Goal: Task Accomplishment & Management: Complete application form

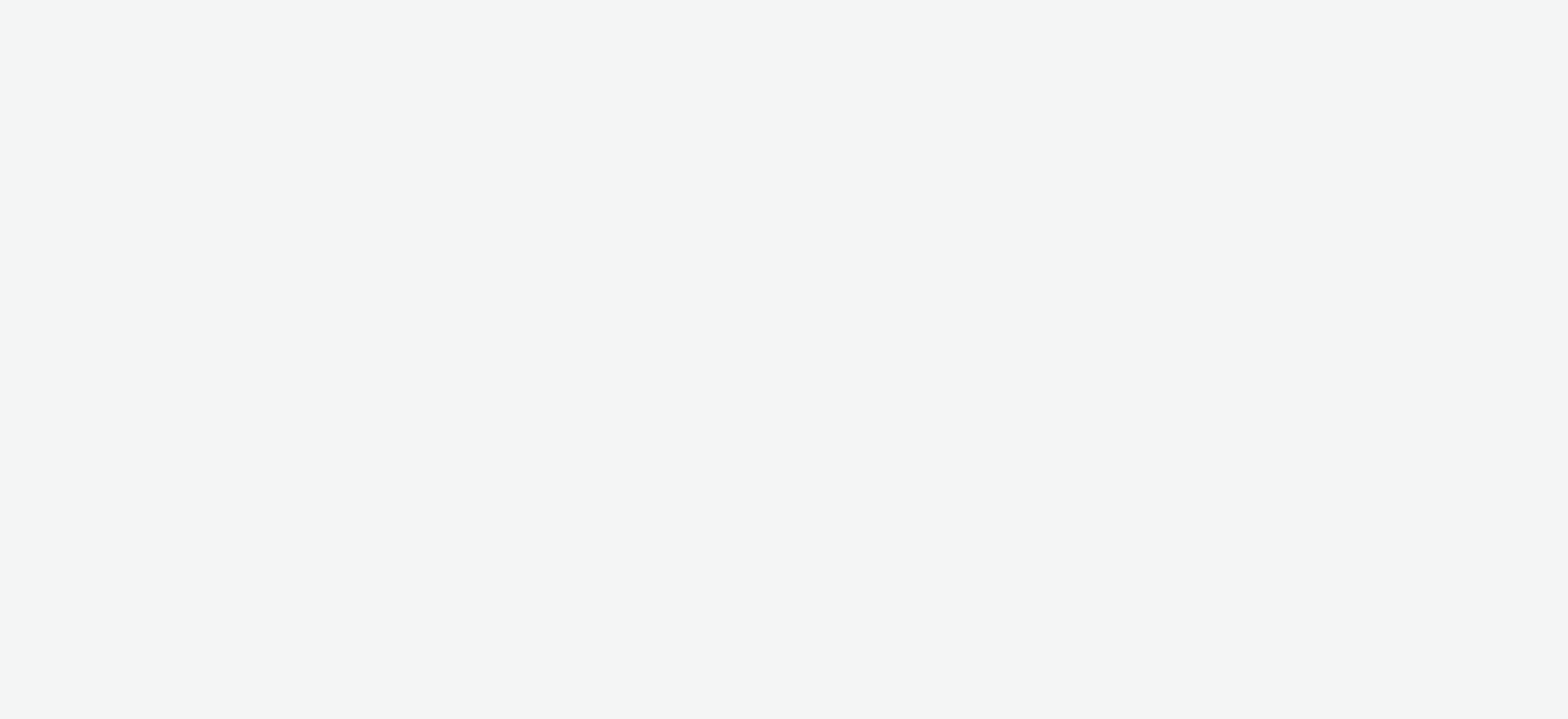
select select "aa2d3f22-8cd3-452c-915a-90da4c6ce460"
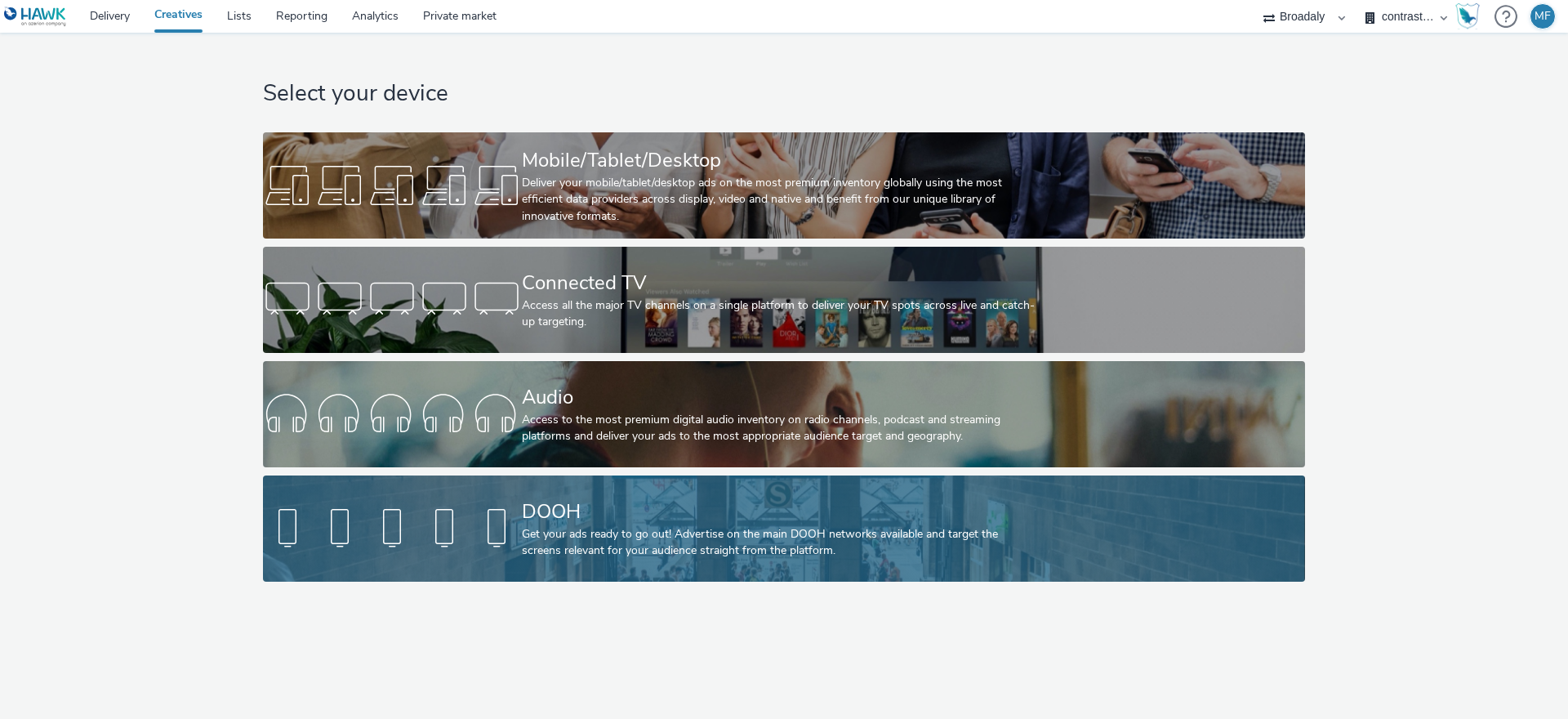
click at [596, 527] on div "Get your ads ready to go out! Advertise on the main DOOH networks available and…" at bounding box center [781, 543] width 518 height 34
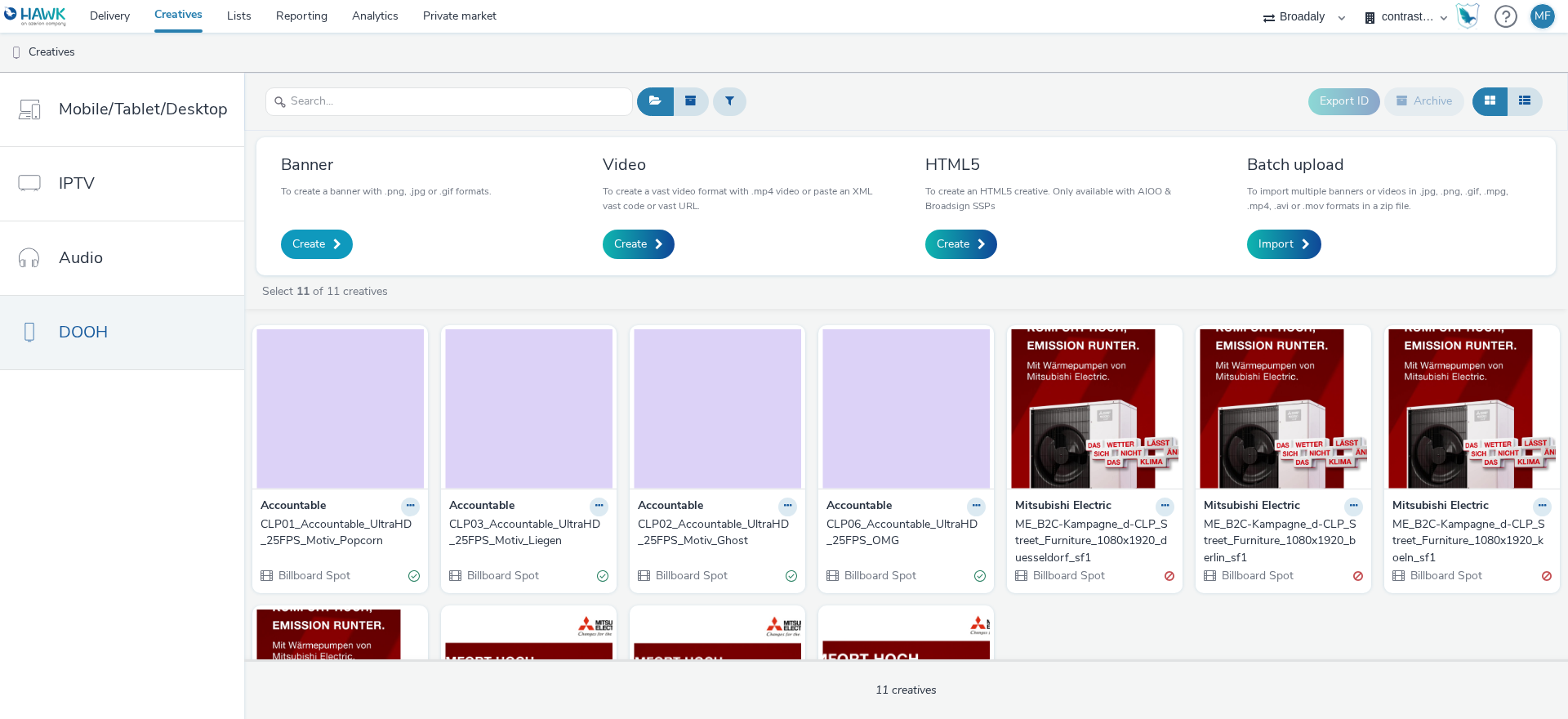
click at [343, 236] on link "Create" at bounding box center [317, 244] width 72 height 29
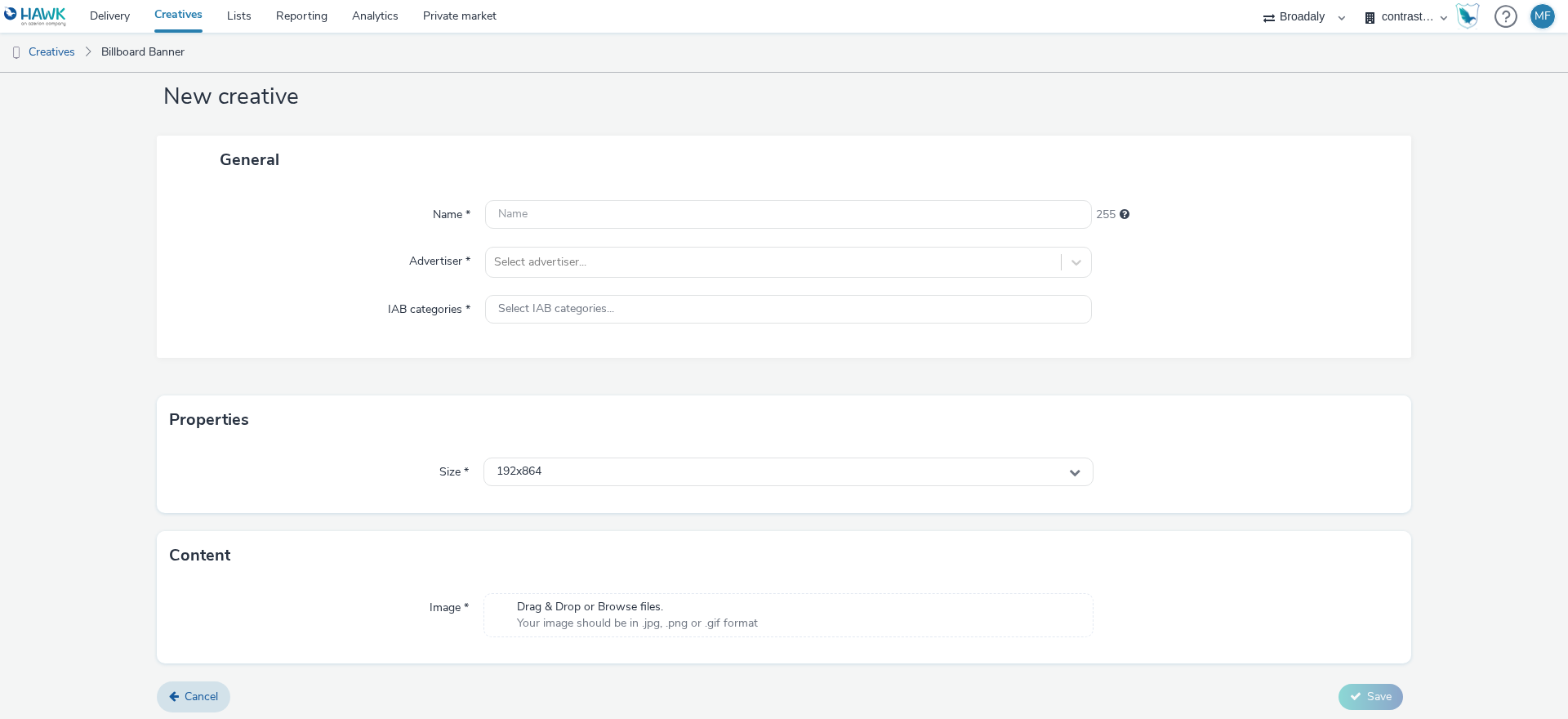
scroll to position [43, 0]
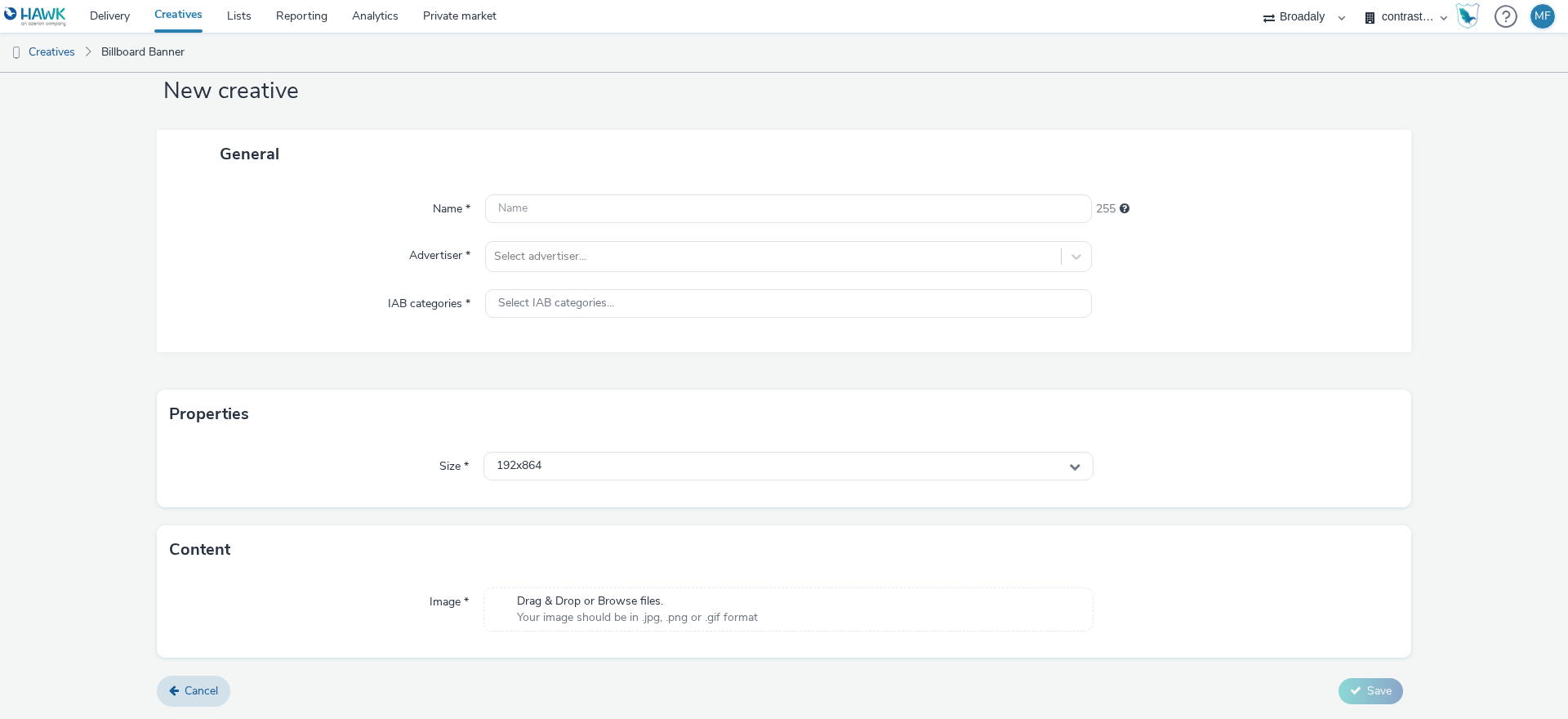
click at [622, 604] on span "Drag & Drop or Browse files." at bounding box center [637, 602] width 241 height 17
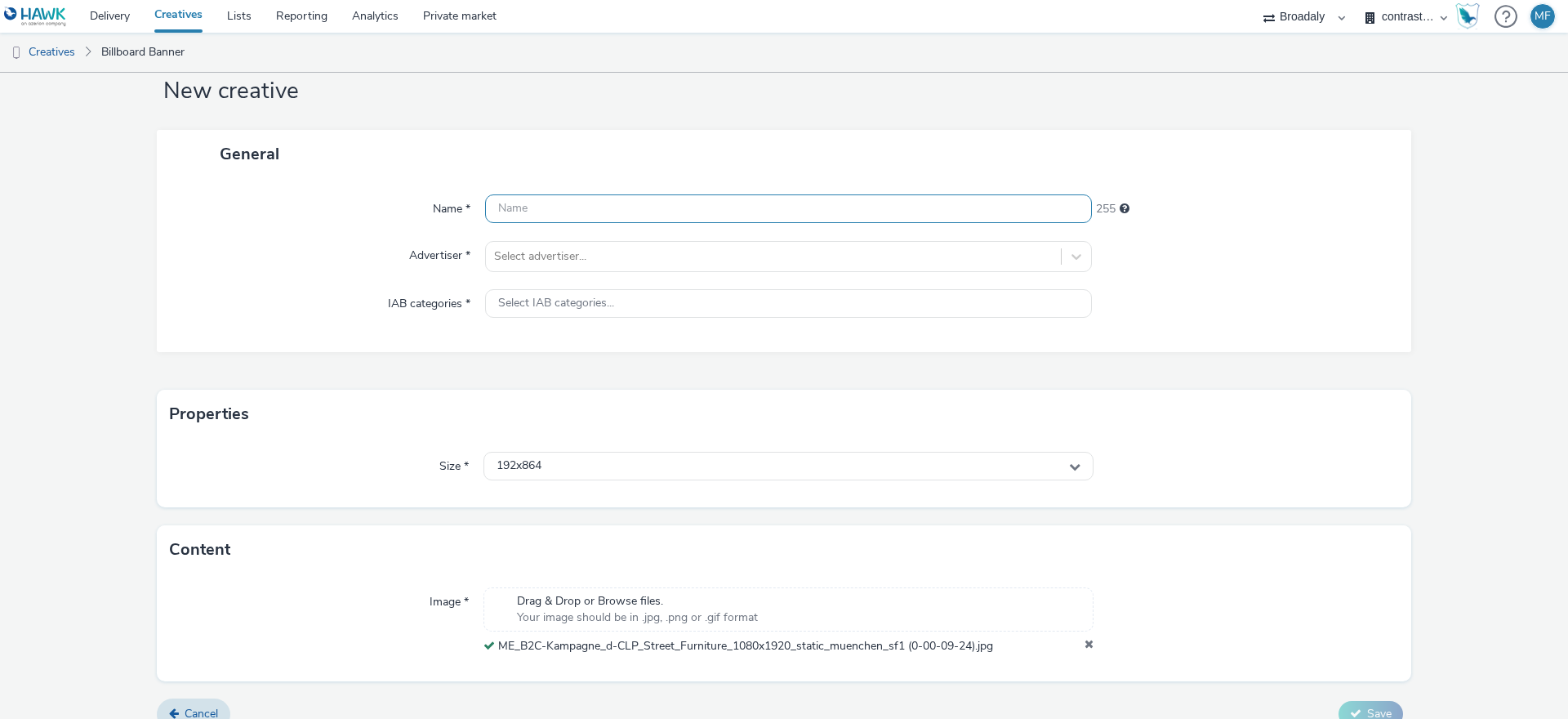
click at [555, 214] on input "text" at bounding box center [788, 209] width 606 height 28
drag, startPoint x: 543, startPoint y: 262, endPoint x: 560, endPoint y: 262, distance: 17.0
click at [543, 261] on div "Select advertiser..." at bounding box center [773, 256] width 575 height 26
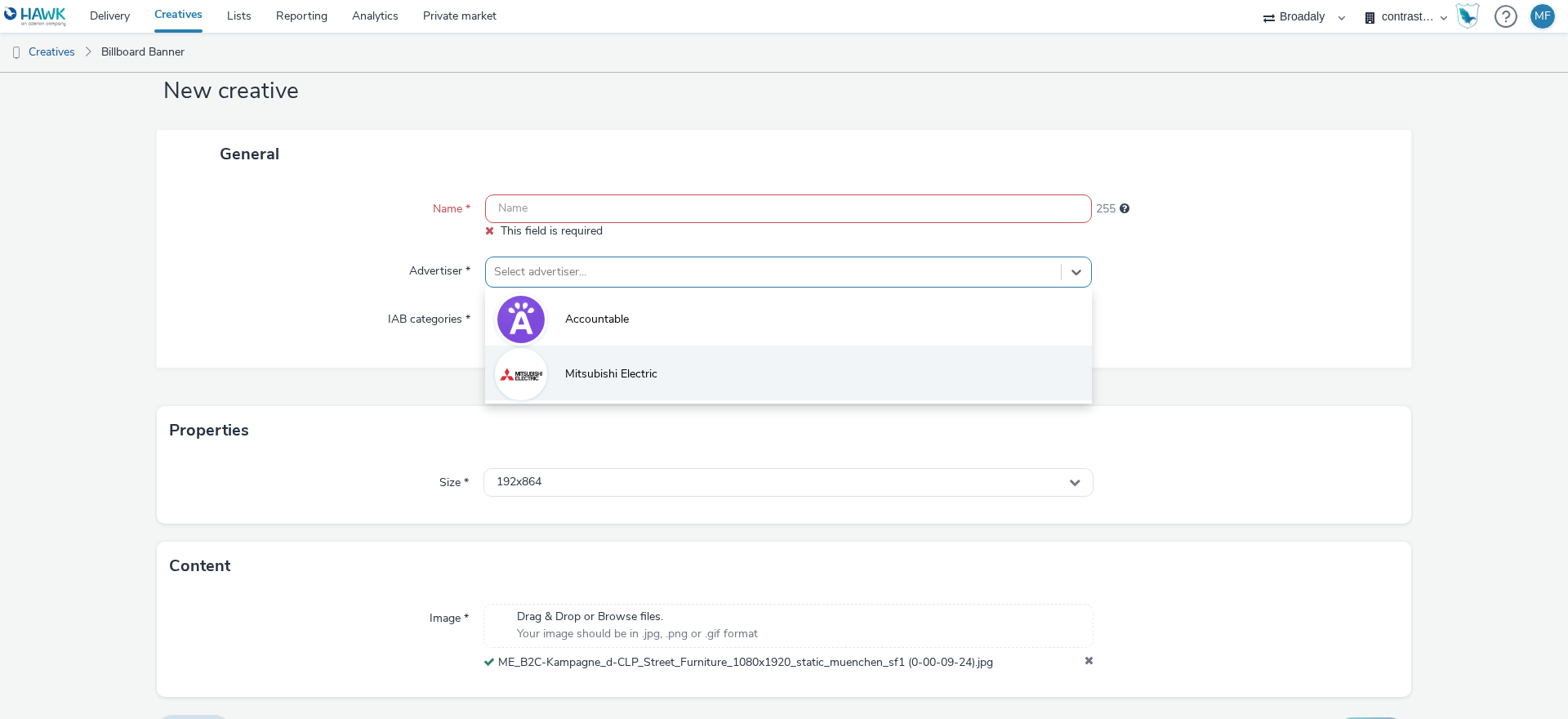
click at [628, 384] on li "Mitsubishi Electric" at bounding box center [788, 372] width 606 height 54
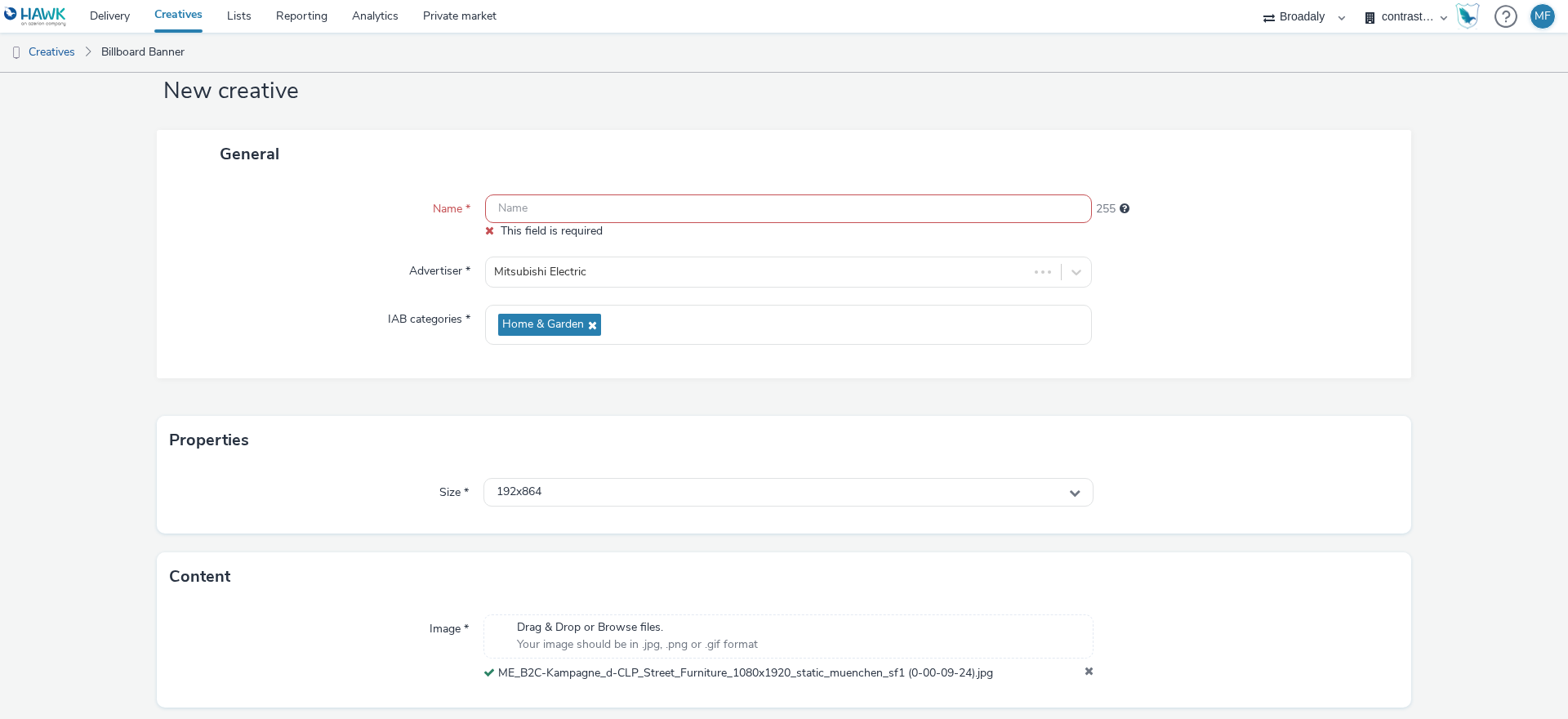
click at [561, 211] on input "text" at bounding box center [788, 209] width 606 height 28
drag, startPoint x: 1001, startPoint y: 678, endPoint x: 499, endPoint y: 679, distance: 502.0
click at [499, 680] on div "ME_B2C-Kampagne_d-CLP_Street_Furniture_1080x1920_static_muenchen_sf1 (0-00-09-2…" at bounding box center [788, 674] width 610 height 17
drag, startPoint x: 1005, startPoint y: 673, endPoint x: 503, endPoint y: 680, distance: 502.0
click at [503, 680] on div "ME_B2C-Kampagne_d-CLP_Street_Furniture_1080x1920_static_muenchen_sf1 (0-00-09-2…" at bounding box center [788, 674] width 610 height 17
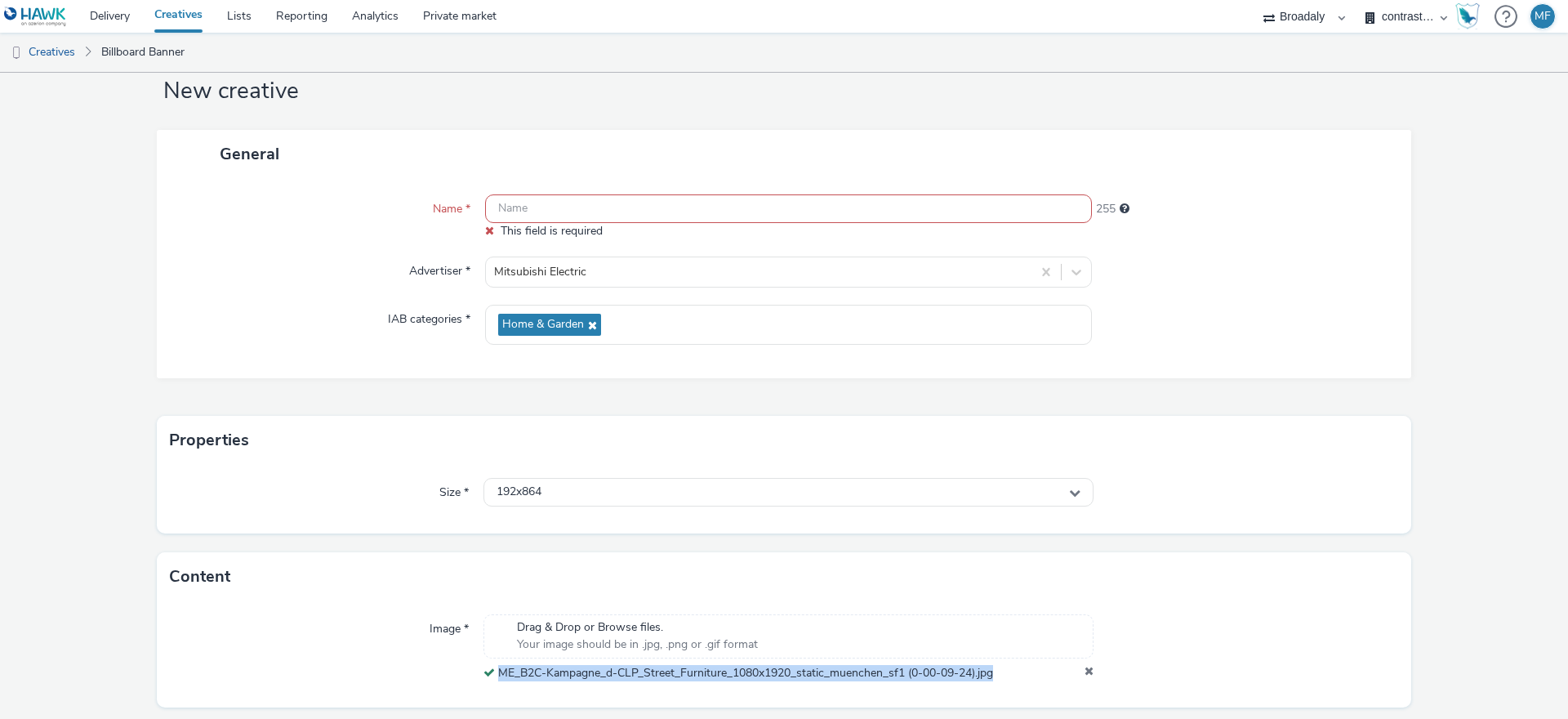
drag, startPoint x: 494, startPoint y: 676, endPoint x: 998, endPoint y: 680, distance: 504.0
click at [998, 680] on div "ME_B2C-Kampagne_d-CLP_Street_Furniture_1080x1920_static_muenchen_sf1 (0-00-09-2…" at bounding box center [788, 674] width 610 height 17
copy span "ME_B2C-Kampagne_d-CLP_Street_Furniture_1080x1920_static_muenchen_sf1 (0-00-09-2…"
click at [598, 210] on input "text" at bounding box center [788, 209] width 606 height 28
paste input "ME_B2C-Kampagne_d-CLP_Street_Furniture_1080x1920_static_muenchen_sf1 (0-00-09-2…"
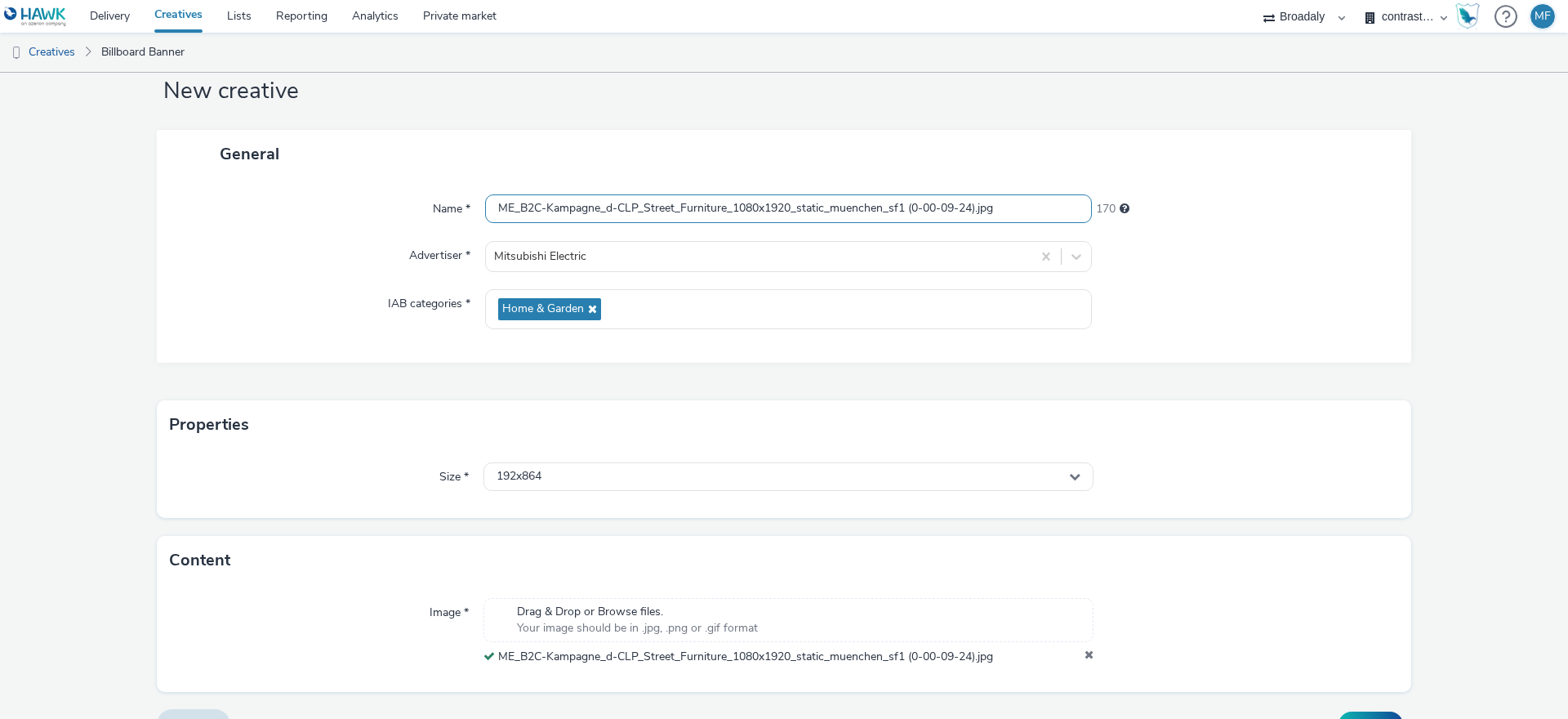
drag, startPoint x: 1044, startPoint y: 203, endPoint x: 898, endPoint y: 208, distance: 146.1
click at [898, 208] on input "ME_B2C-Kampagne_d-CLP_Street_Furniture_1080x1920_static_muenchen_sf1 (0-00-09-2…" at bounding box center [788, 209] width 606 height 28
drag, startPoint x: 911, startPoint y: 206, endPoint x: 1007, endPoint y: 204, distance: 96.0
click at [1007, 204] on input "ME_B2C-Kampagne_d-CLP_Street_Furniture_1080x1920_static_muenchen_sf1 (0-00-09-2…" at bounding box center [788, 209] width 606 height 28
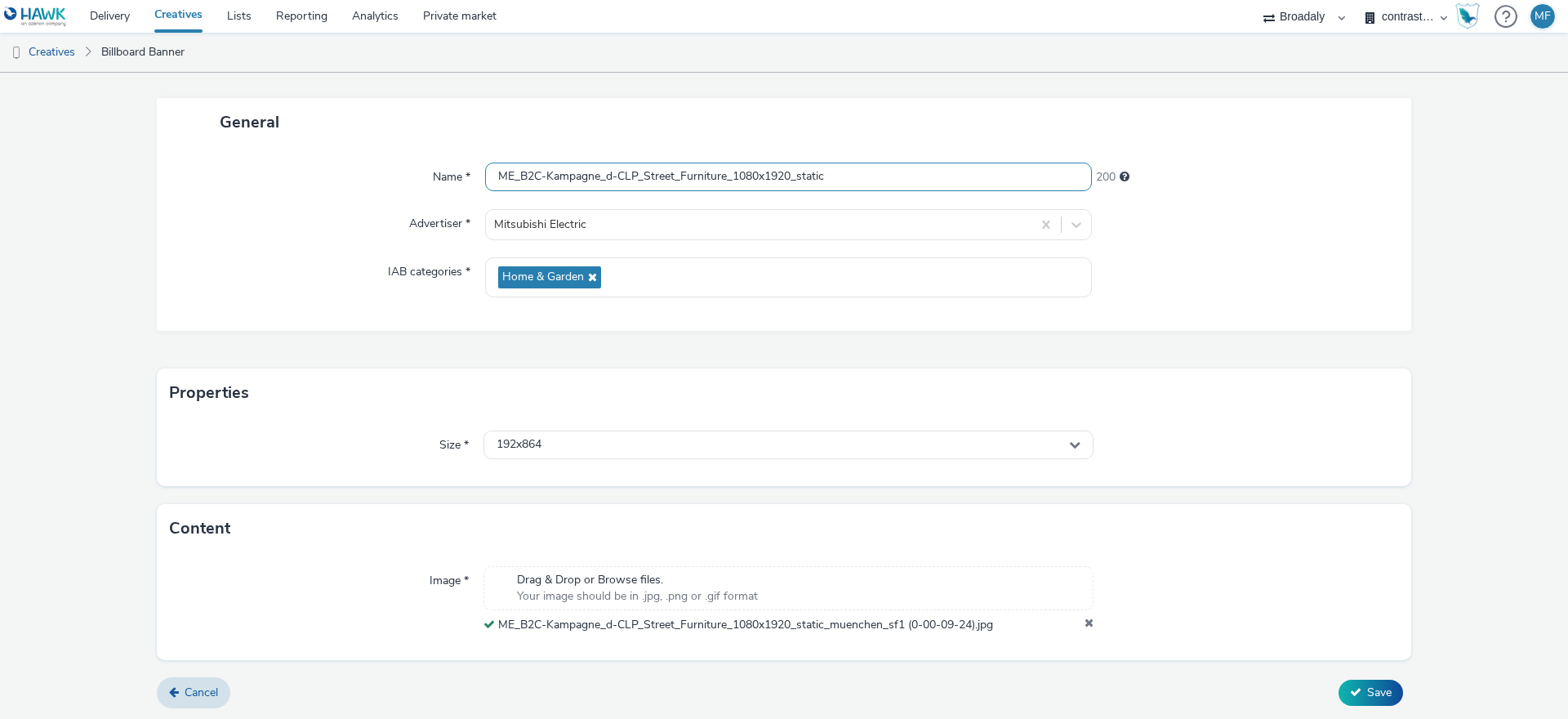
scroll to position [76, 0]
type input "ME_B2C-Kampagne_d-CLP_Street_Furniture_1080x1920_static"
click at [1350, 687] on icon at bounding box center [1356, 691] width 12 height 12
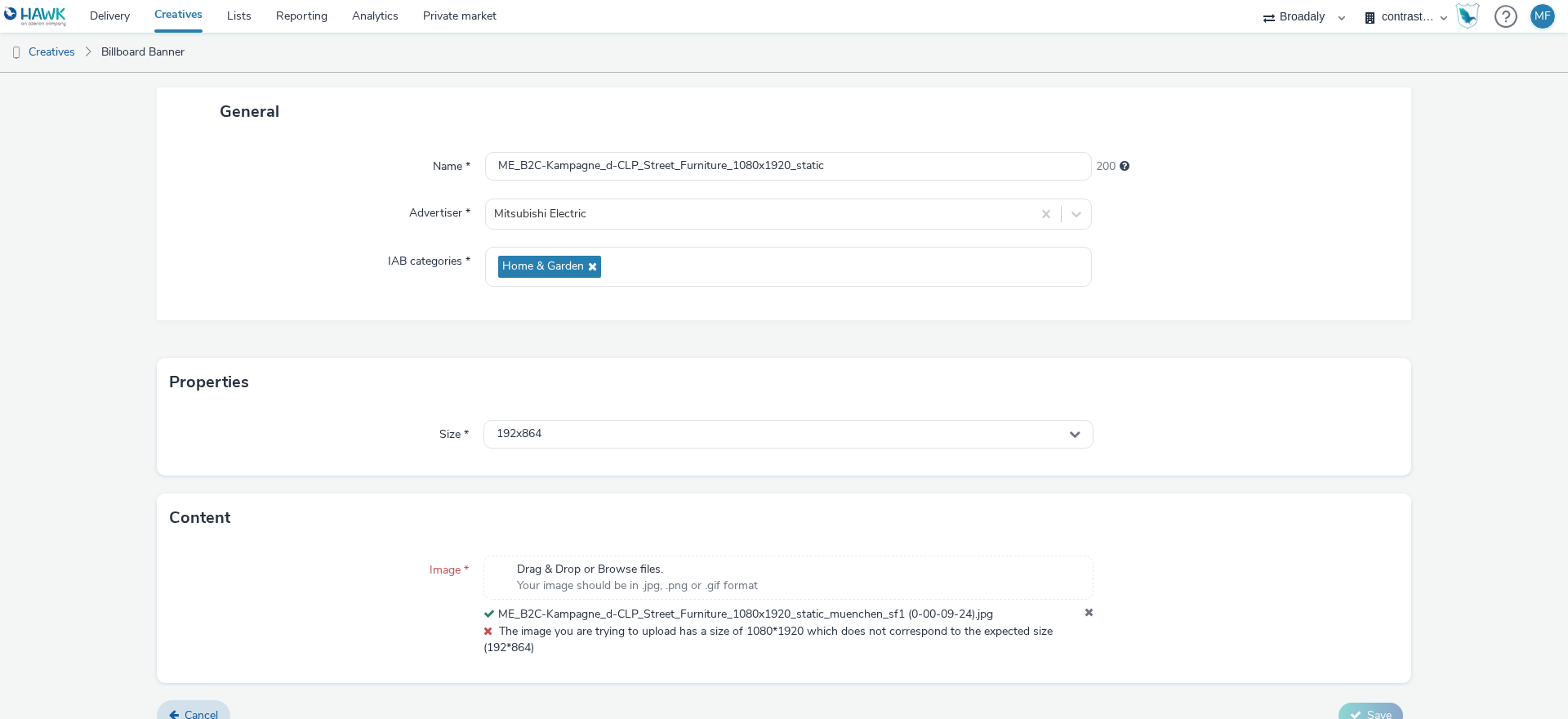
scroll to position [110, 0]
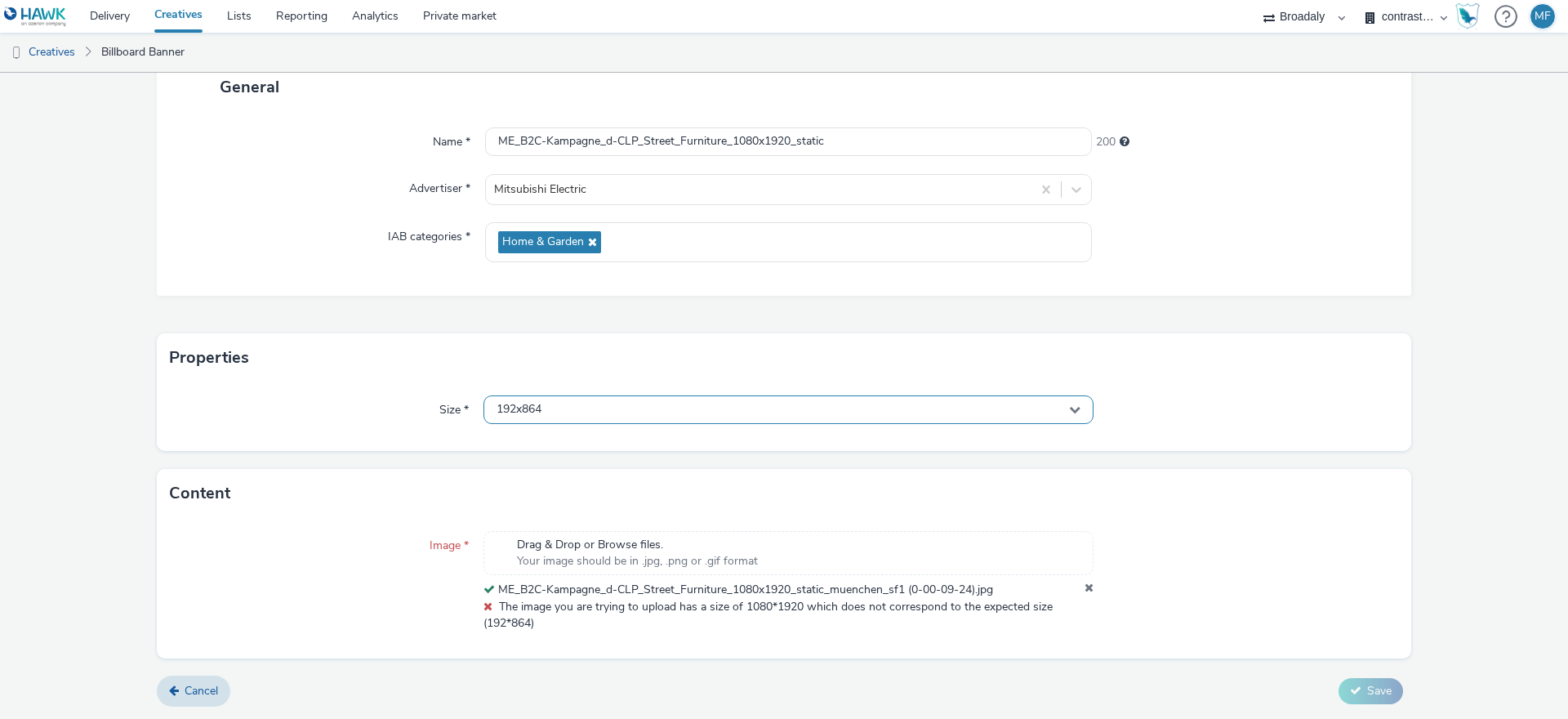
click at [527, 415] on span "192x864" at bounding box center [519, 410] width 45 height 14
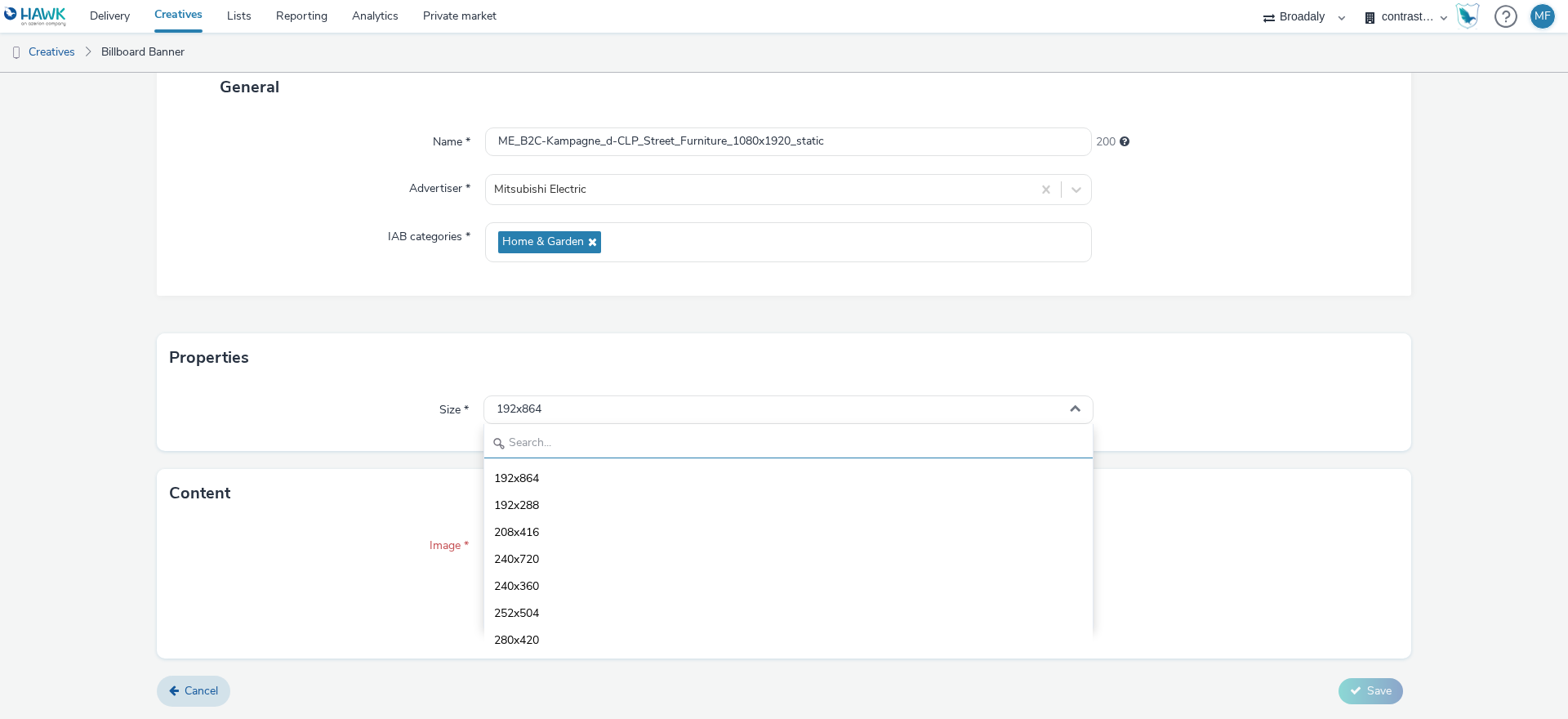
click at [514, 442] on input "text" at bounding box center [788, 444] width 608 height 28
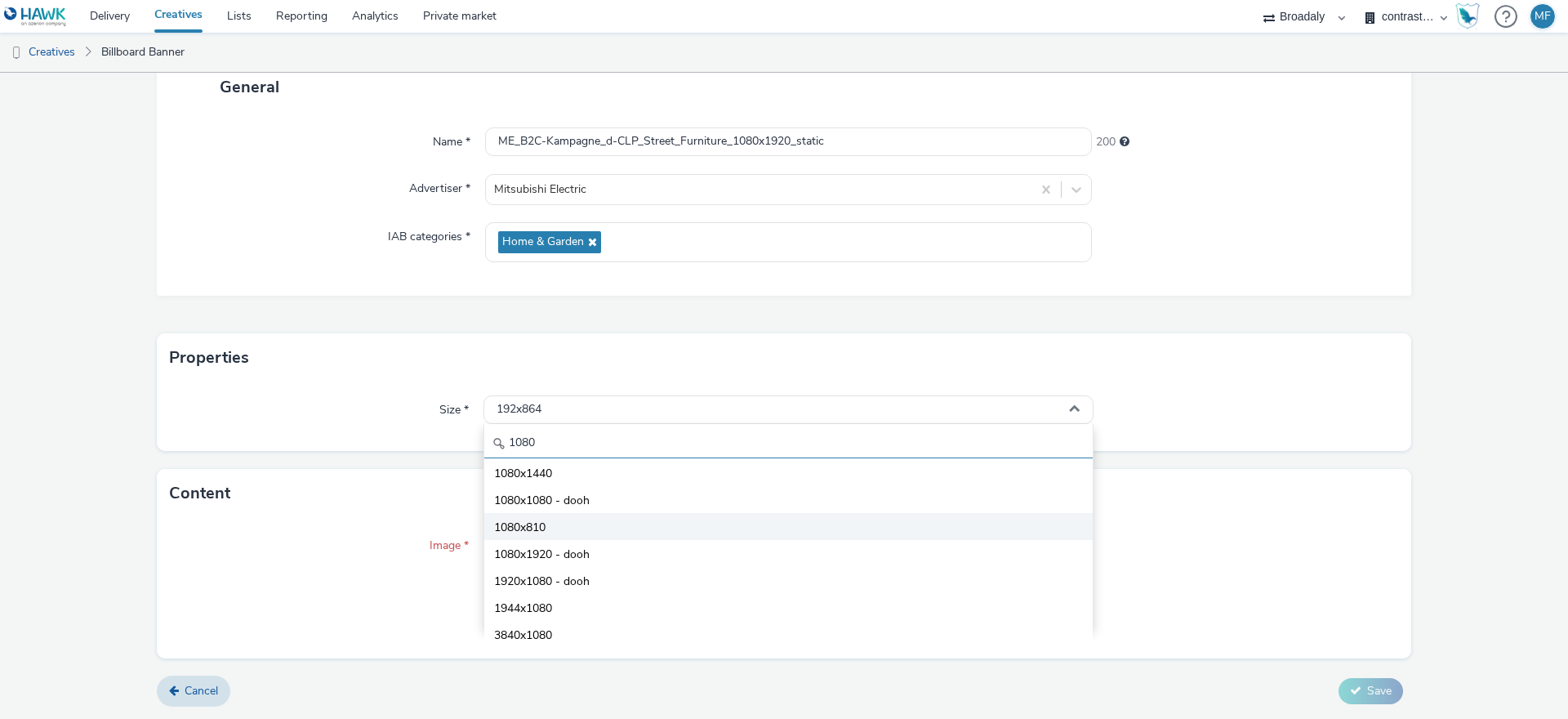
scroll to position [171, 0]
type input "1080"
click at [571, 530] on span "1080x1920 - dooh" at bounding box center [542, 524] width 95 height 17
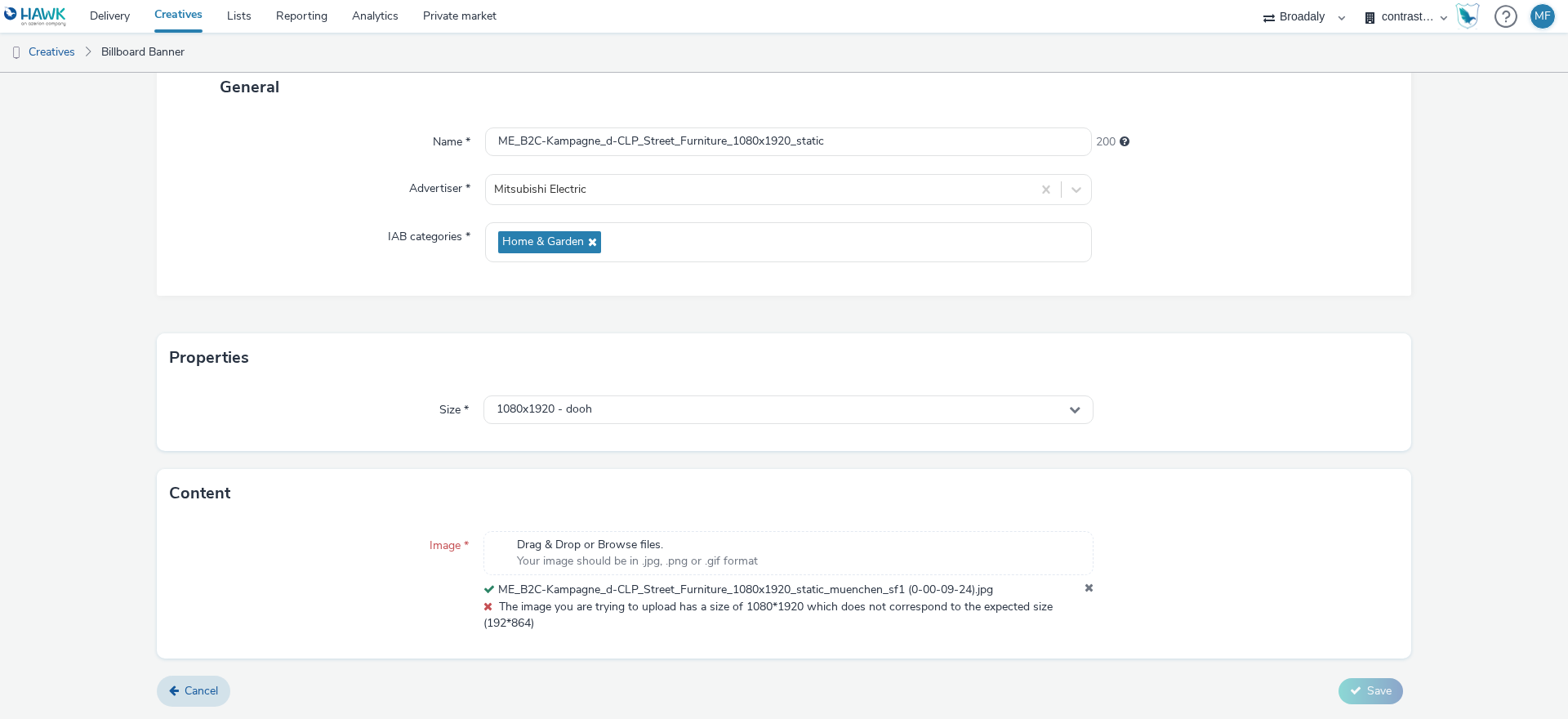
click at [975, 490] on div "Content" at bounding box center [784, 494] width 1255 height 49
click at [638, 559] on span "Your image should be in .jpg, .png or .gif format" at bounding box center [637, 561] width 241 height 17
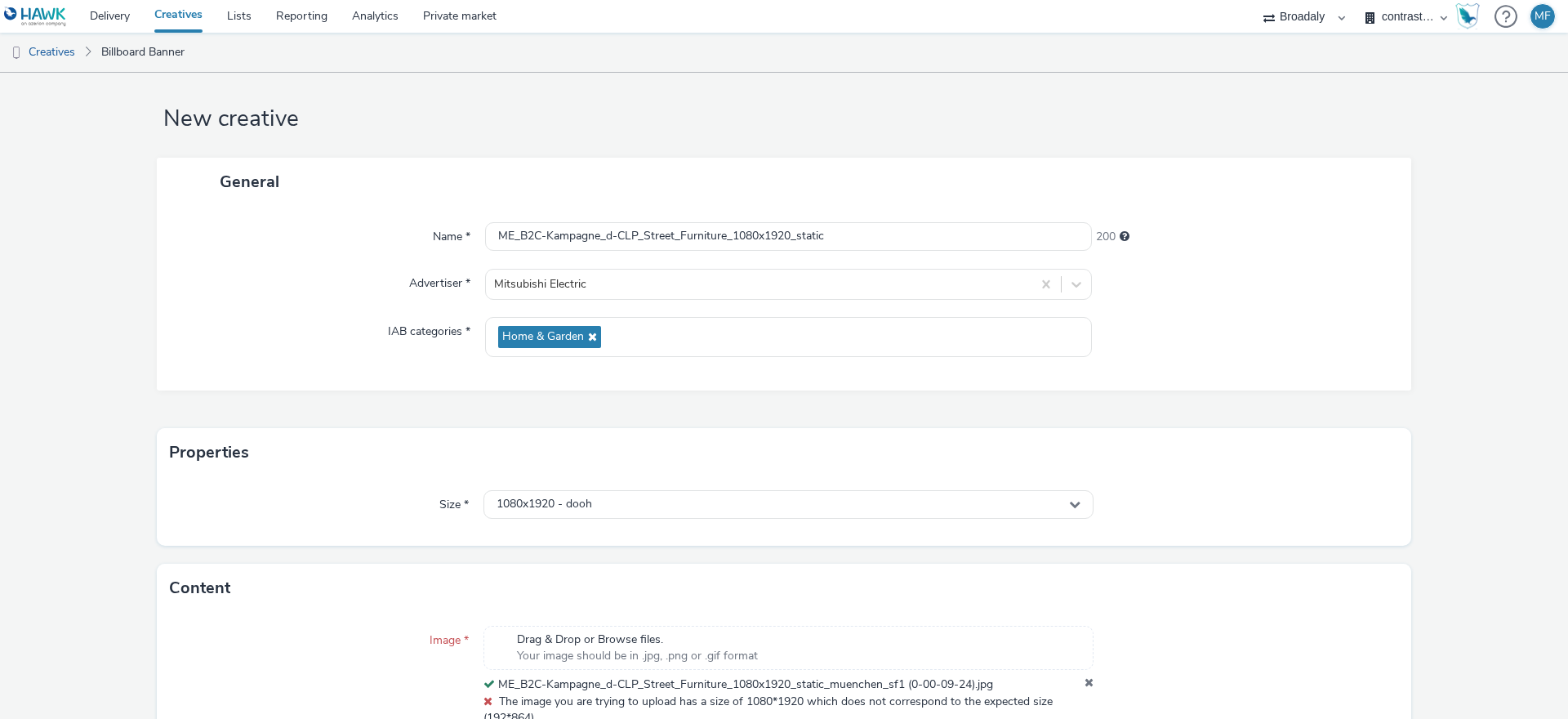
scroll to position [0, 0]
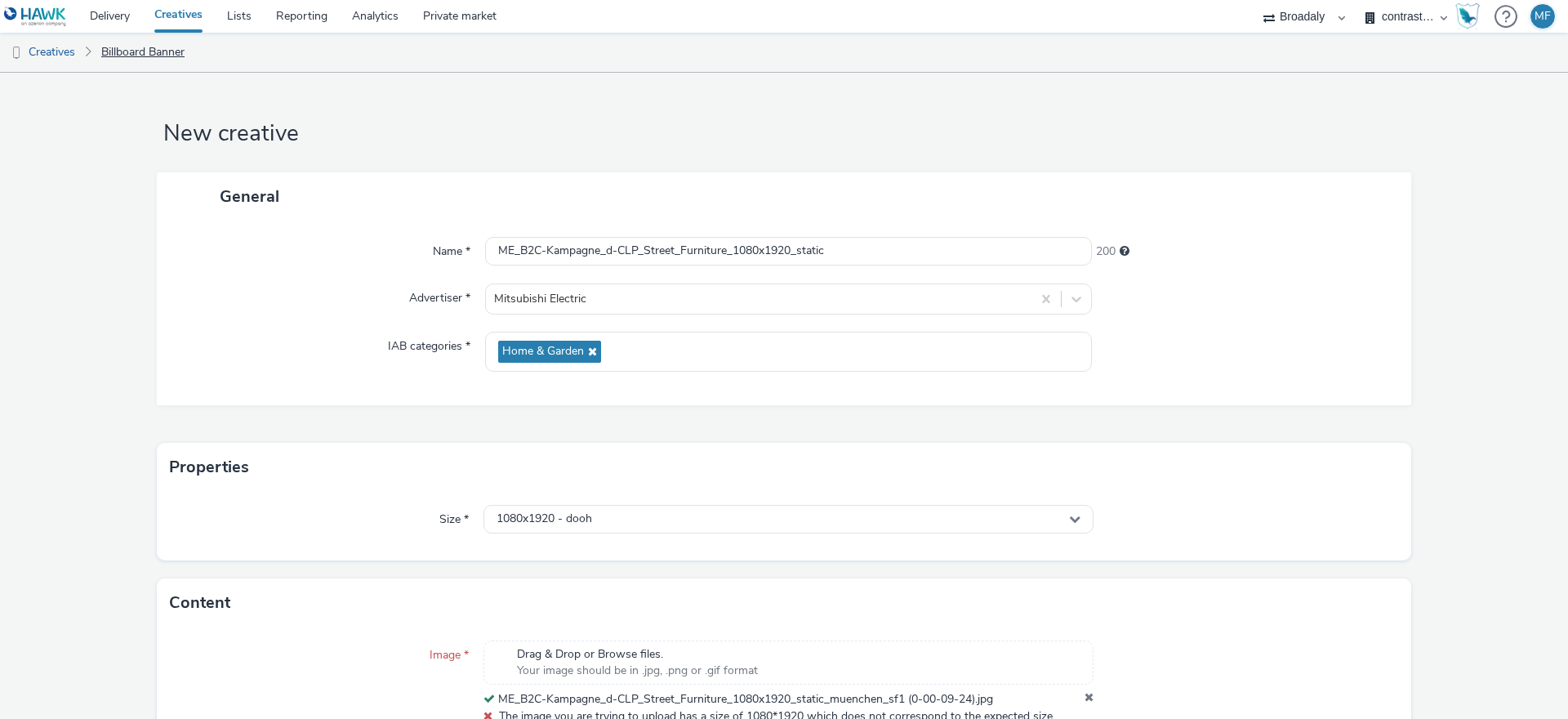
click at [121, 53] on link "Billboard Banner" at bounding box center [142, 52] width 100 height 39
click at [70, 59] on link "Creatives" at bounding box center [41, 52] width 83 height 39
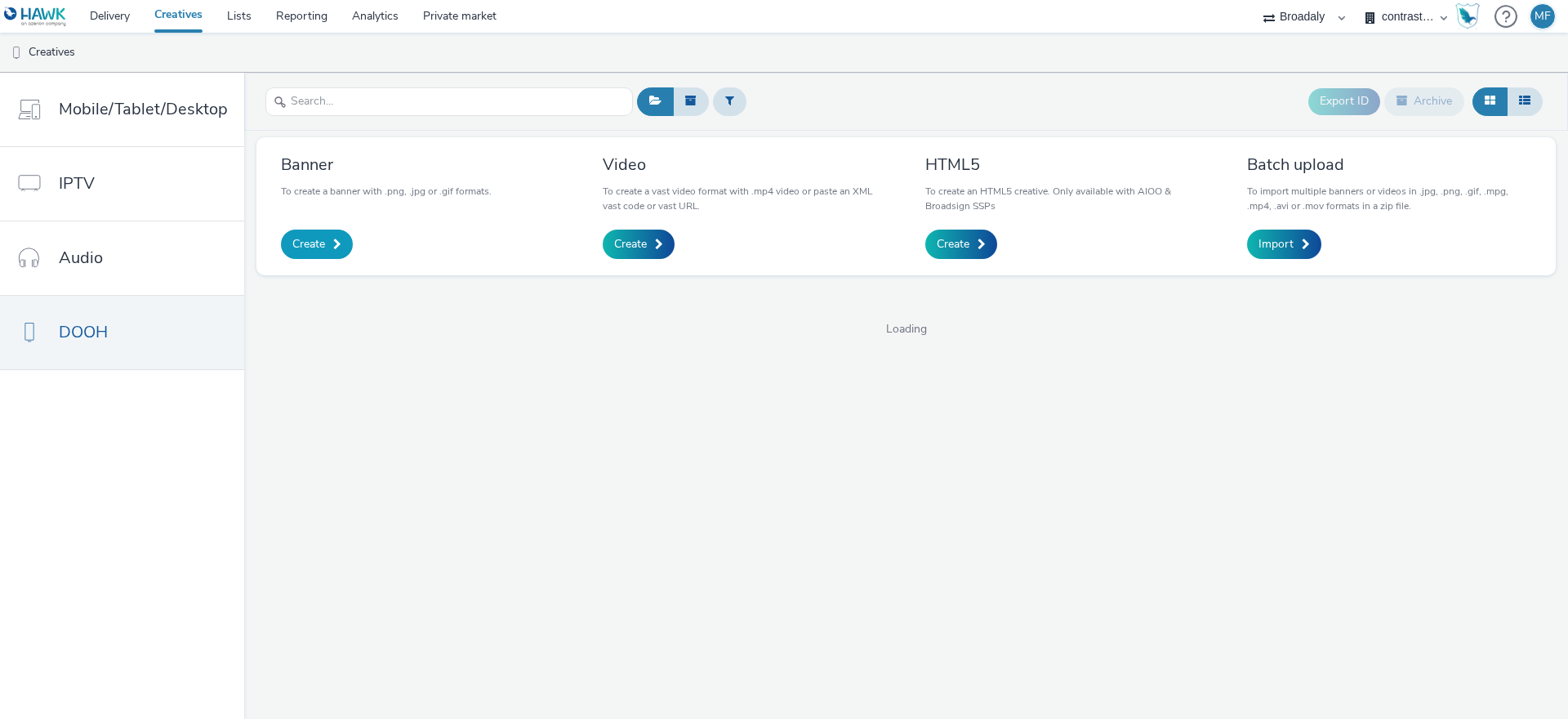
click at [313, 250] on span "Create" at bounding box center [308, 245] width 33 height 17
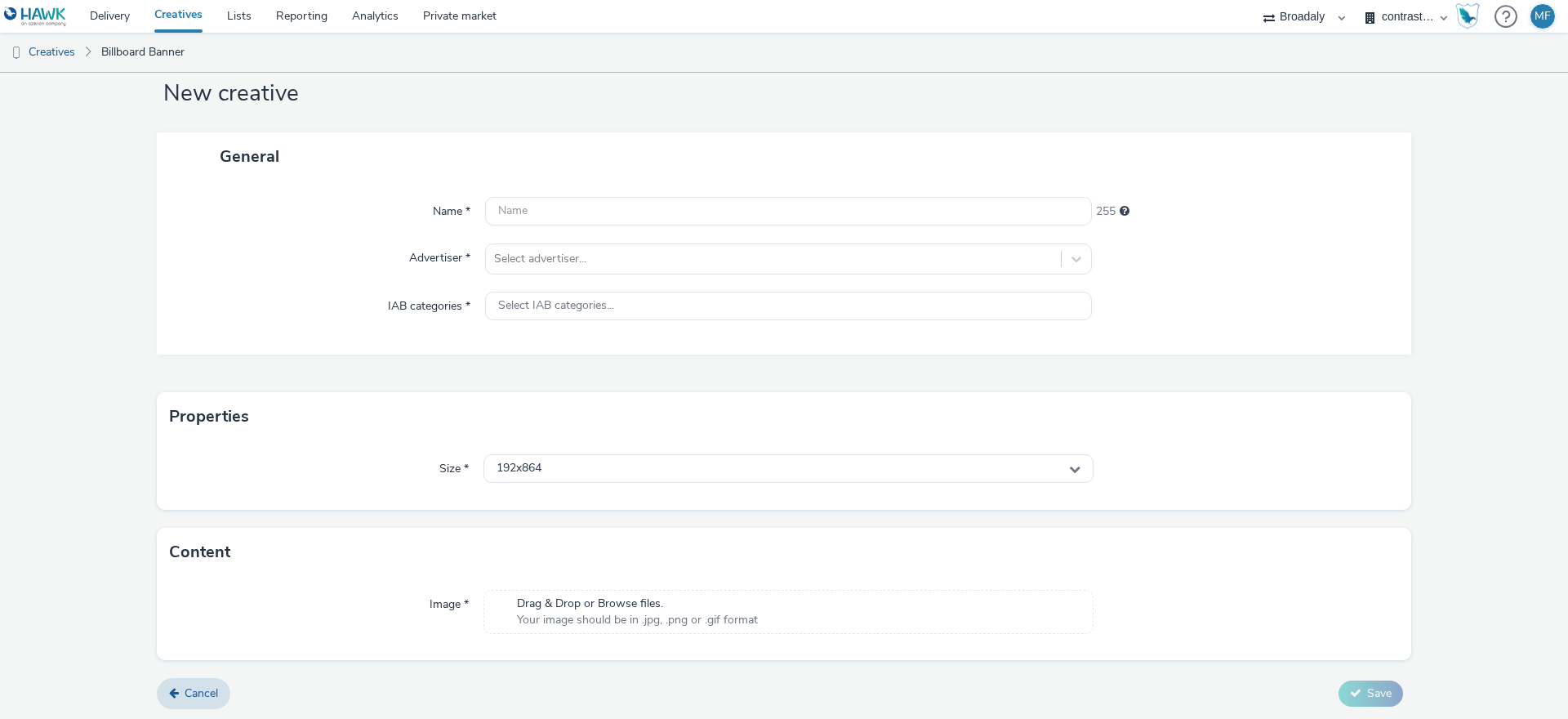
scroll to position [43, 0]
click at [666, 596] on span "Drag & Drop or Browse files." at bounding box center [637, 602] width 241 height 17
click at [549, 462] on div "192x864" at bounding box center [788, 466] width 610 height 28
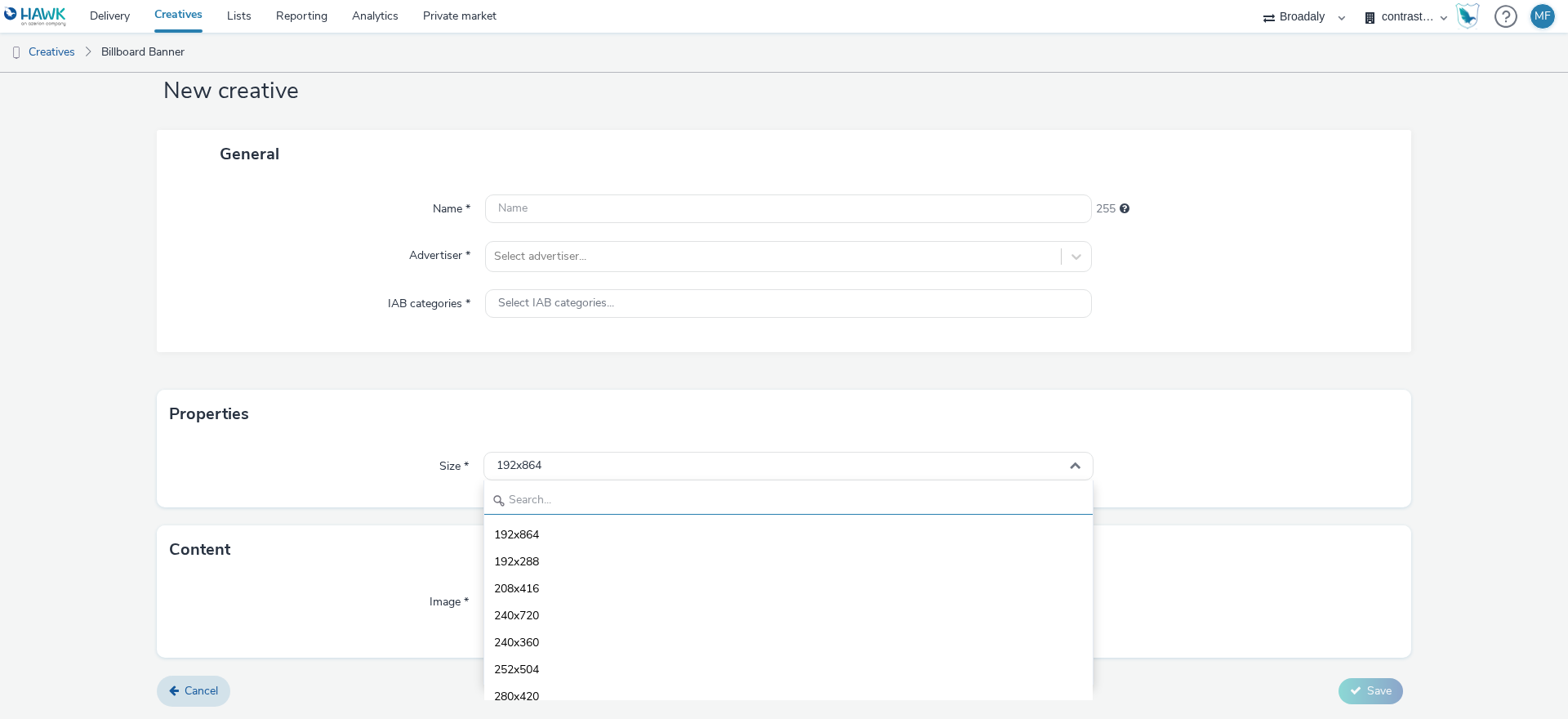
click at [555, 490] on input "text" at bounding box center [788, 500] width 608 height 28
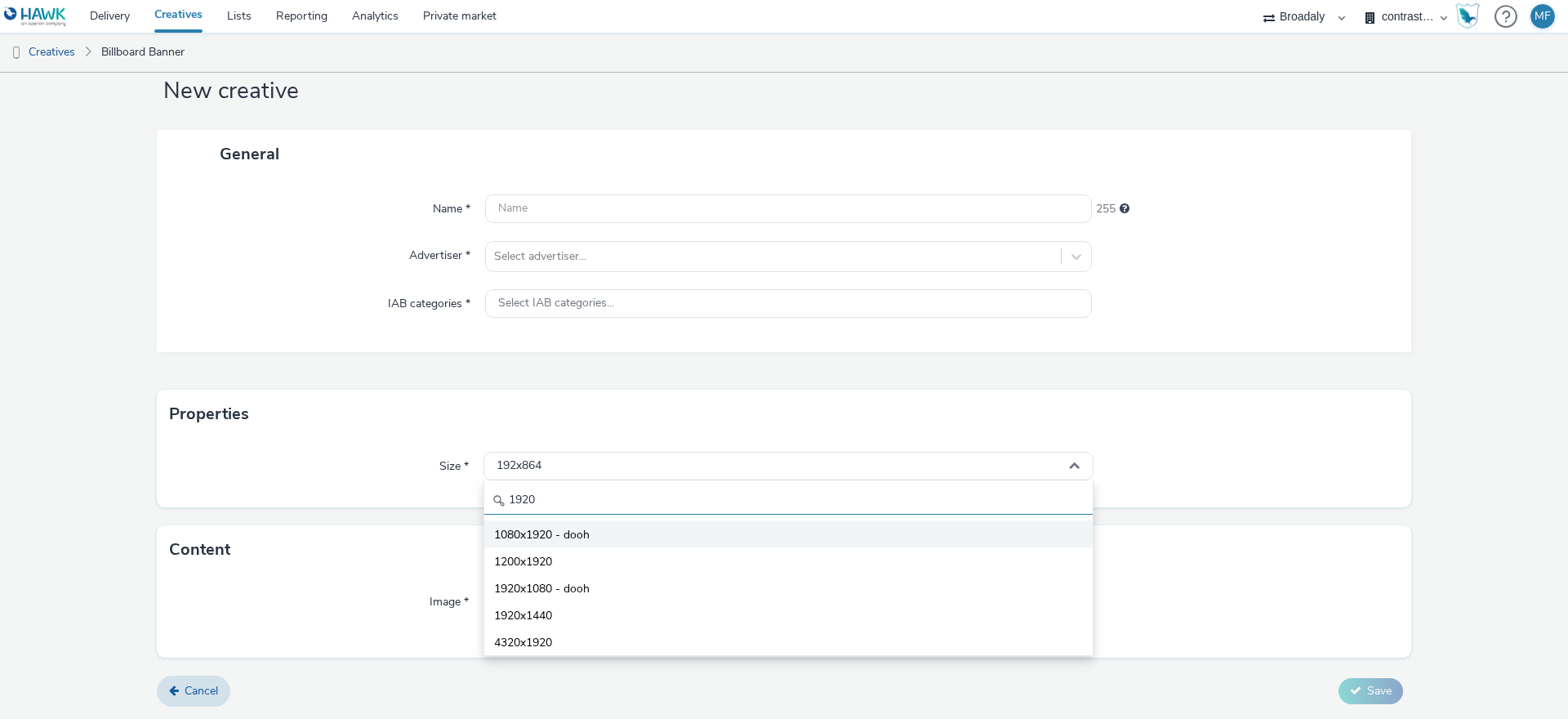
type input "1920"
click at [591, 527] on li "1080x1920 - dooh" at bounding box center [788, 534] width 608 height 27
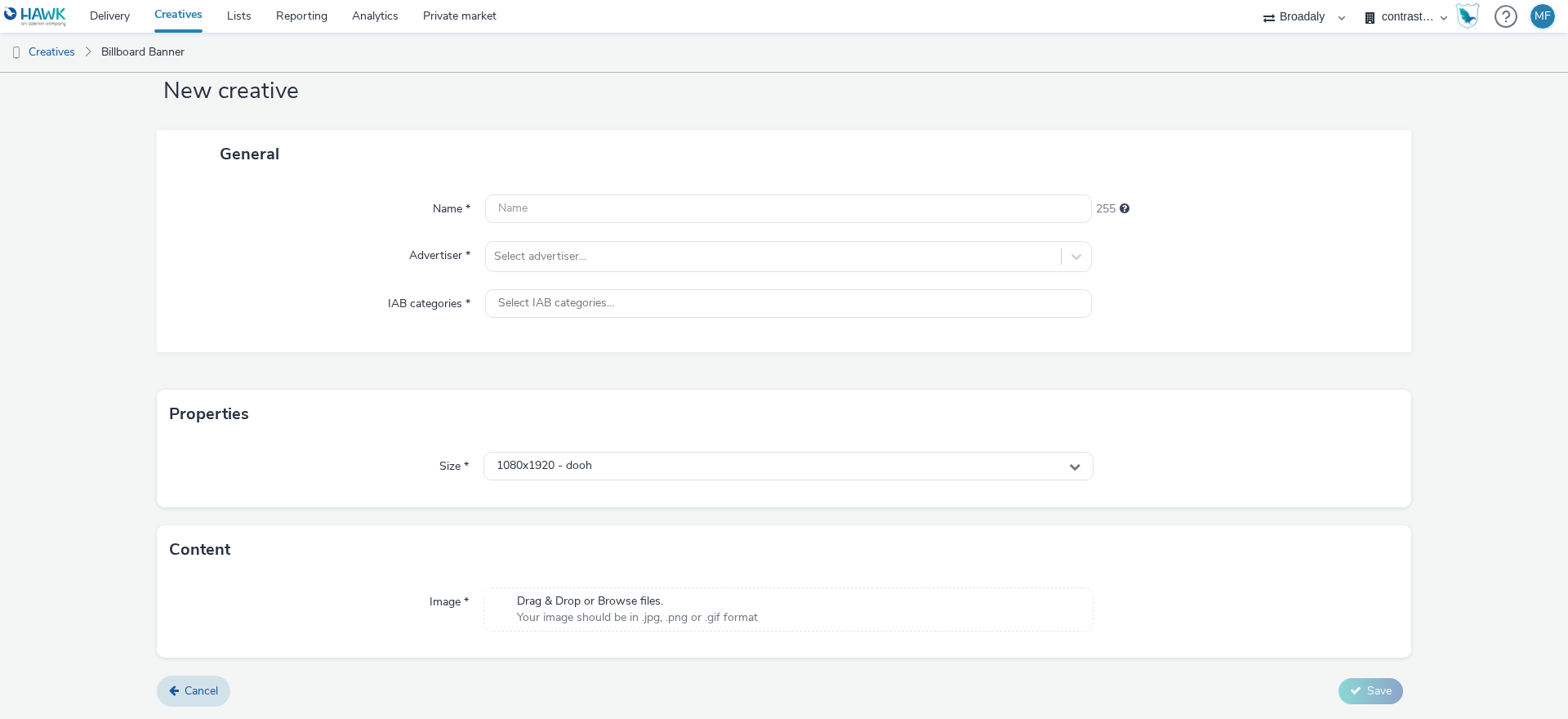
click at [617, 434] on div "Properties" at bounding box center [784, 414] width 1255 height 49
click at [623, 608] on span "Drag & Drop or Browse files." at bounding box center [637, 602] width 241 height 17
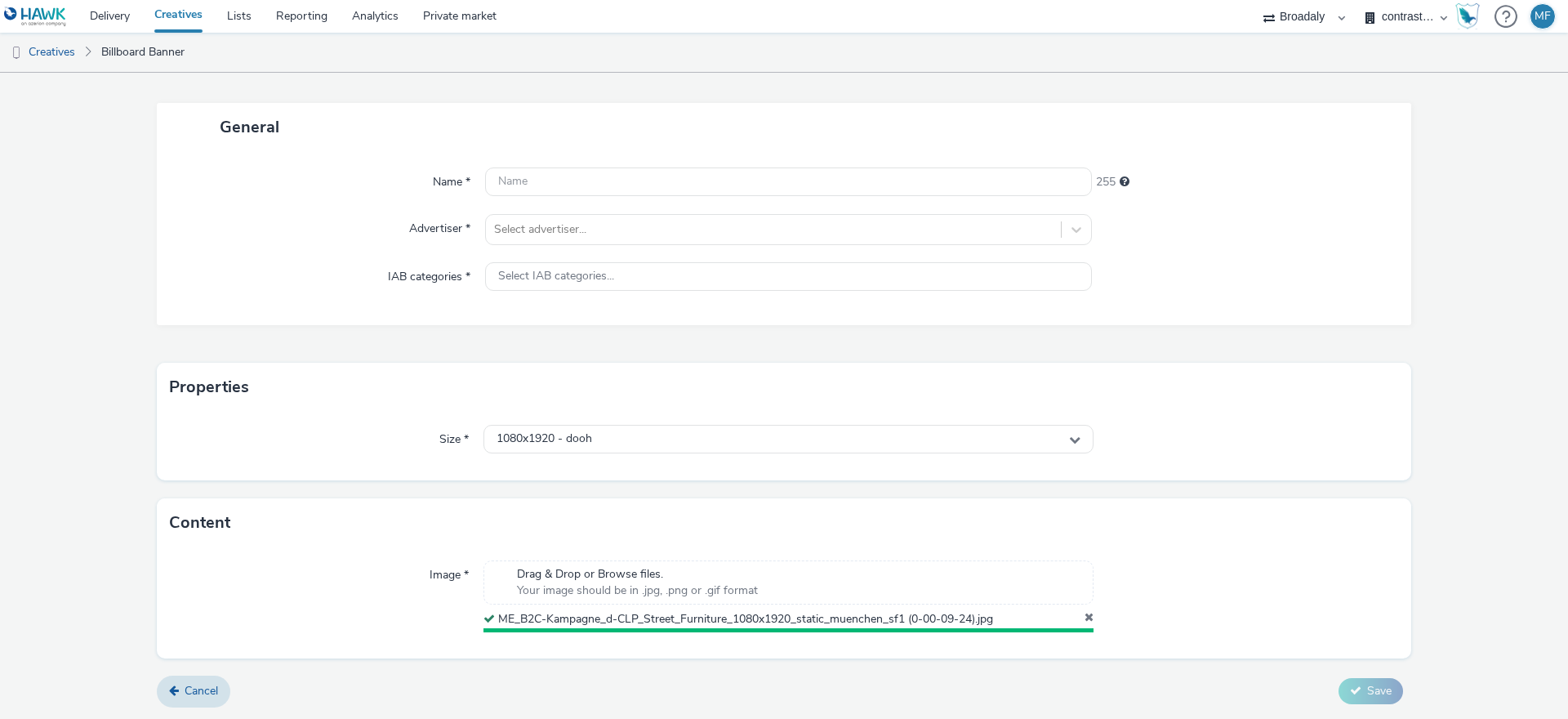
scroll to position [65, 0]
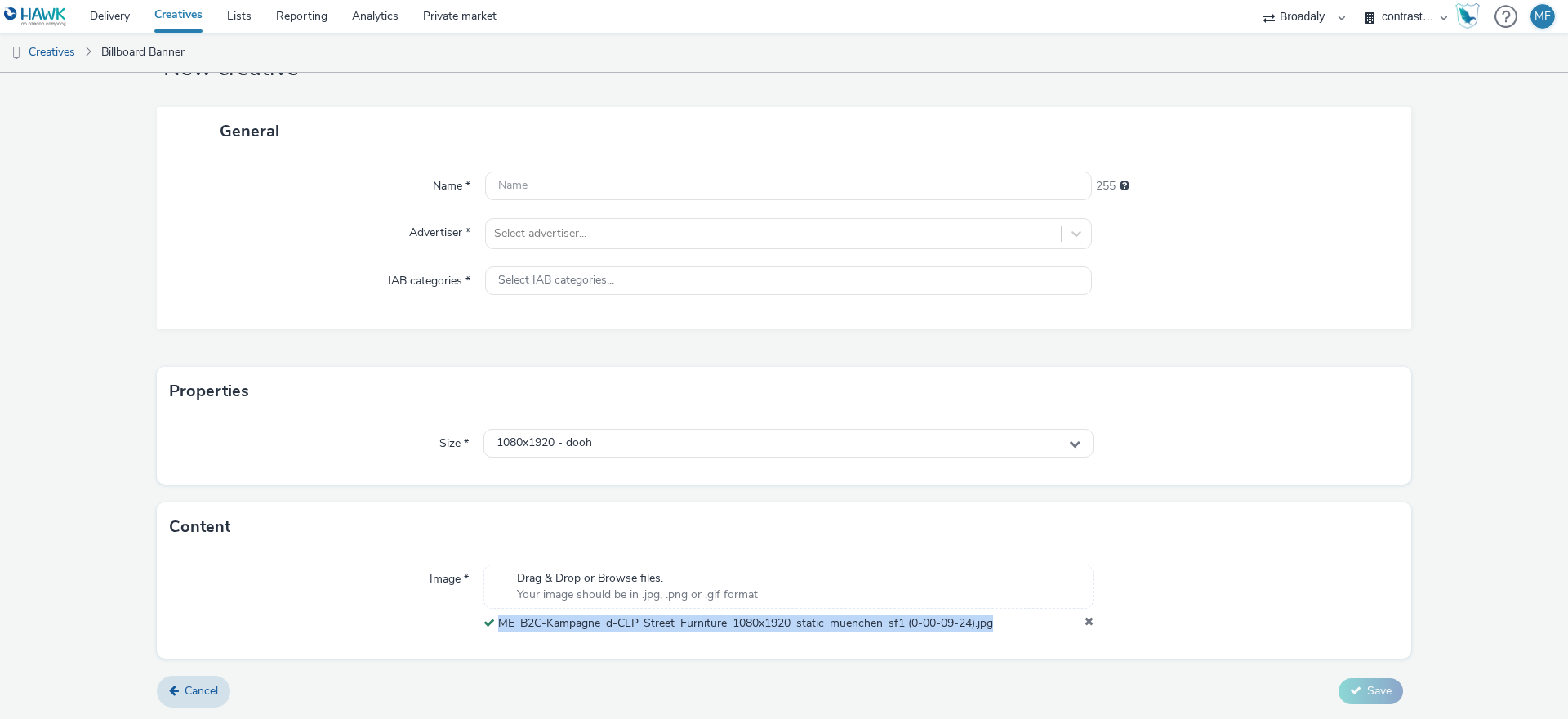
drag, startPoint x: 988, startPoint y: 622, endPoint x: 496, endPoint y: 625, distance: 492.0
click at [496, 625] on div "ME_B2C-Kampagne_d-CLP_Street_Furniture_1080x1920_static_muenchen_sf1 (0-00-09-2…" at bounding box center [788, 623] width 610 height 17
copy span "ME_B2C-Kampagne_d-CLP_Street_Furniture_1080x1920_static_muenchen_sf1 (0-00-09-2…"
click at [553, 186] on input "text" at bounding box center [788, 186] width 606 height 28
paste input "ME_B2C-Kampagne_d-CLP_Street_Furniture_1080x1920_static_muenchen_sf1 (0-00-09-2…"
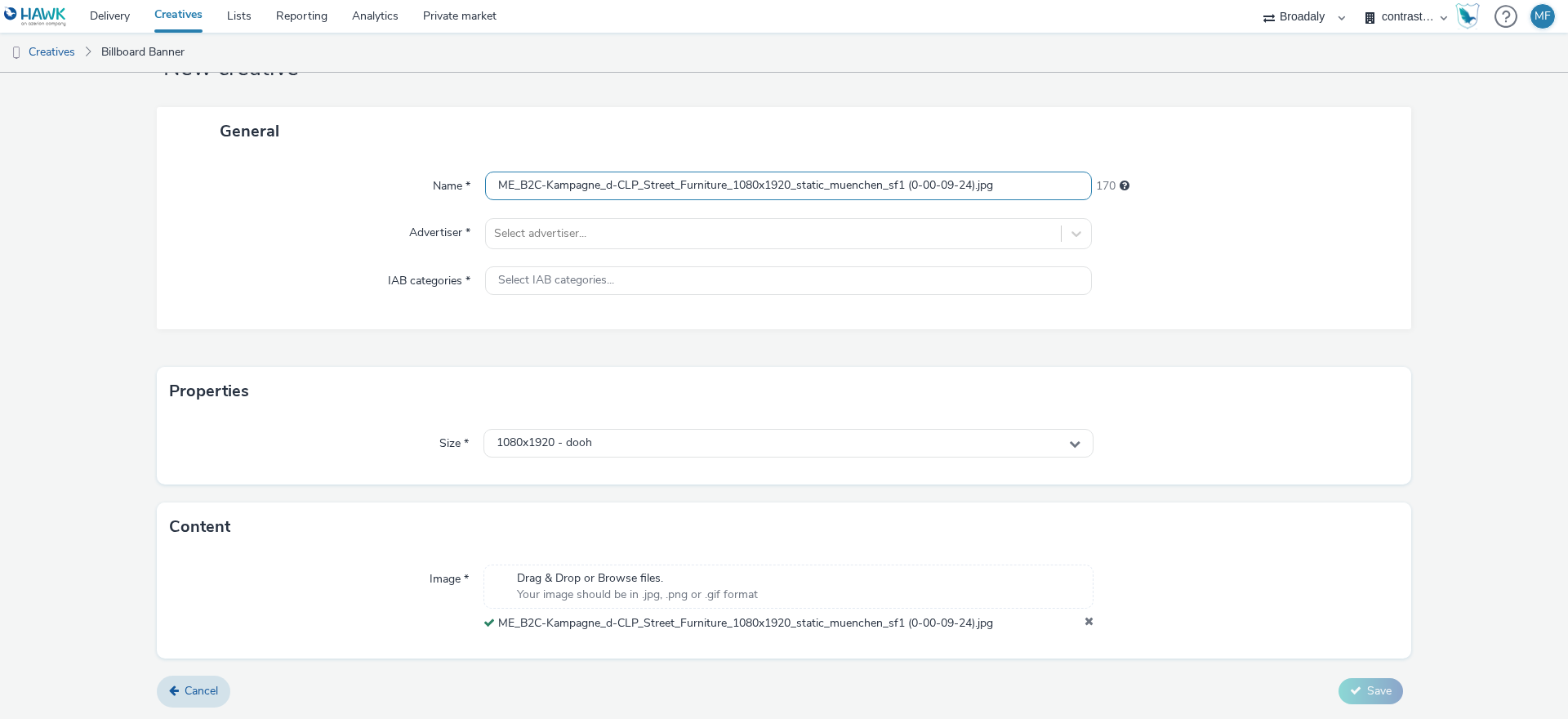
drag, startPoint x: 904, startPoint y: 187, endPoint x: 1051, endPoint y: 197, distance: 147.3
click at [1051, 197] on input "ME_B2C-Kampagne_d-CLP_Street_Furniture_1080x1920_static_muenchen_sf1 (0-00-09-2…" at bounding box center [788, 186] width 606 height 28
type input "ME_B2C-Kampagne_d-CLP_Street_Furniture_1080x1920_static"
click at [928, 233] on div at bounding box center [773, 233] width 559 height 19
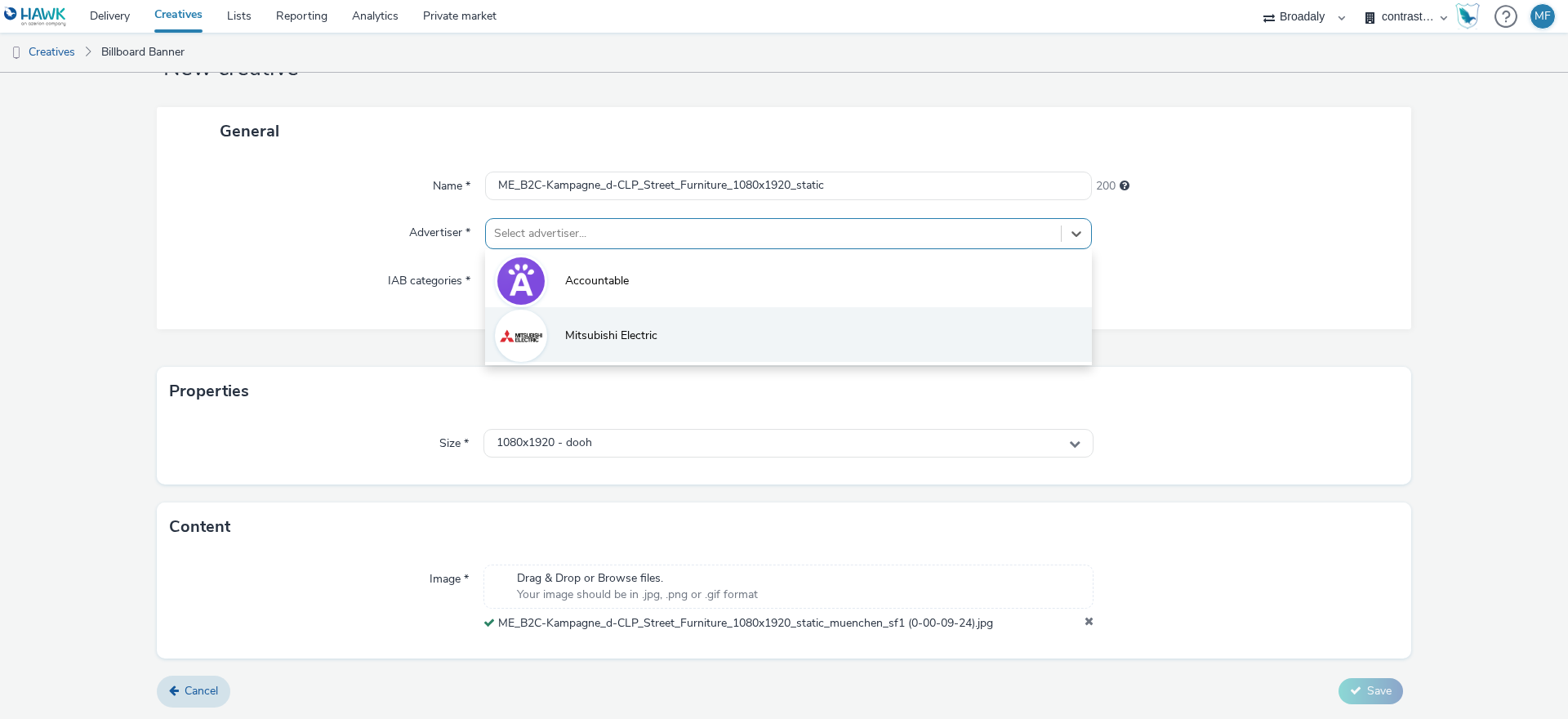
click at [651, 323] on li "Mitsubishi Electric" at bounding box center [788, 334] width 606 height 54
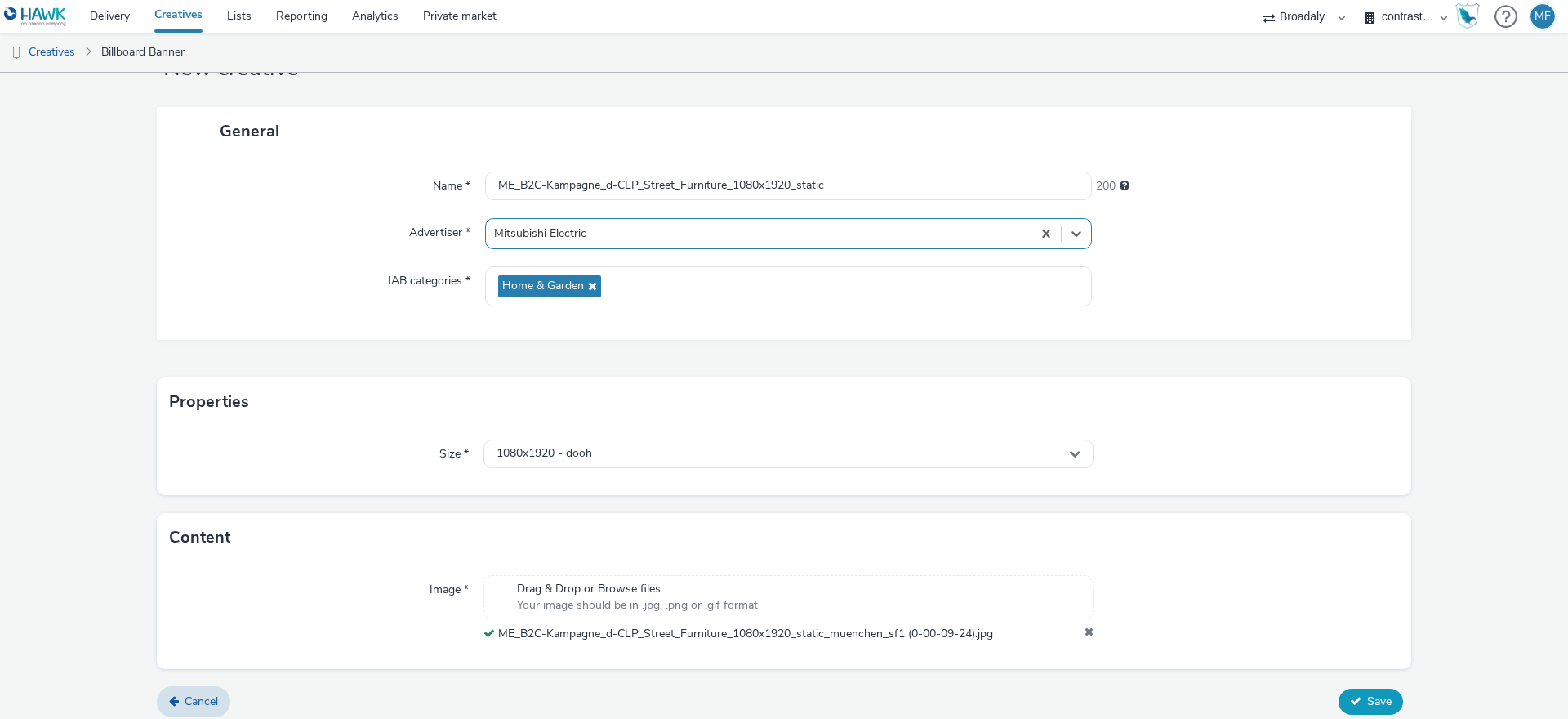
click at [1386, 701] on button "Save" at bounding box center [1370, 701] width 64 height 26
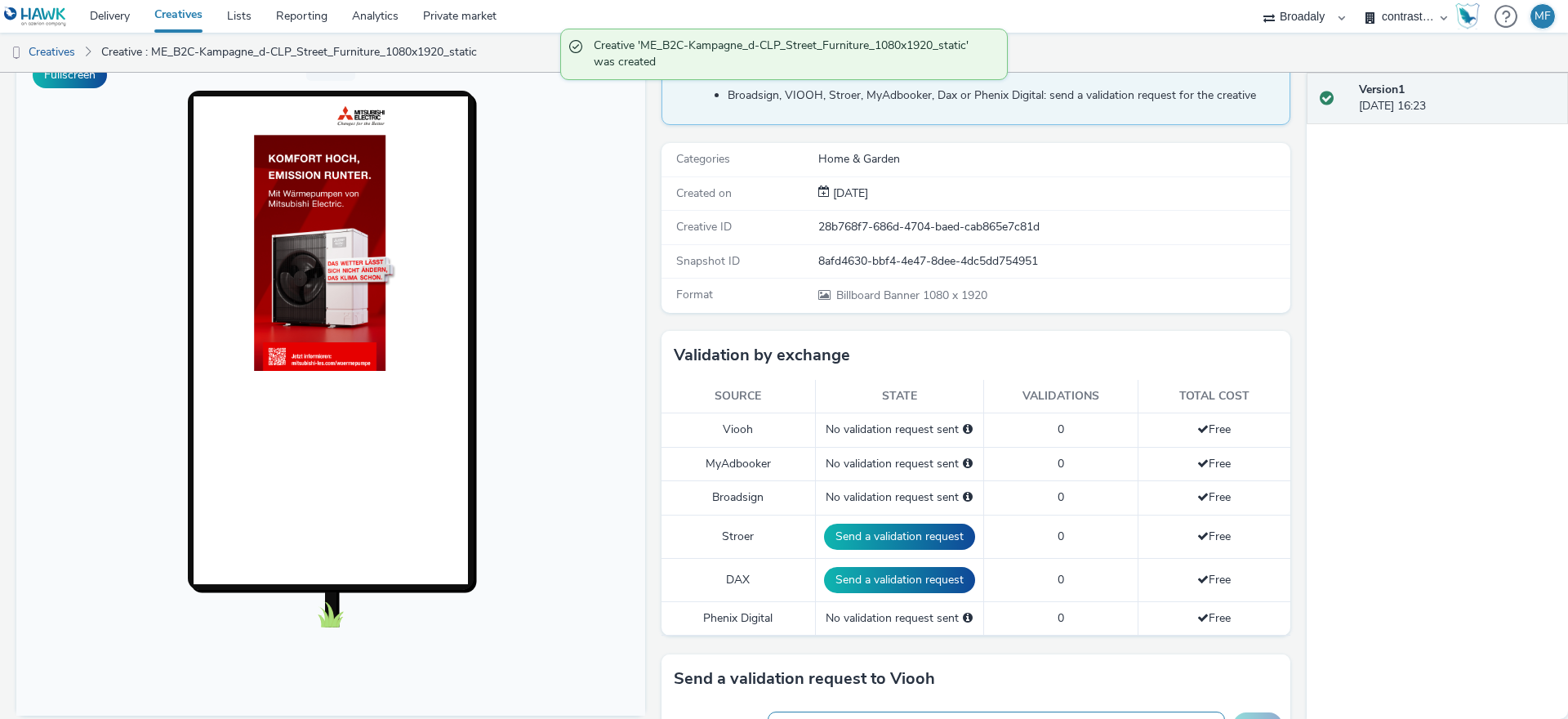
scroll to position [344, 0]
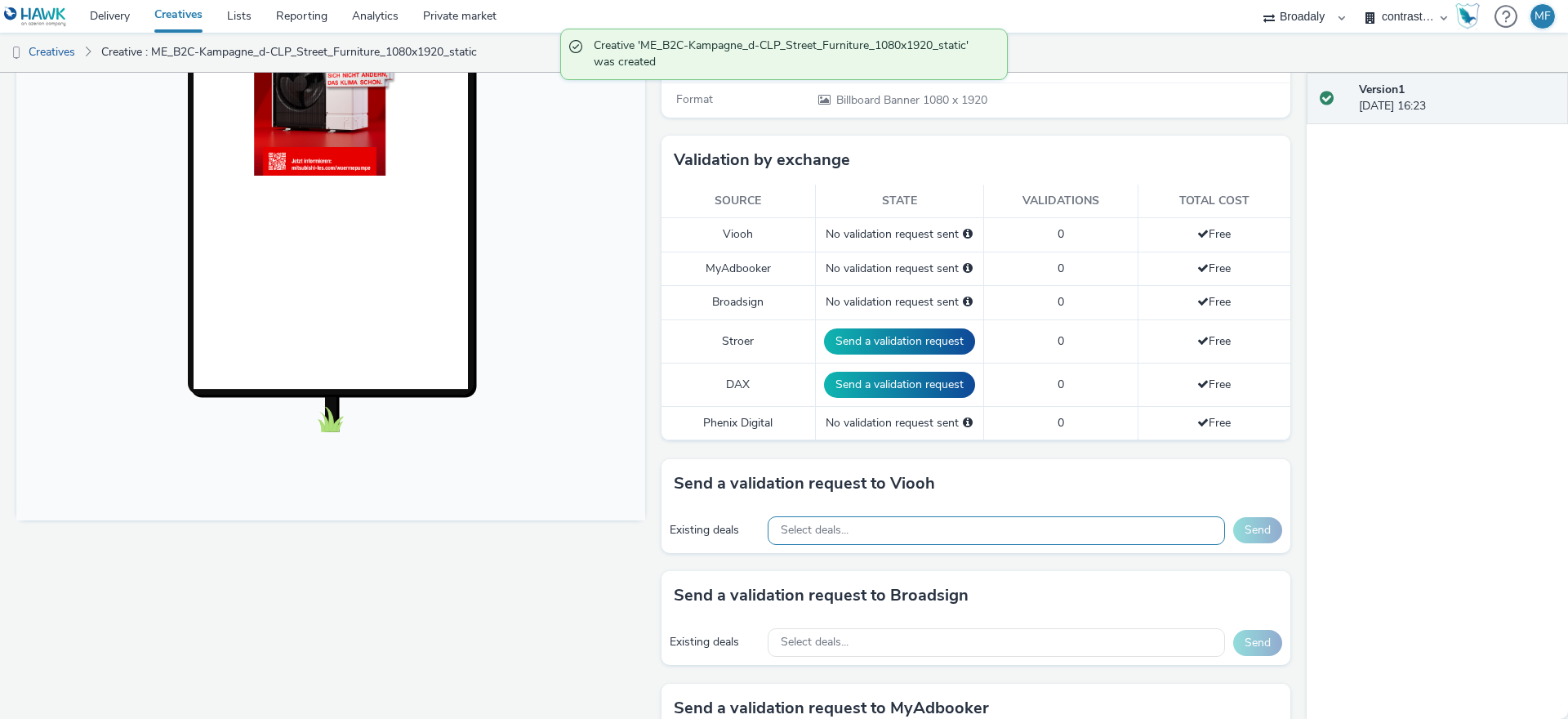
click at [958, 530] on div "Select deals..." at bounding box center [997, 530] width 457 height 28
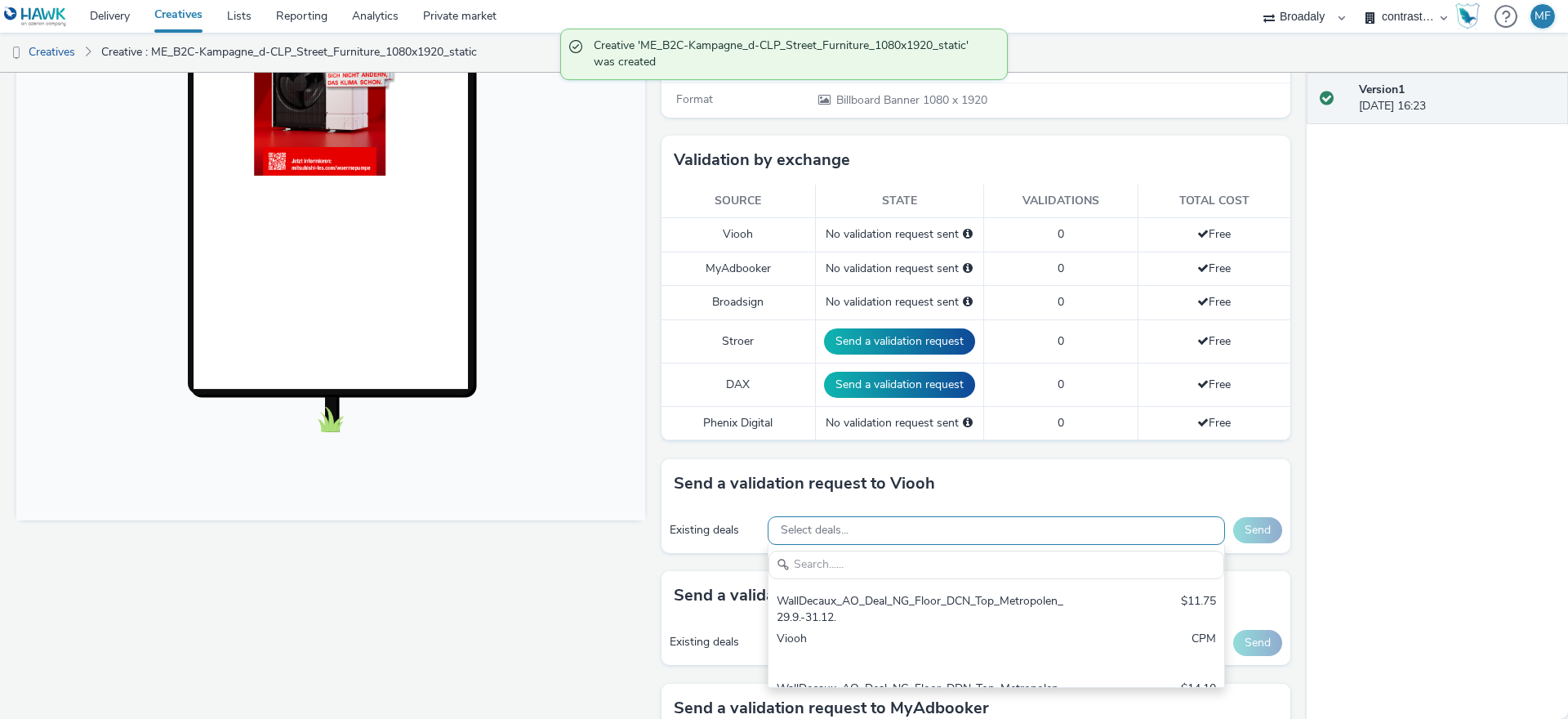
scroll to position [0, 0]
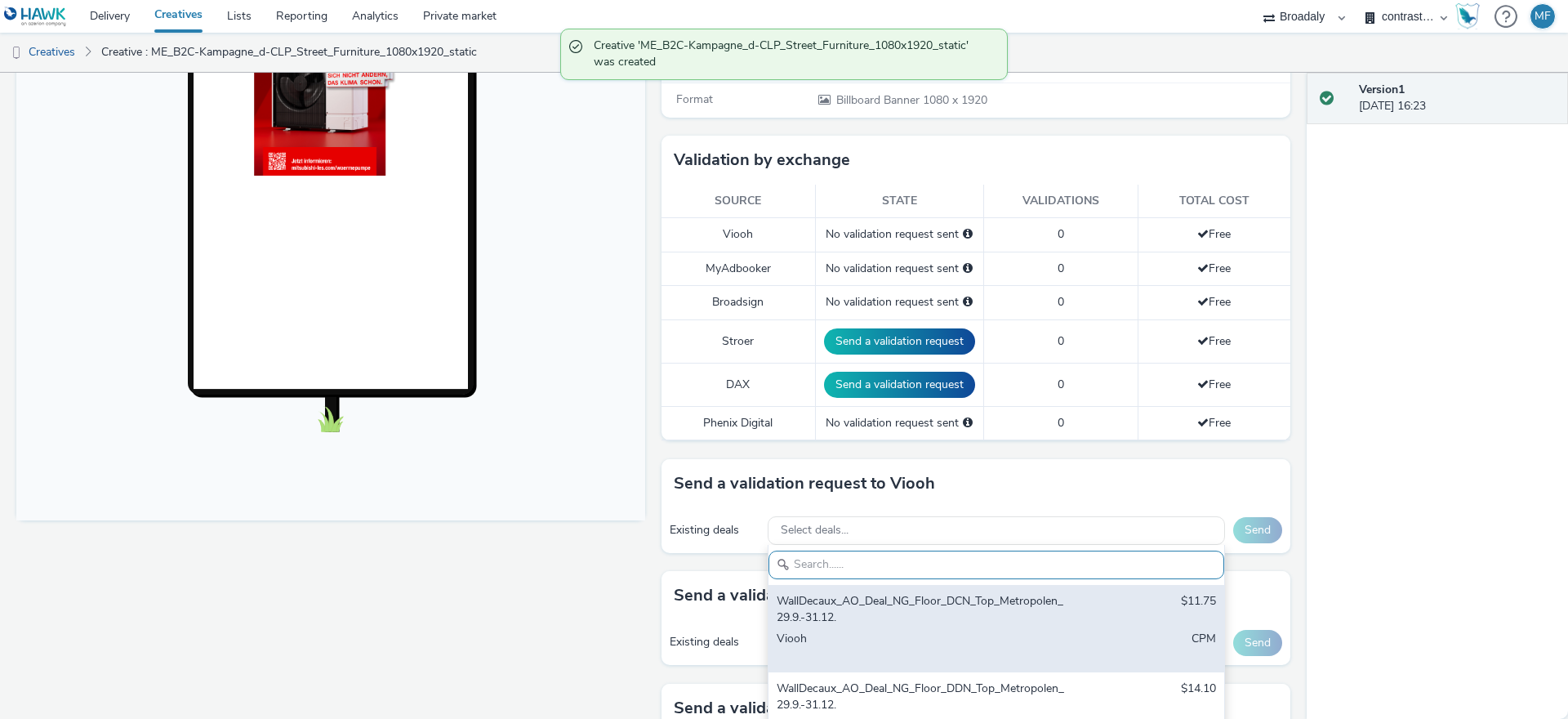
click at [997, 595] on div "WallDecaux_AO_Deal_NG_Floor_DCN_Top_Metropolen_29.9.-31.12." at bounding box center [921, 610] width 290 height 34
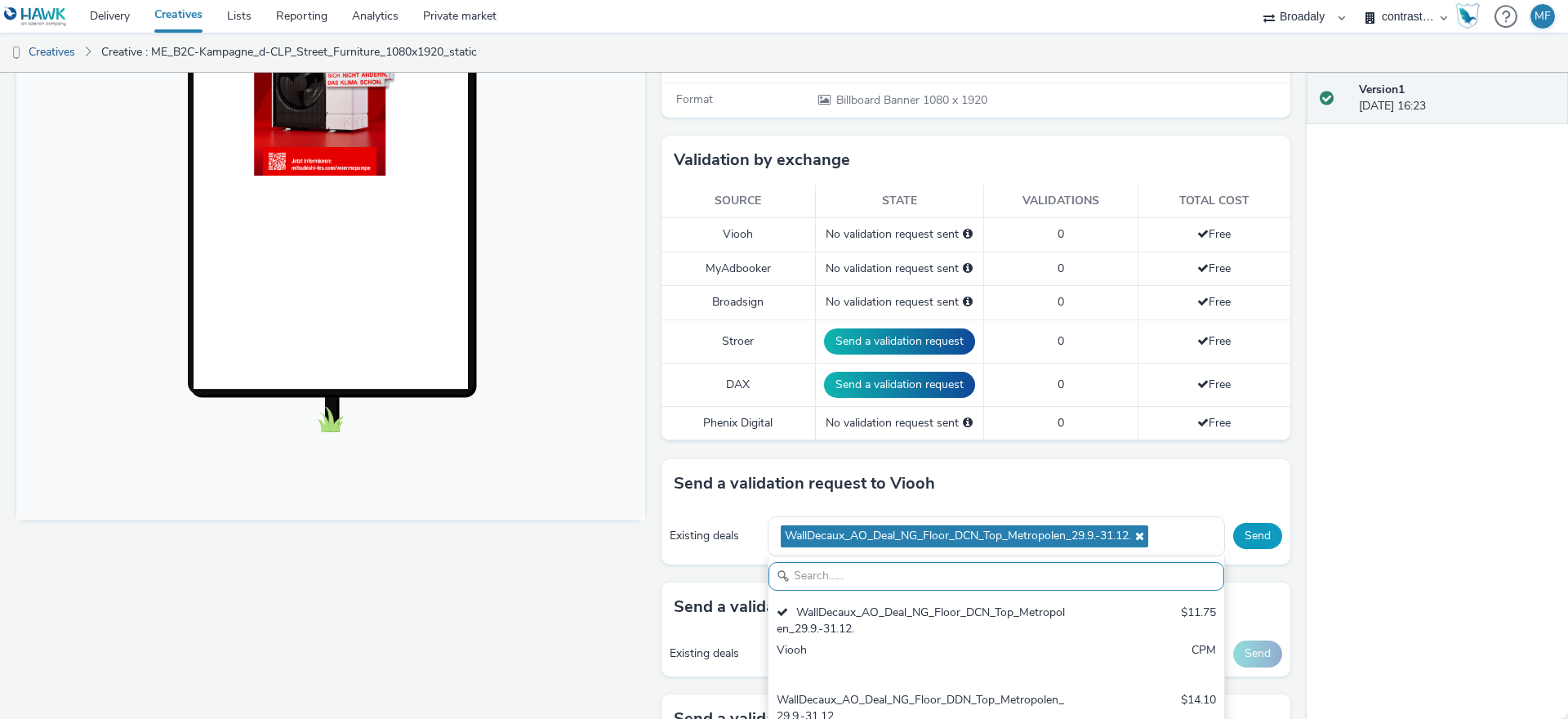
click at [1249, 530] on button "Send" at bounding box center [1257, 535] width 49 height 26
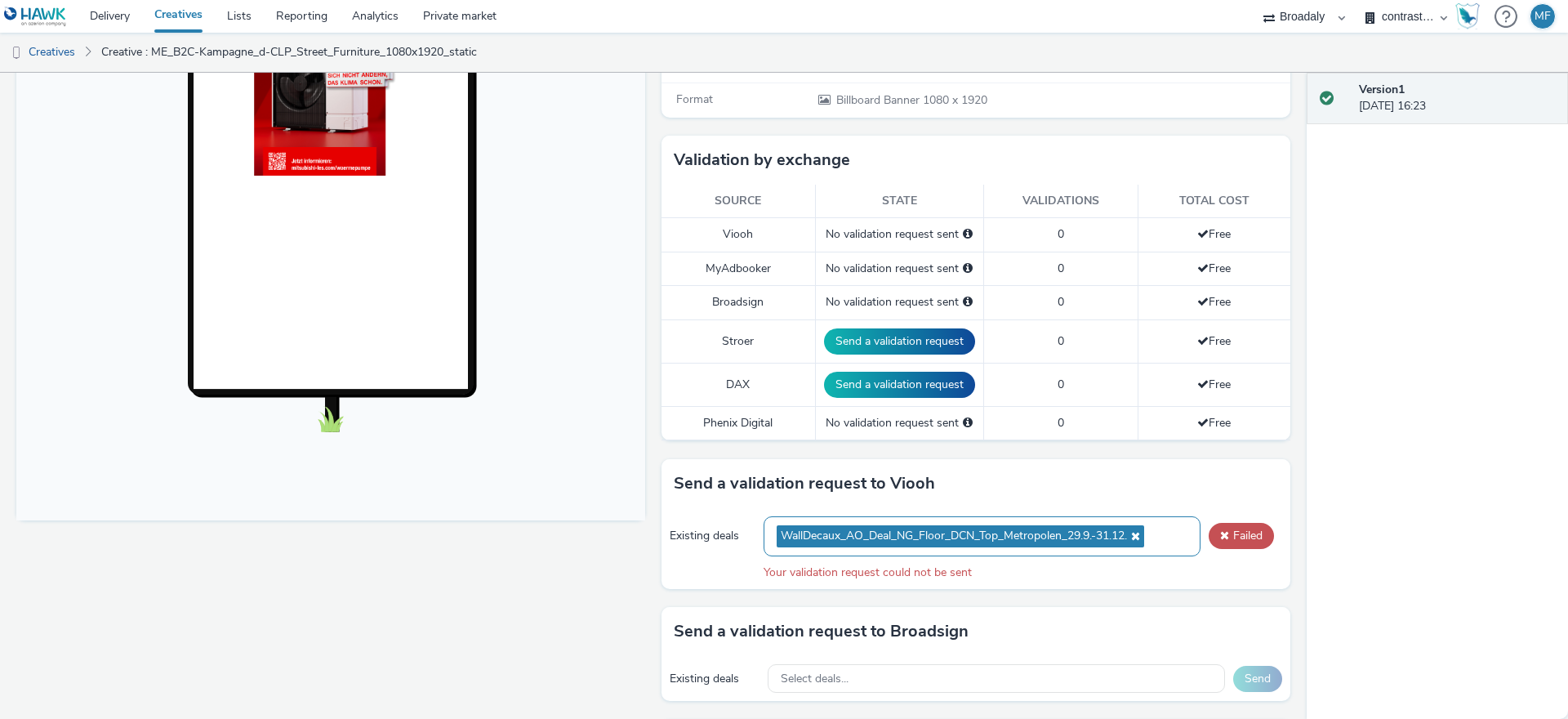
click at [1140, 540] on span "WallDecaux_AO_Deal_NG_Floor_DCN_Top_Metropolen_29.9.-31.12." at bounding box center [960, 536] width 368 height 22
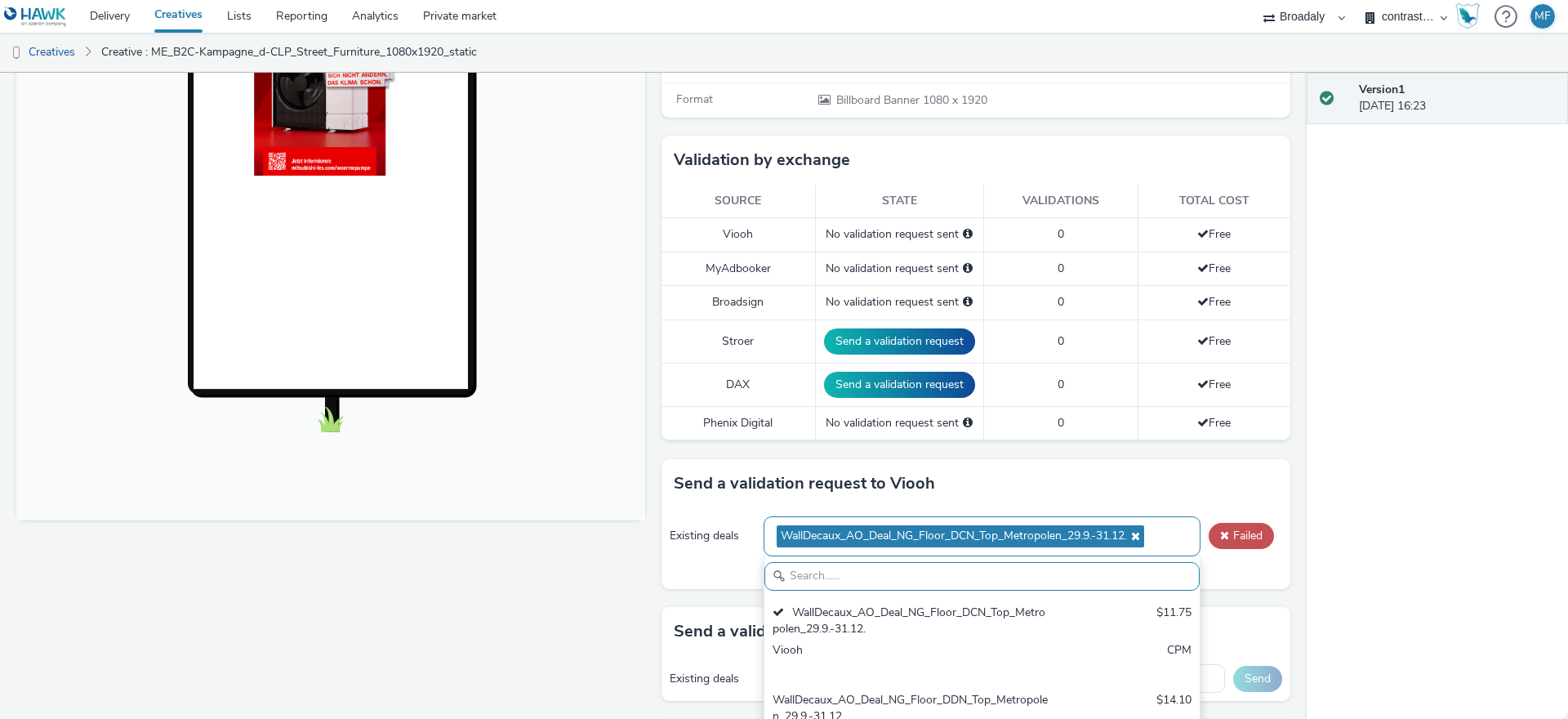
click at [1138, 536] on icon at bounding box center [1134, 536] width 13 height 12
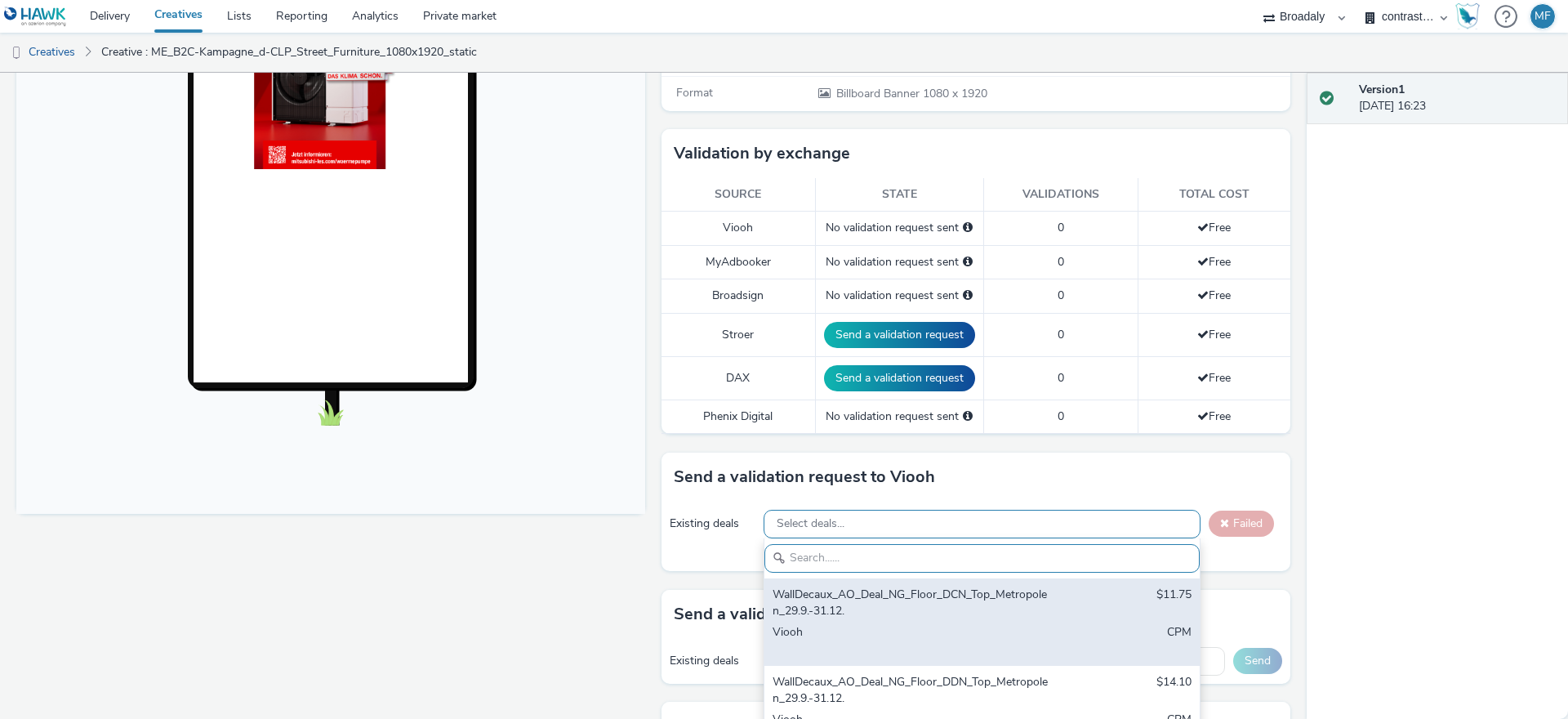
scroll to position [366, 0]
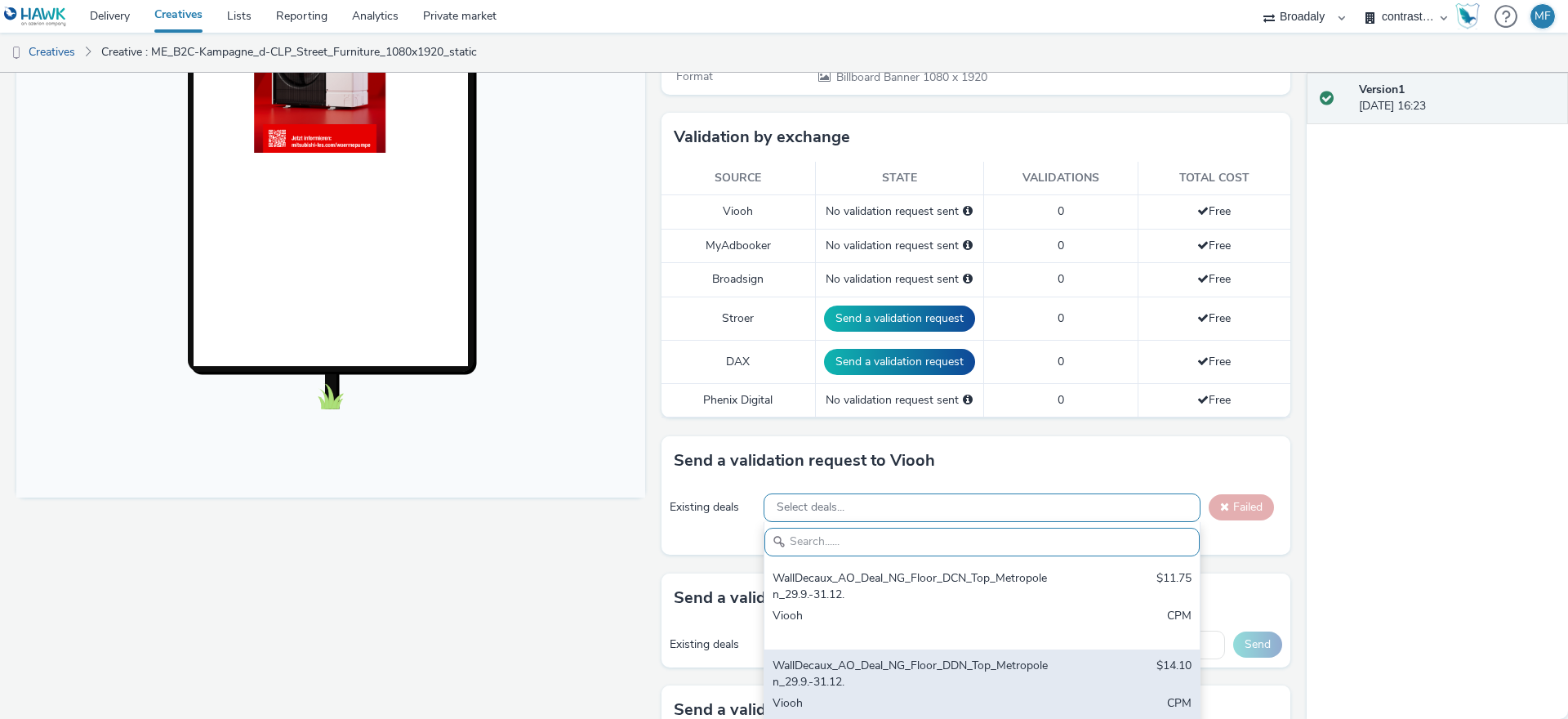
click at [1011, 660] on div "WallDecaux_AO_Deal_NG_Floor_DDN_Top_Metropolen_29.9.-31.12." at bounding box center [910, 675] width 277 height 34
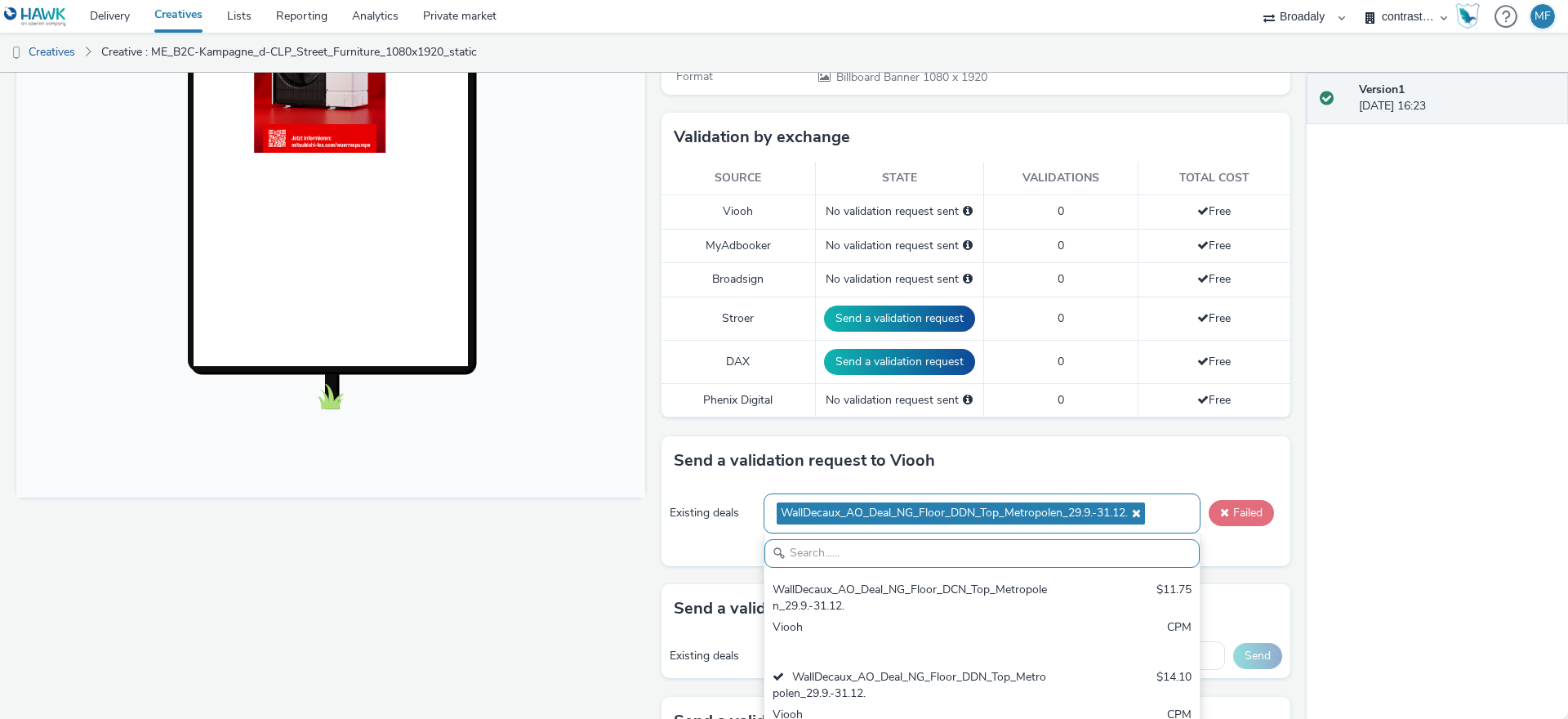
click at [1225, 513] on button "Failed" at bounding box center [1241, 513] width 65 height 26
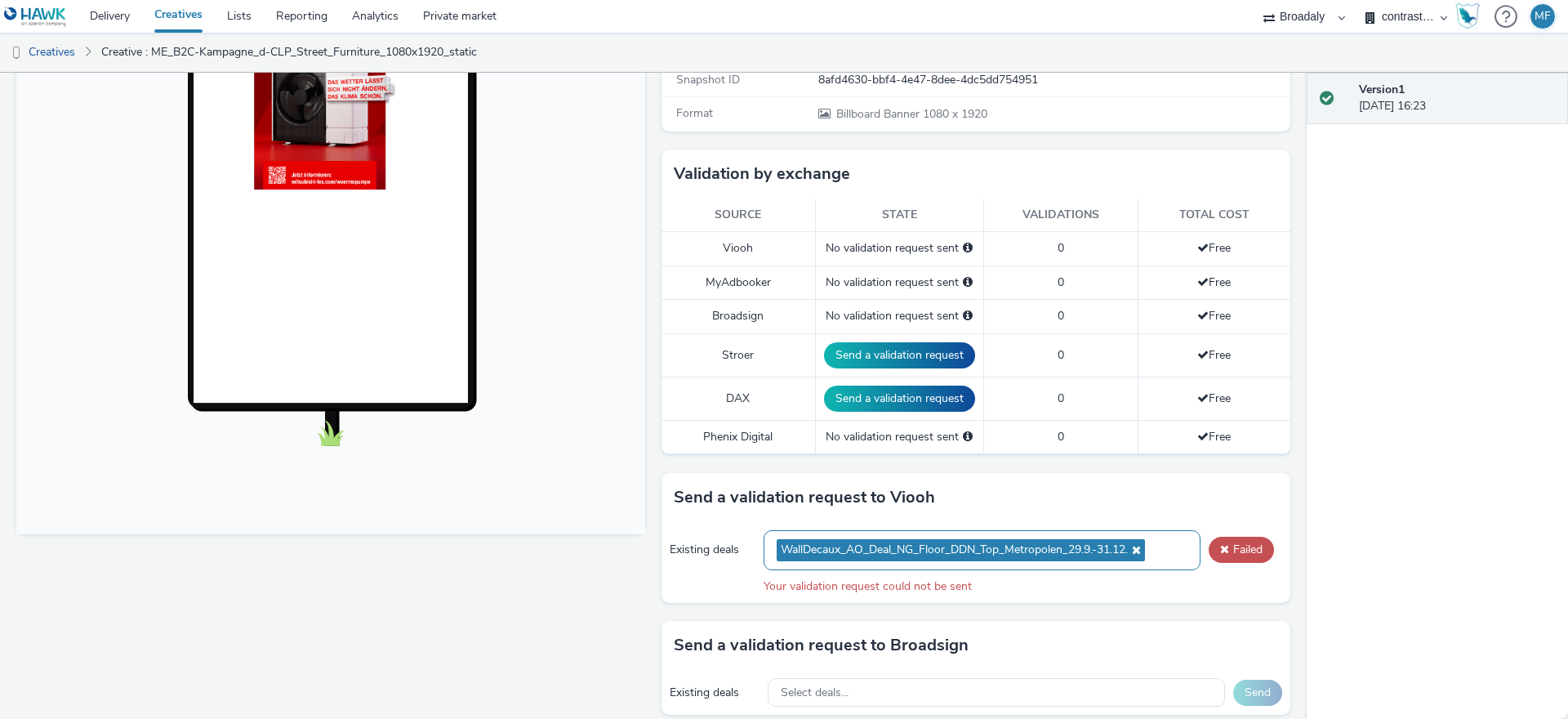
scroll to position [328, 0]
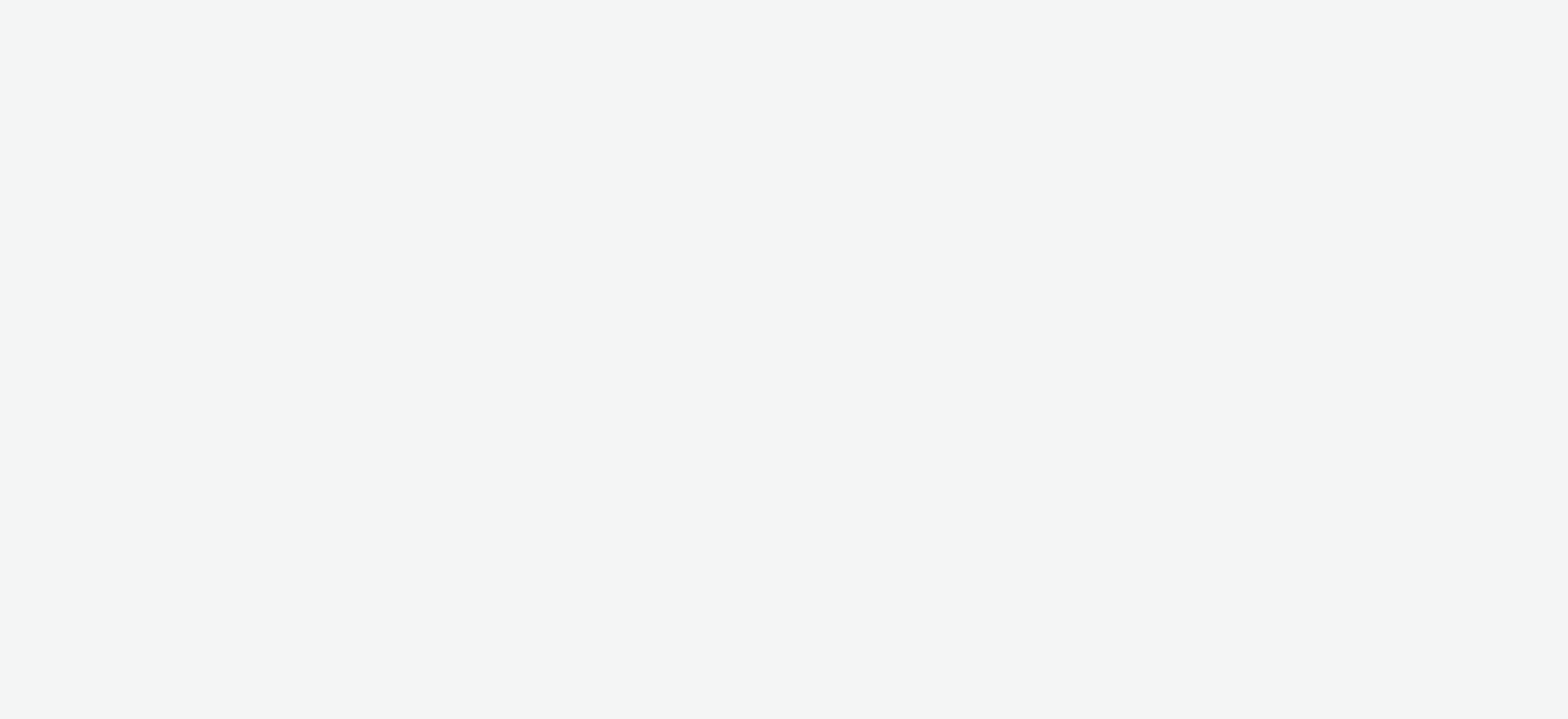
select select "aa2d3f22-8cd3-452c-915a-90da4c6ce460"
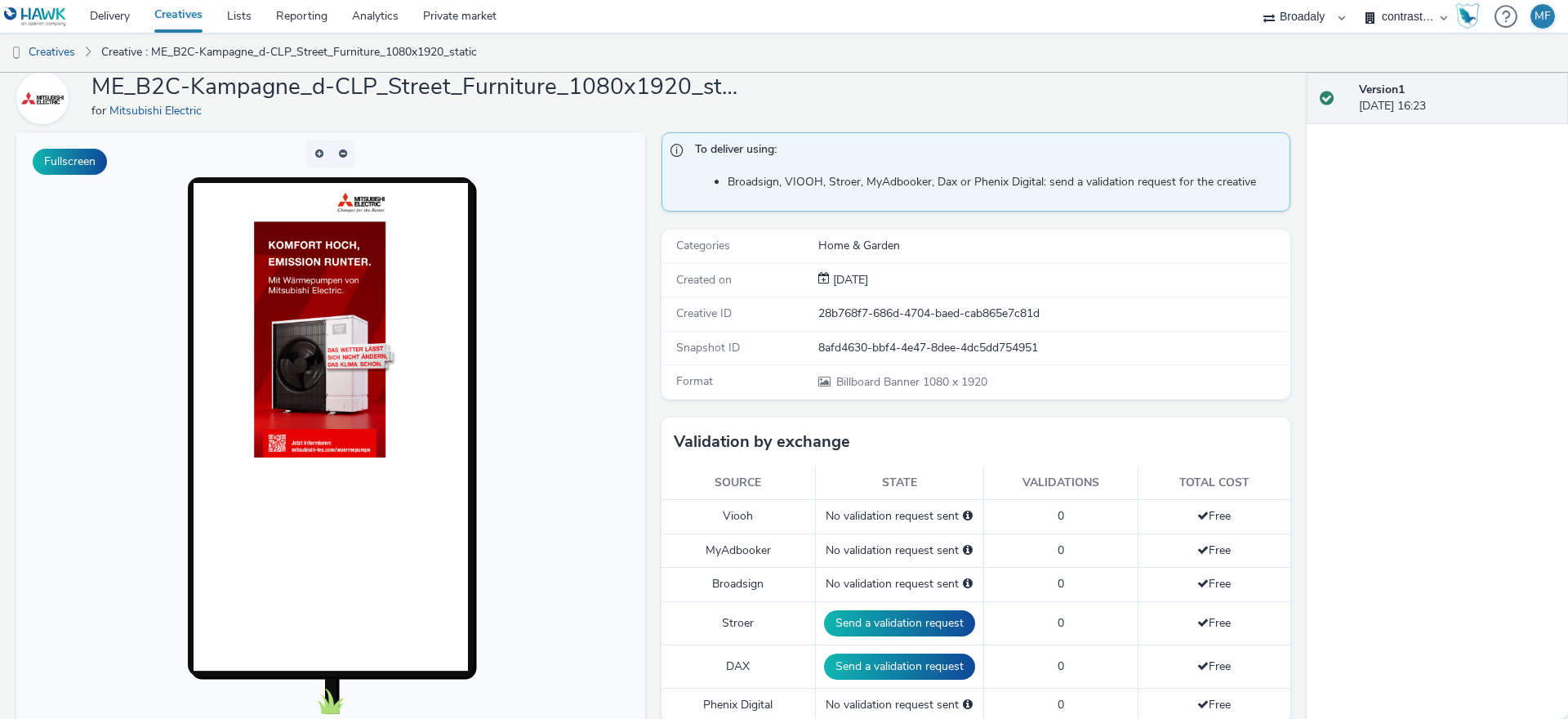
scroll to position [328, 0]
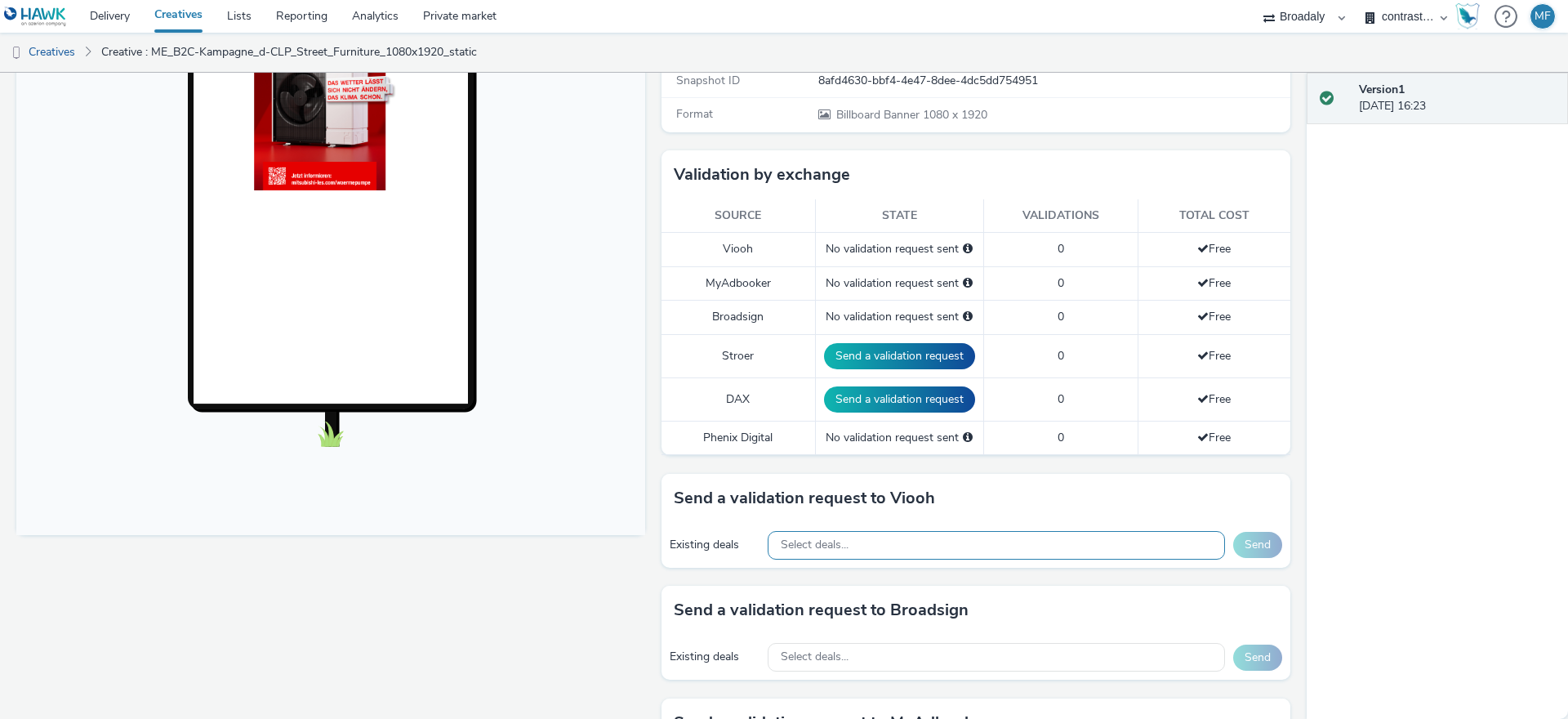
click at [927, 551] on div "Select deals..." at bounding box center [997, 546] width 457 height 28
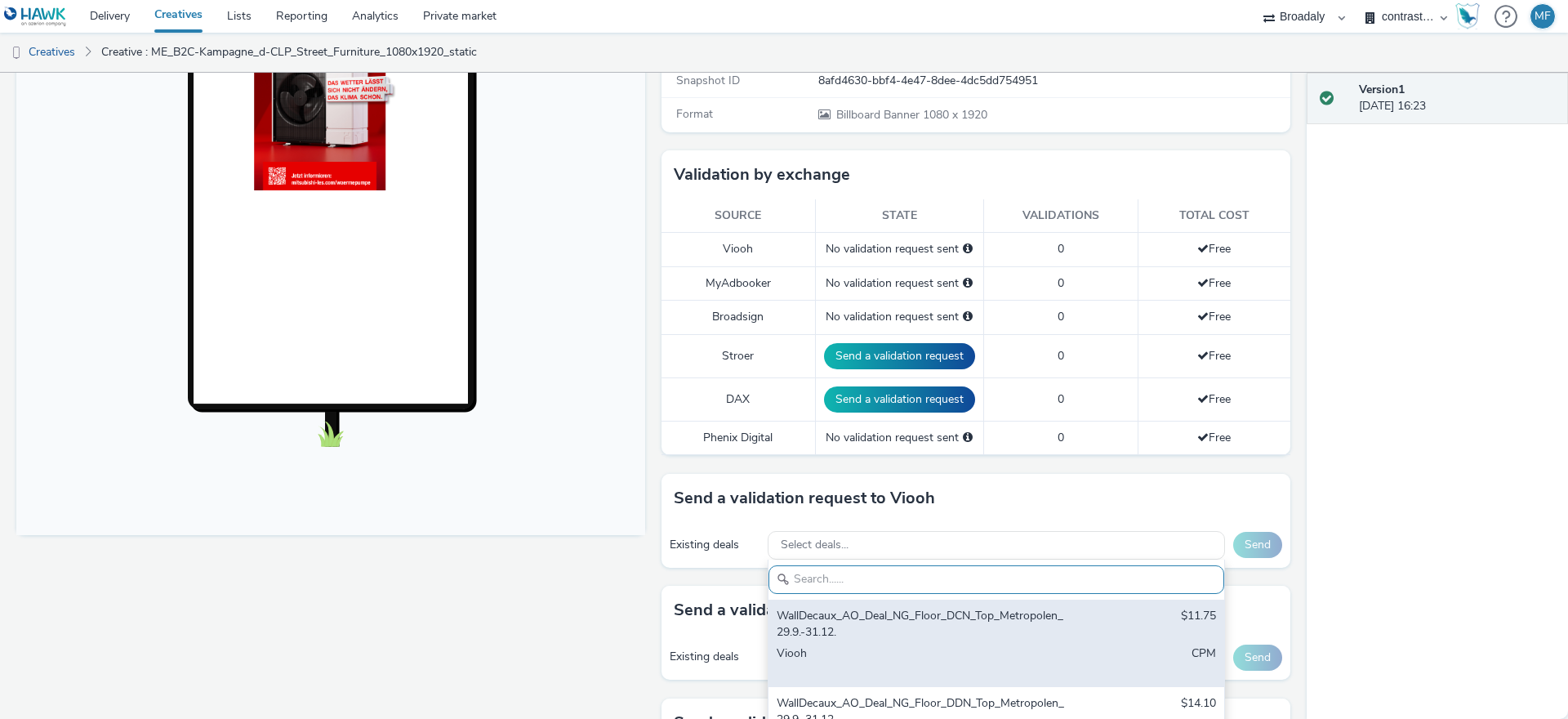
click at [922, 618] on div "WallDecaux_AO_Deal_NG_Floor_DCN_Top_Metropolen_29.9.-31.12." at bounding box center [921, 624] width 290 height 34
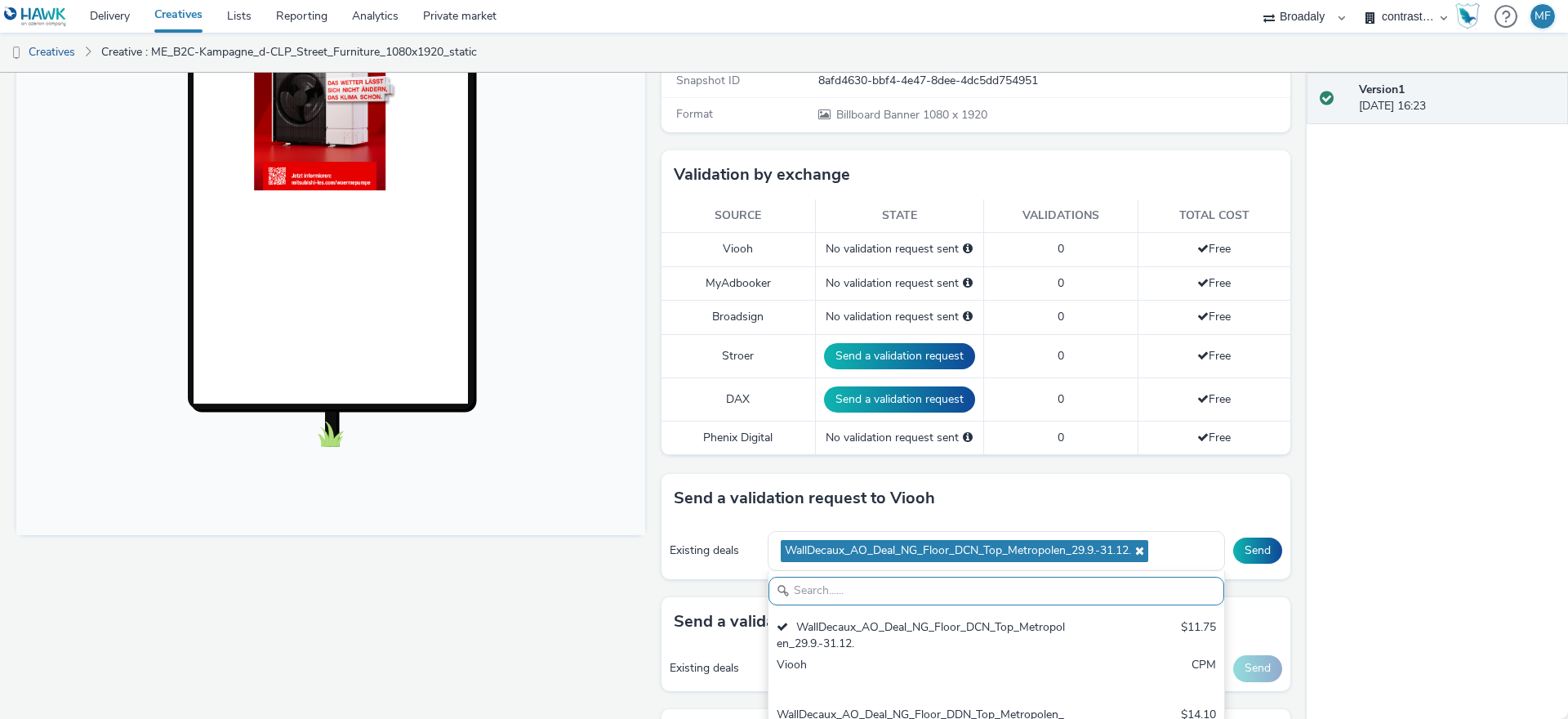
click at [1147, 500] on div "Send a validation request to Viooh" at bounding box center [976, 499] width 629 height 49
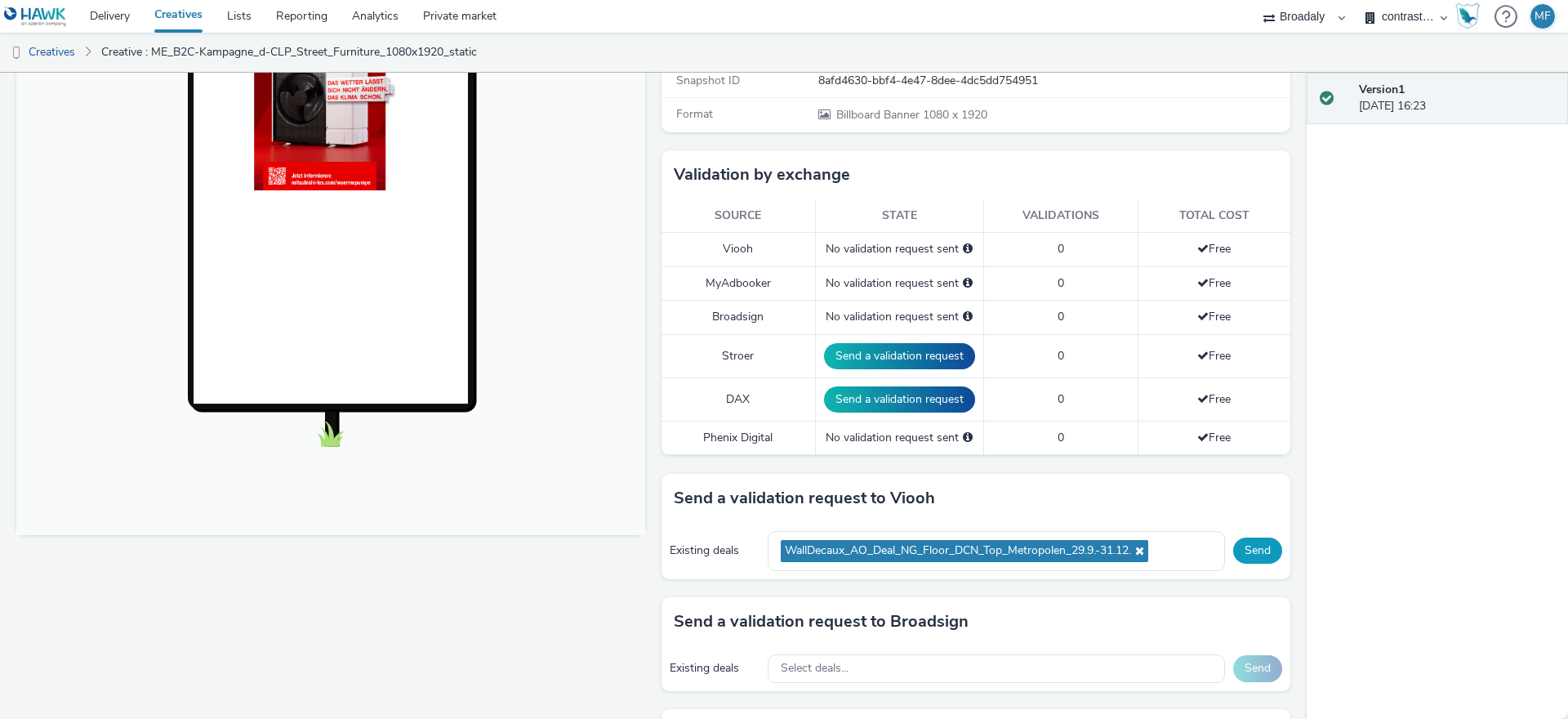
click at [1246, 557] on button "Send" at bounding box center [1257, 551] width 49 height 26
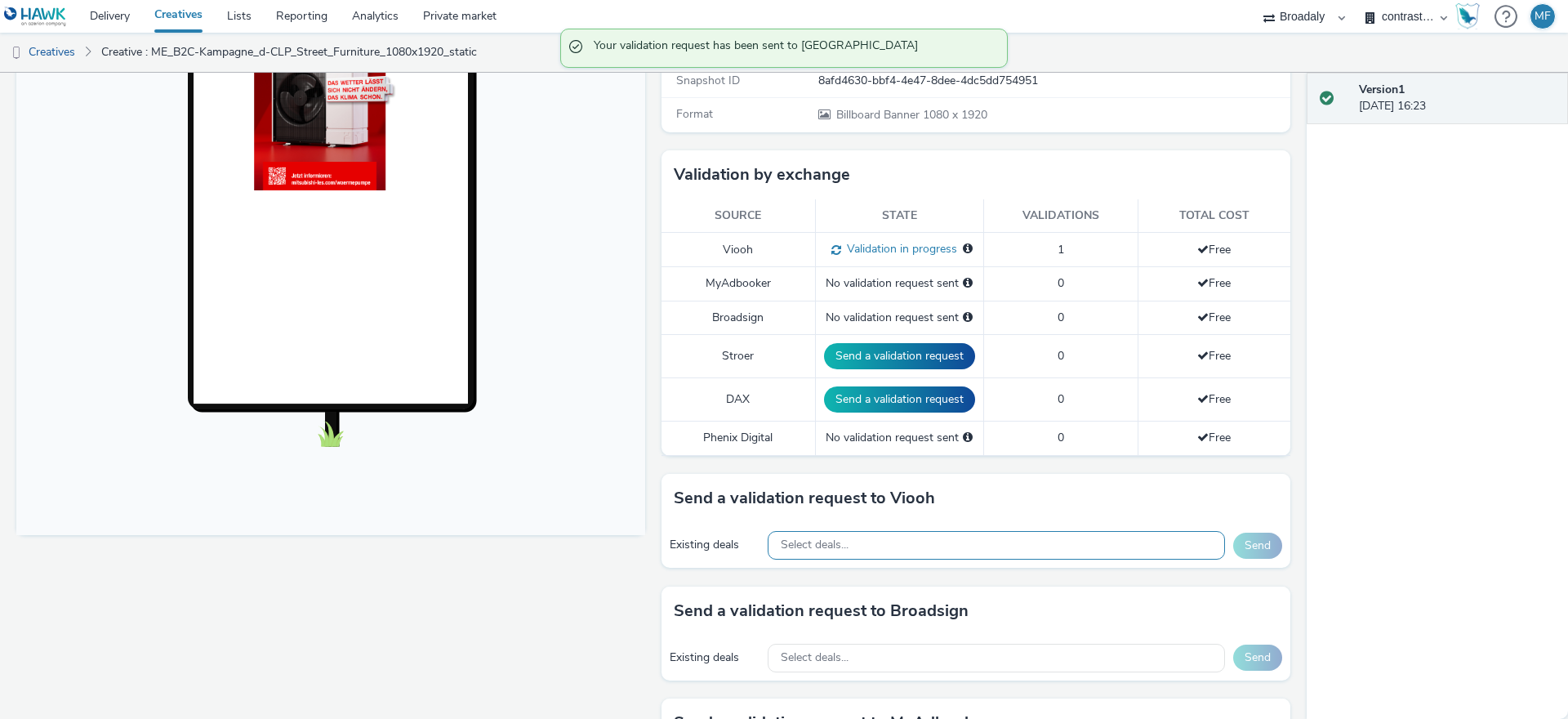
click at [1107, 554] on div "Select deals..." at bounding box center [997, 546] width 457 height 28
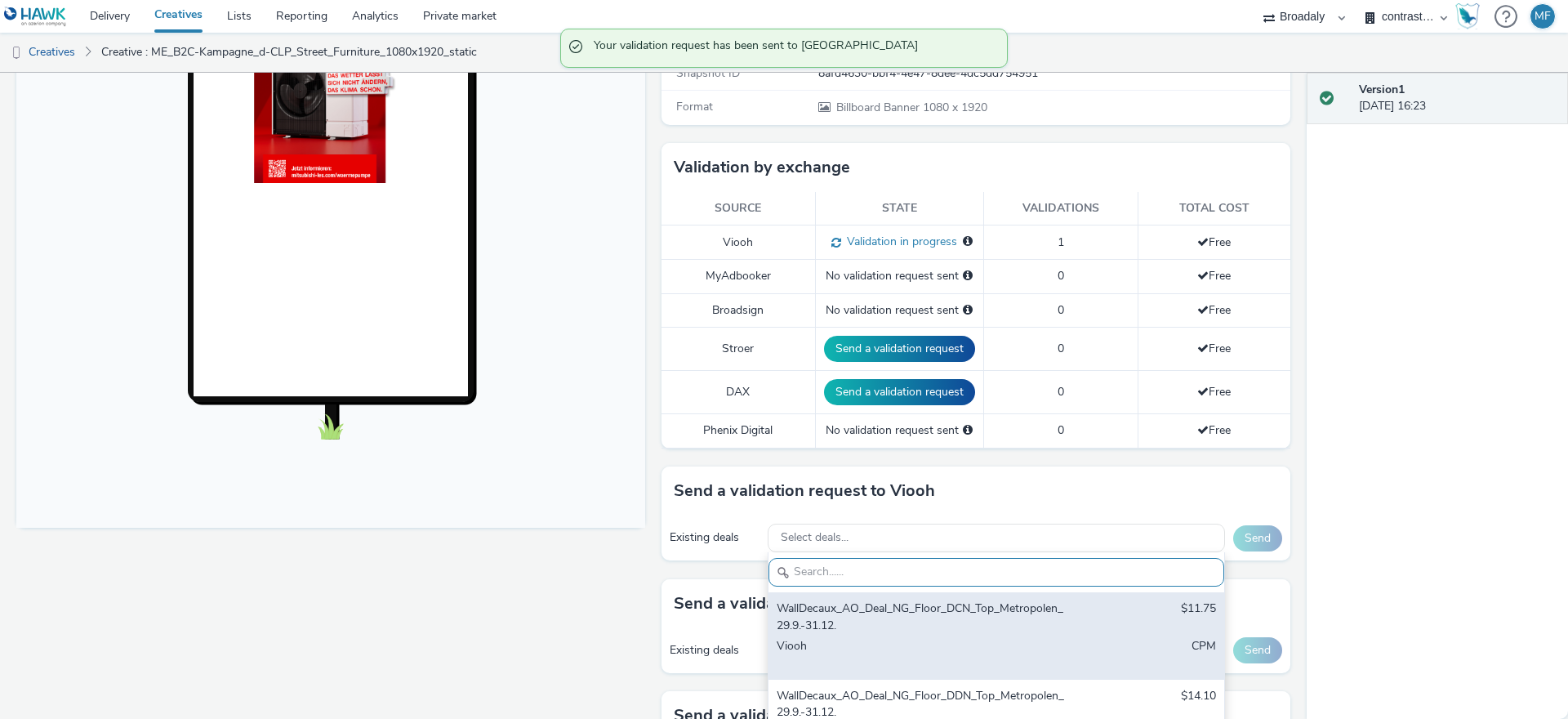
scroll to position [447, 0]
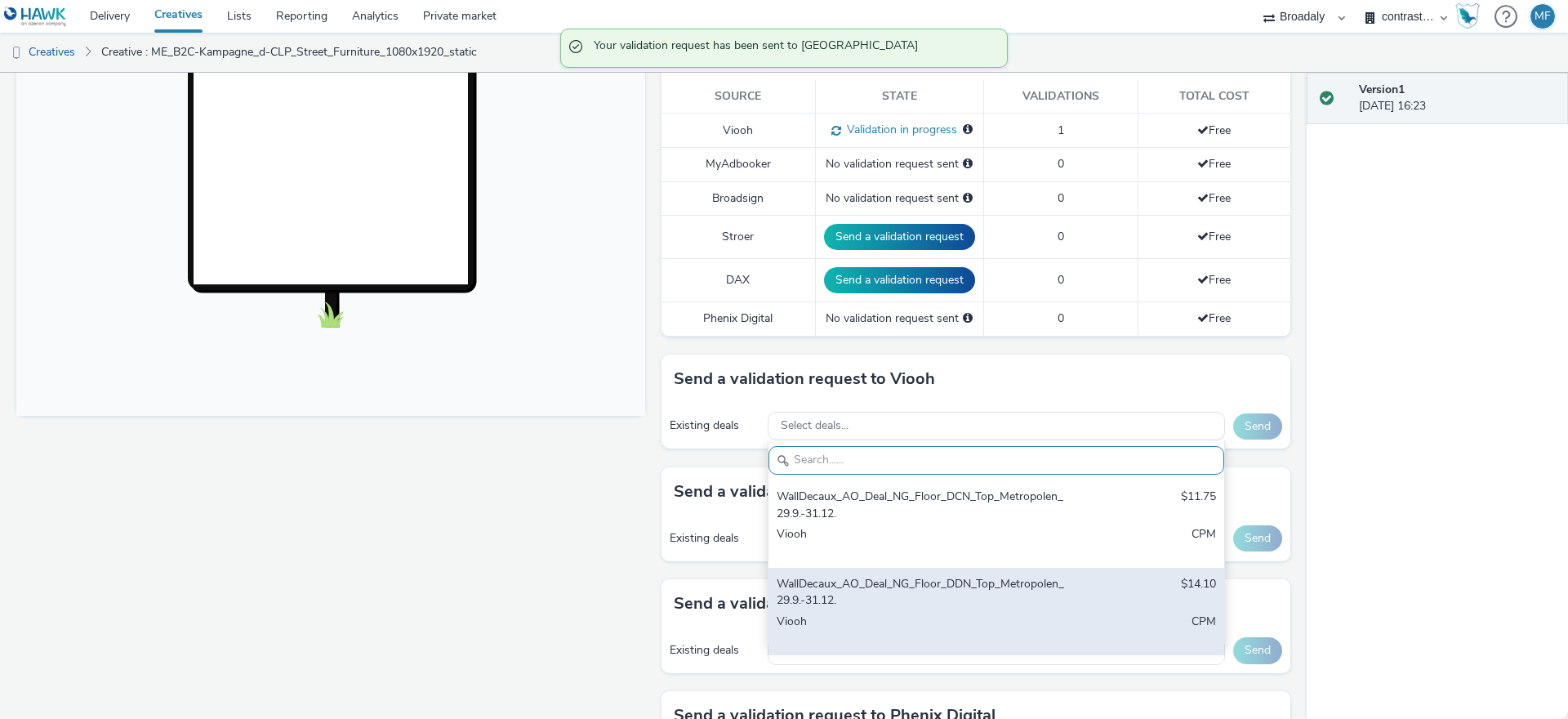
click at [1024, 599] on div "WallDecaux_AO_Deal_NG_Floor_DDN_Top_Metropolen_29.9.-31.12." at bounding box center [921, 592] width 290 height 34
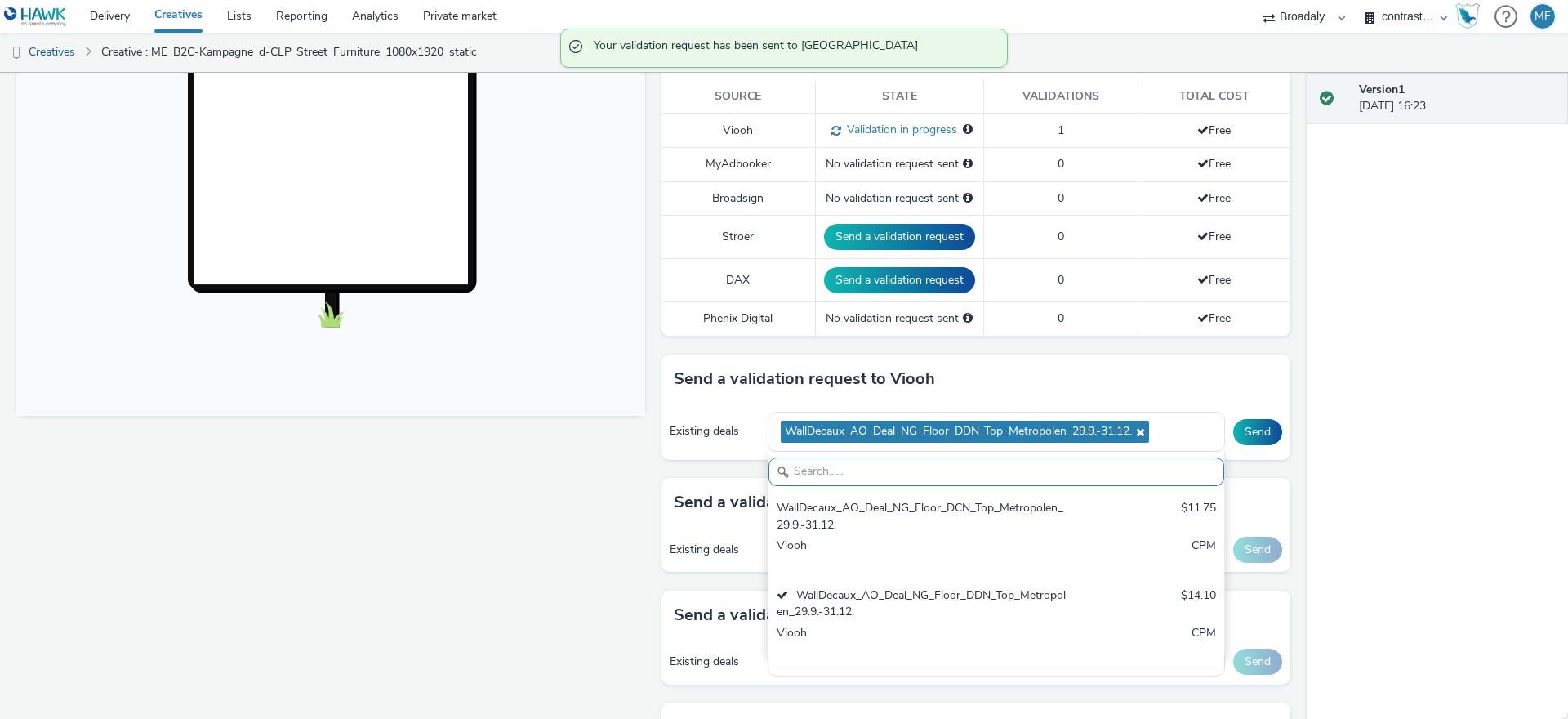
click at [1165, 380] on div "Send a validation request to Viooh" at bounding box center [976, 379] width 629 height 49
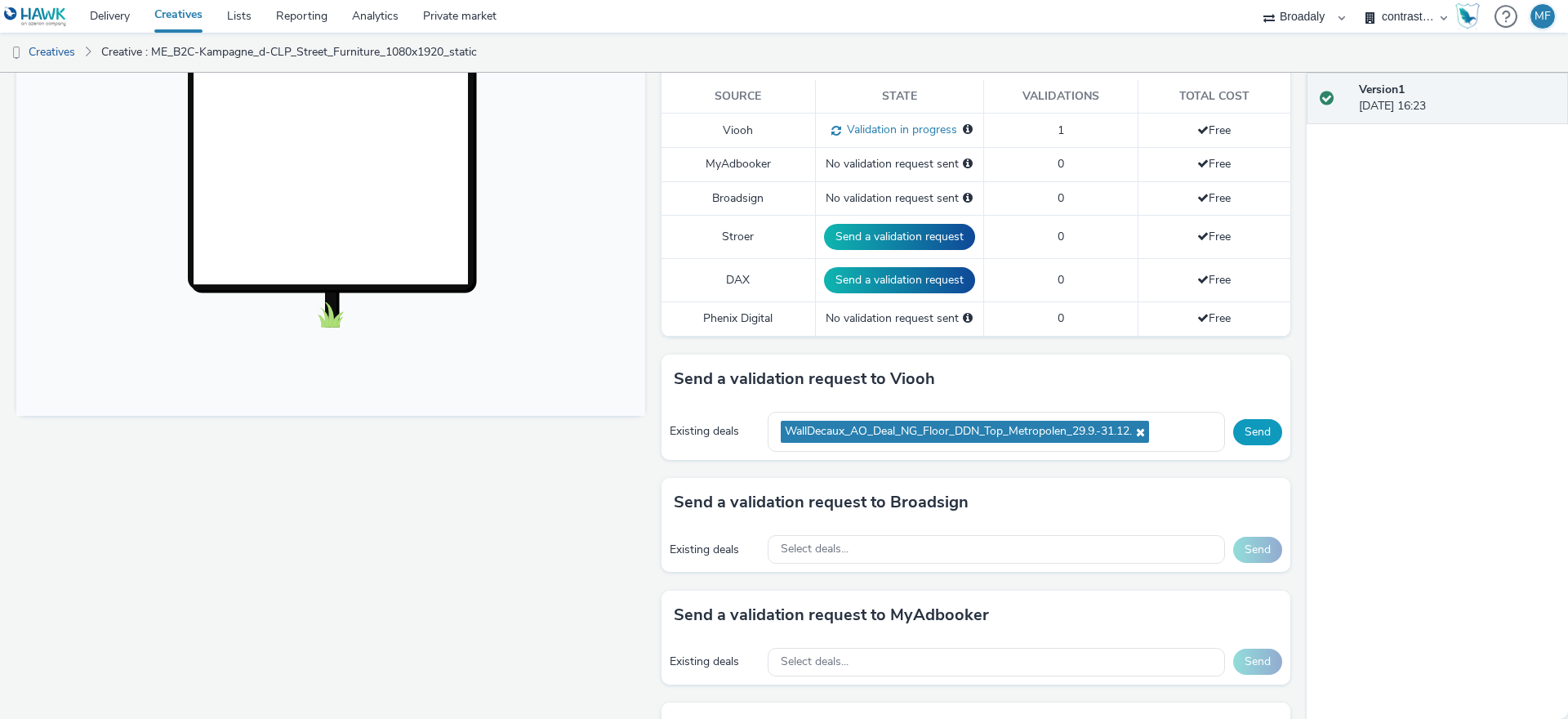
click at [1234, 429] on button "Send" at bounding box center [1257, 432] width 49 height 26
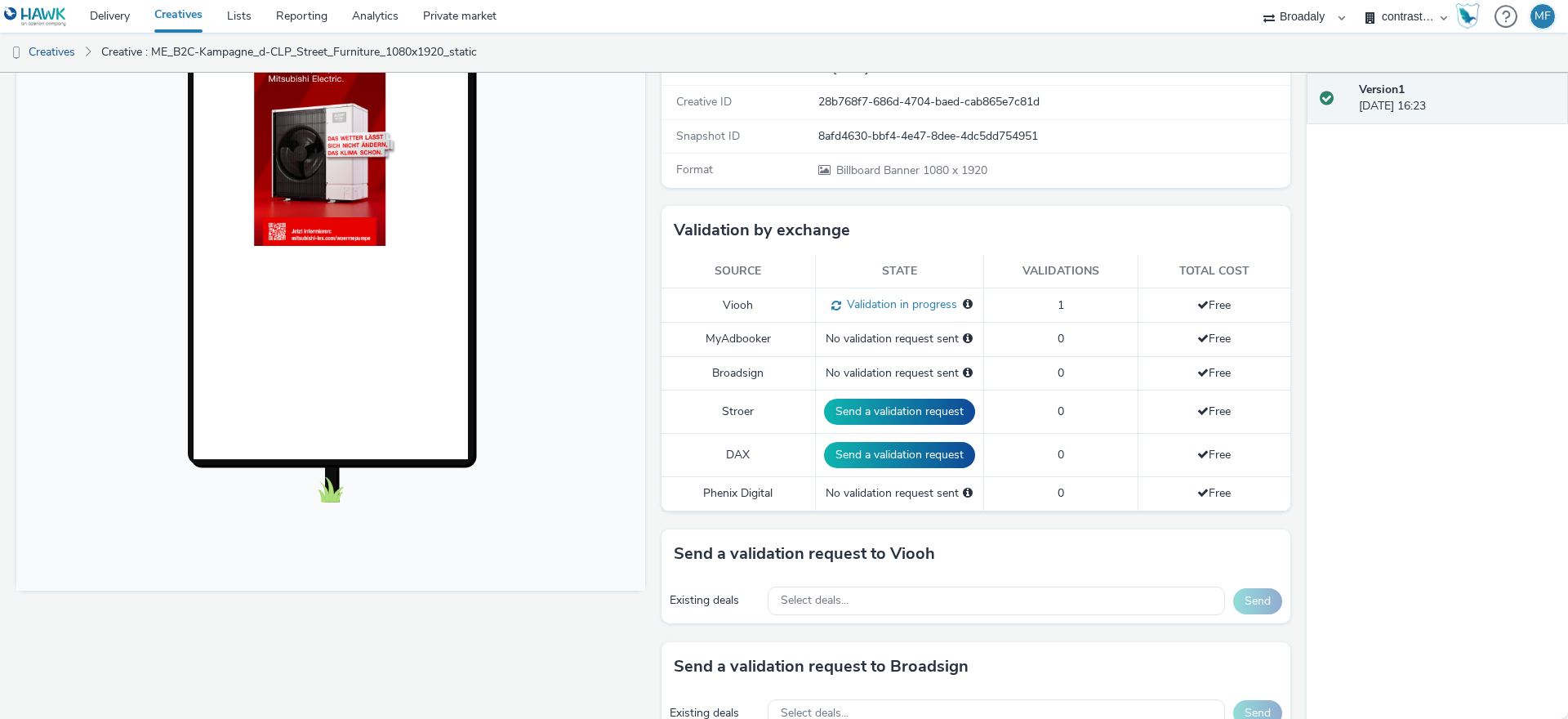
scroll to position [0, 0]
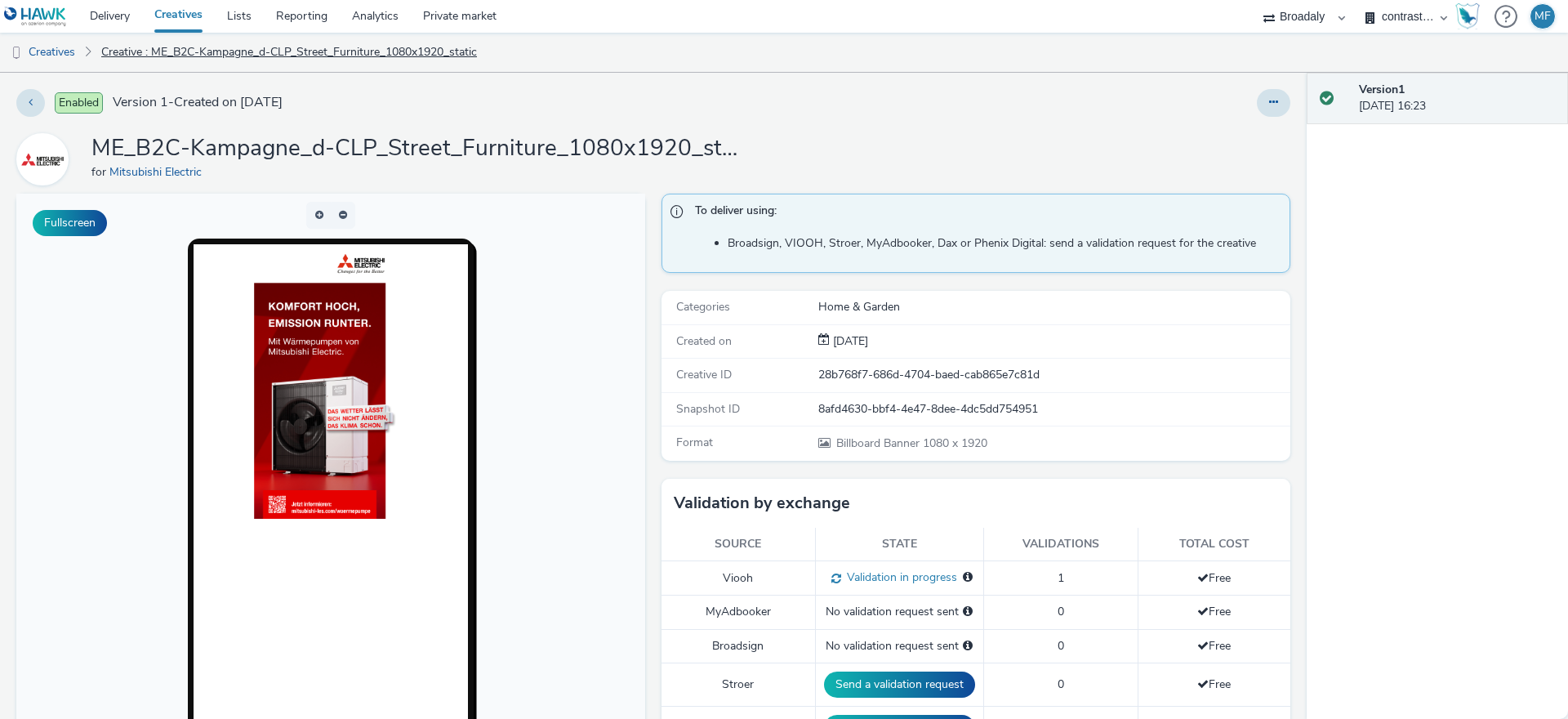
click at [121, 55] on link "Creative : ME_B2C-Kampagne_d-CLP_Street_Furniture_1080x1920_static" at bounding box center [289, 52] width 392 height 39
click at [49, 52] on link "Creatives" at bounding box center [41, 52] width 83 height 39
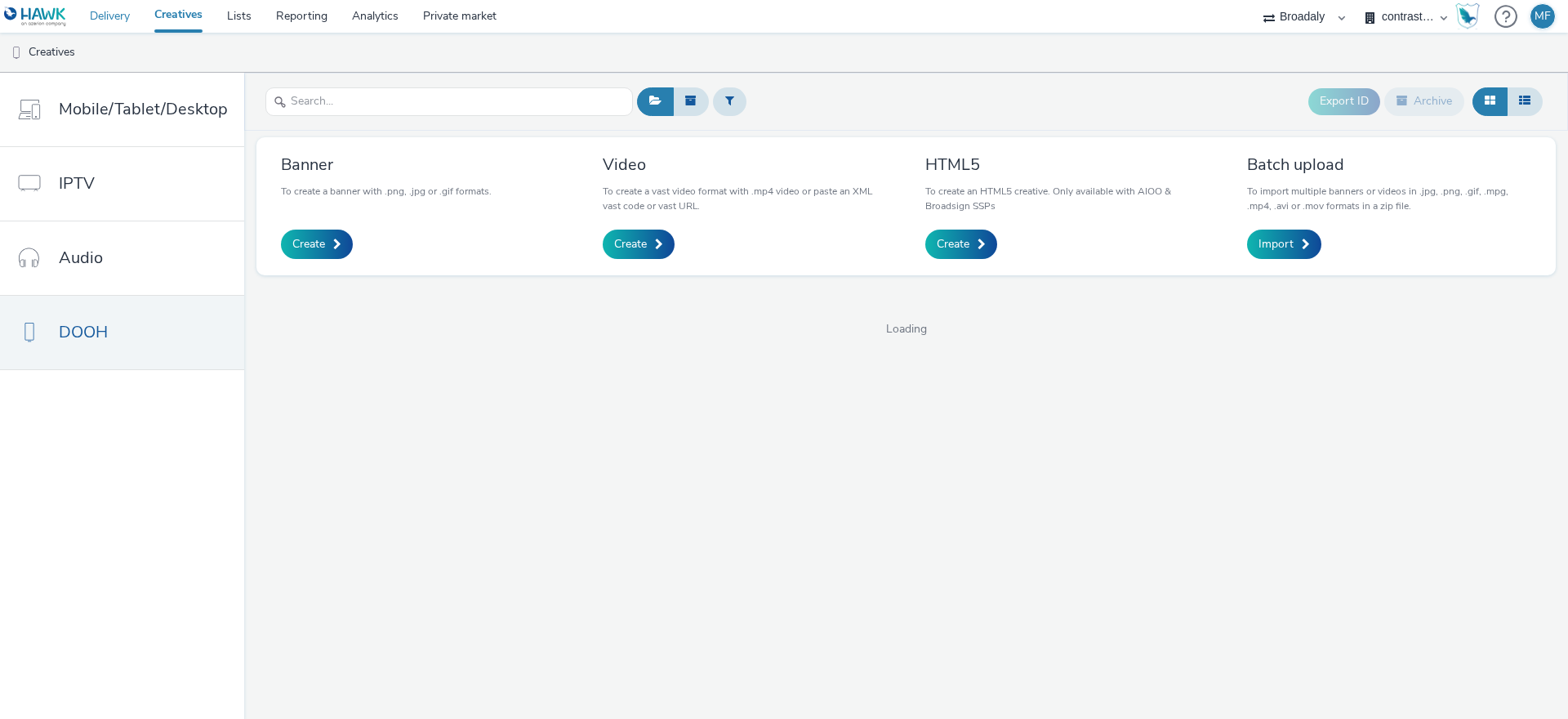
click at [125, 3] on link "Delivery" at bounding box center [110, 16] width 64 height 33
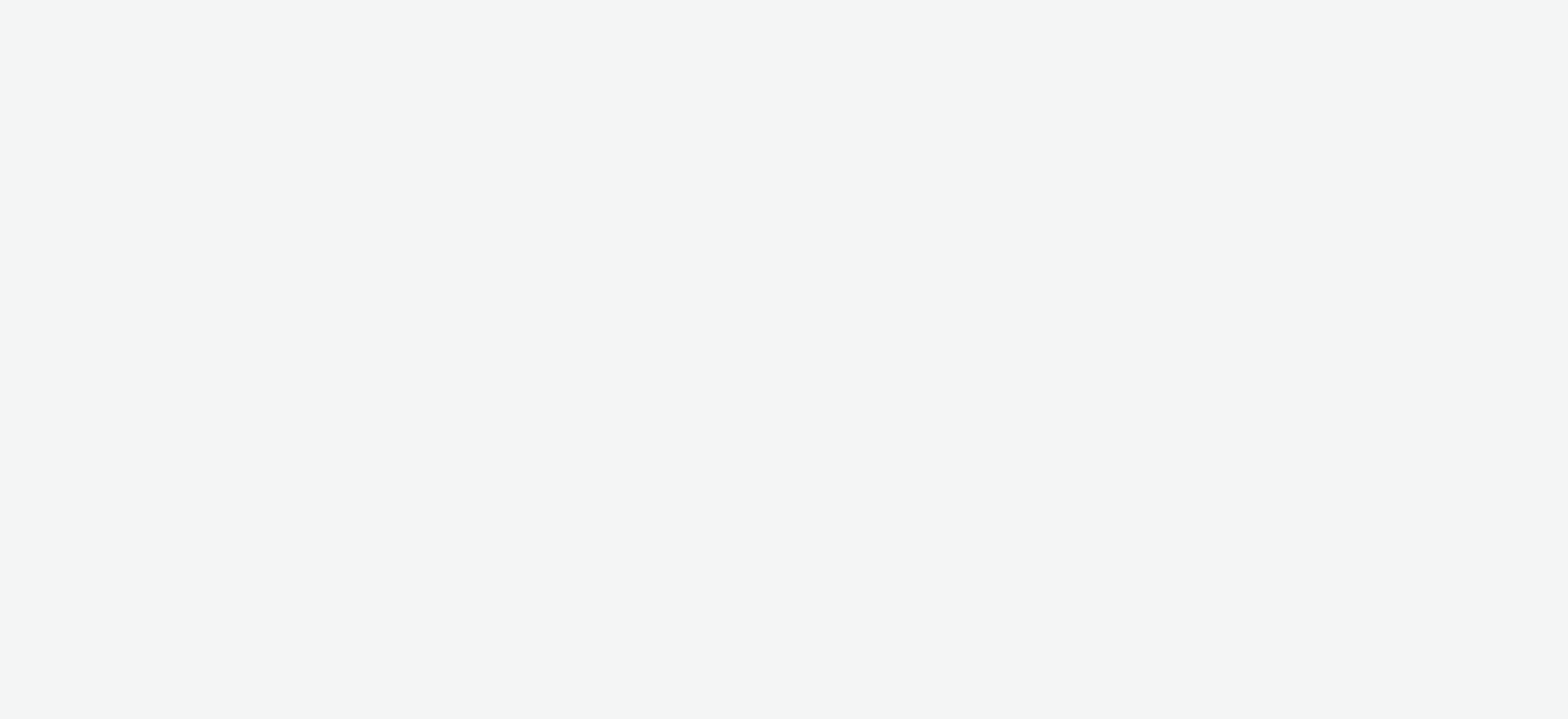
select select "aa2d3f22-8cd3-452c-915a-90da4c6ce460"
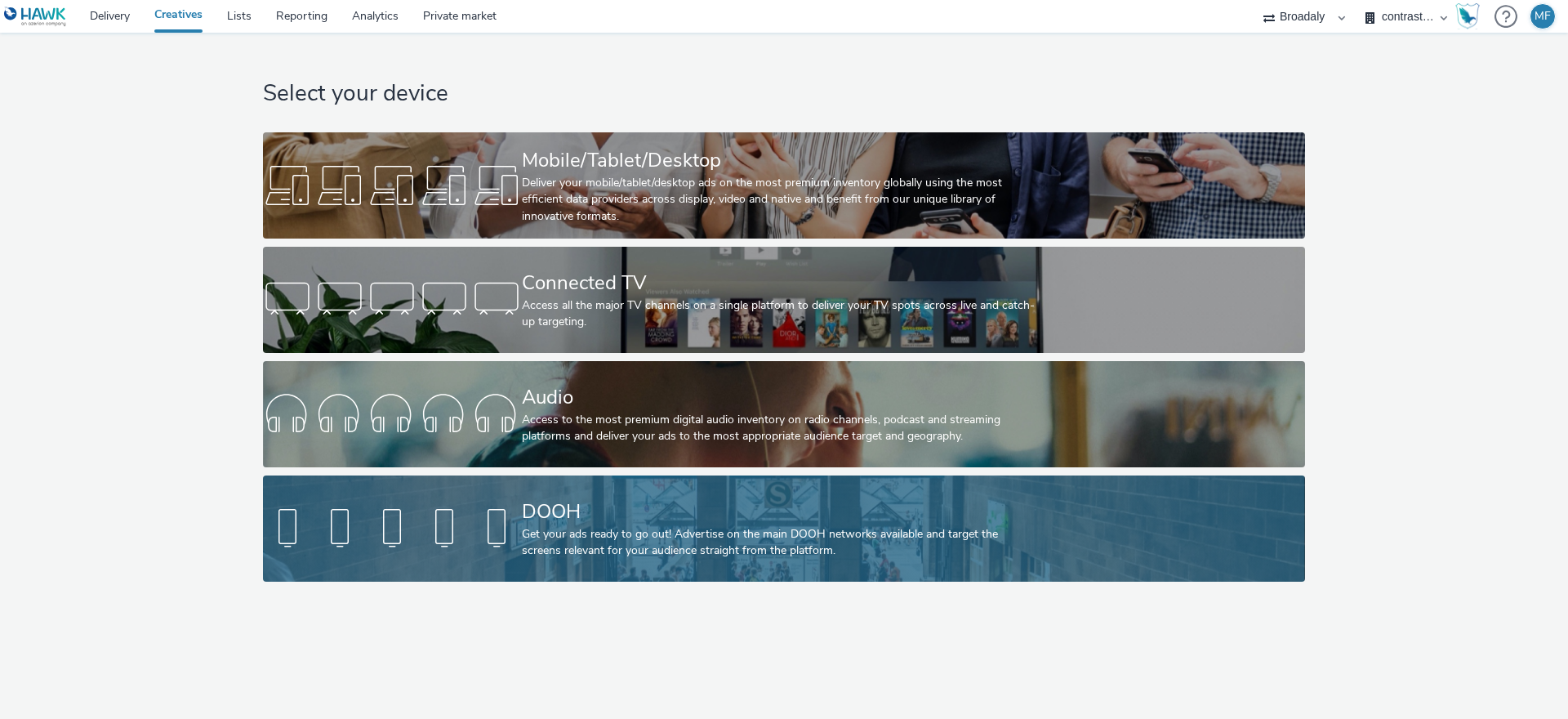
click at [561, 503] on div "DOOH" at bounding box center [781, 512] width 518 height 28
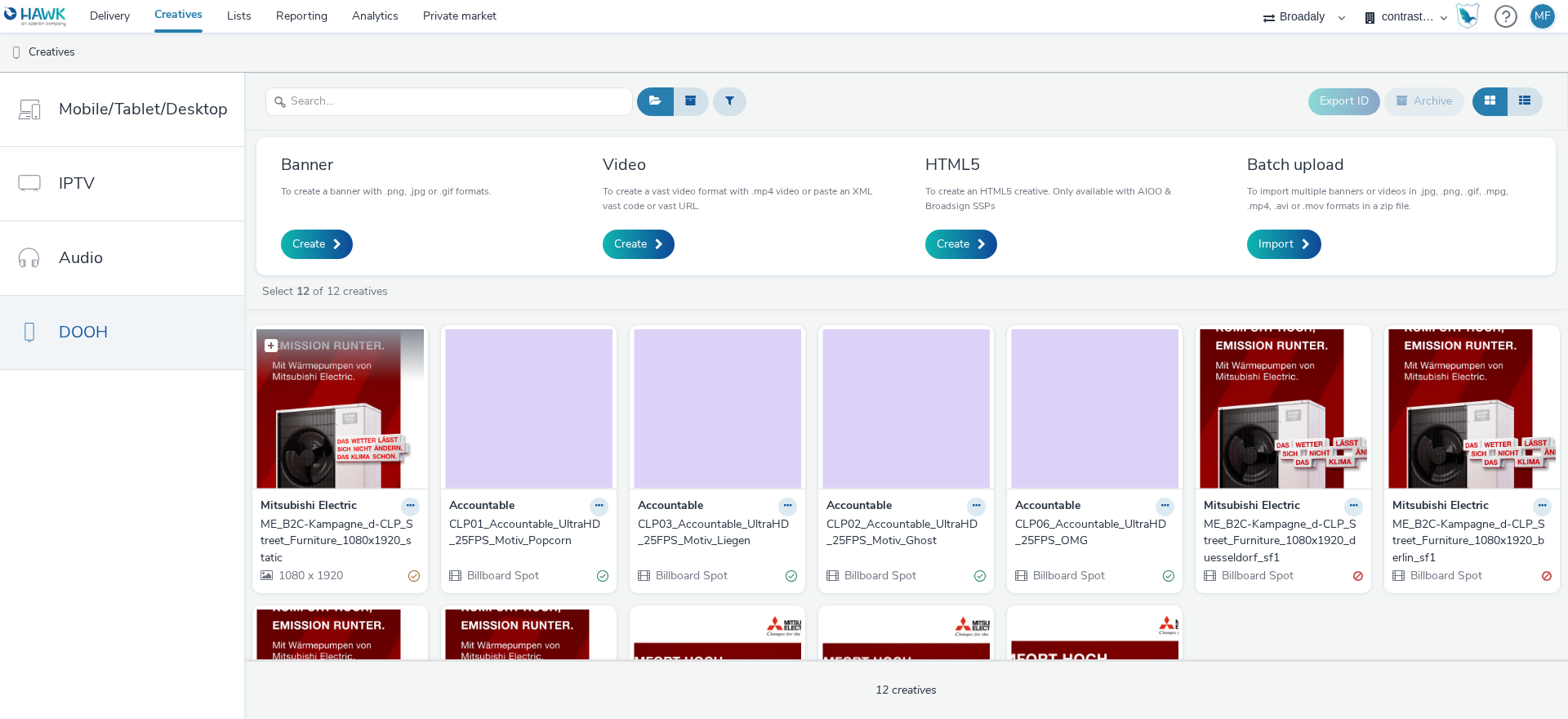
click at [345, 361] on figcaption at bounding box center [340, 355] width 168 height 52
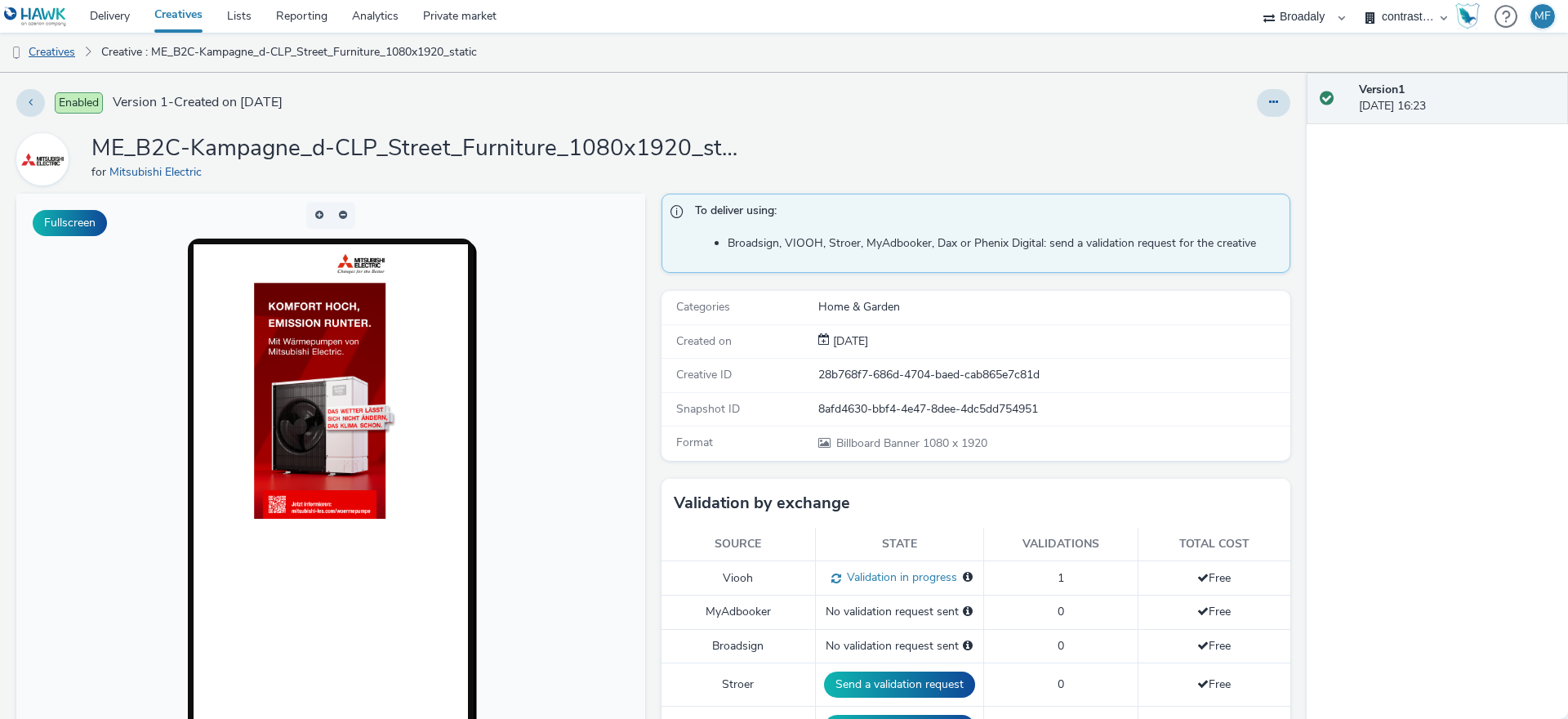
click at [55, 56] on link "Creatives" at bounding box center [41, 52] width 83 height 39
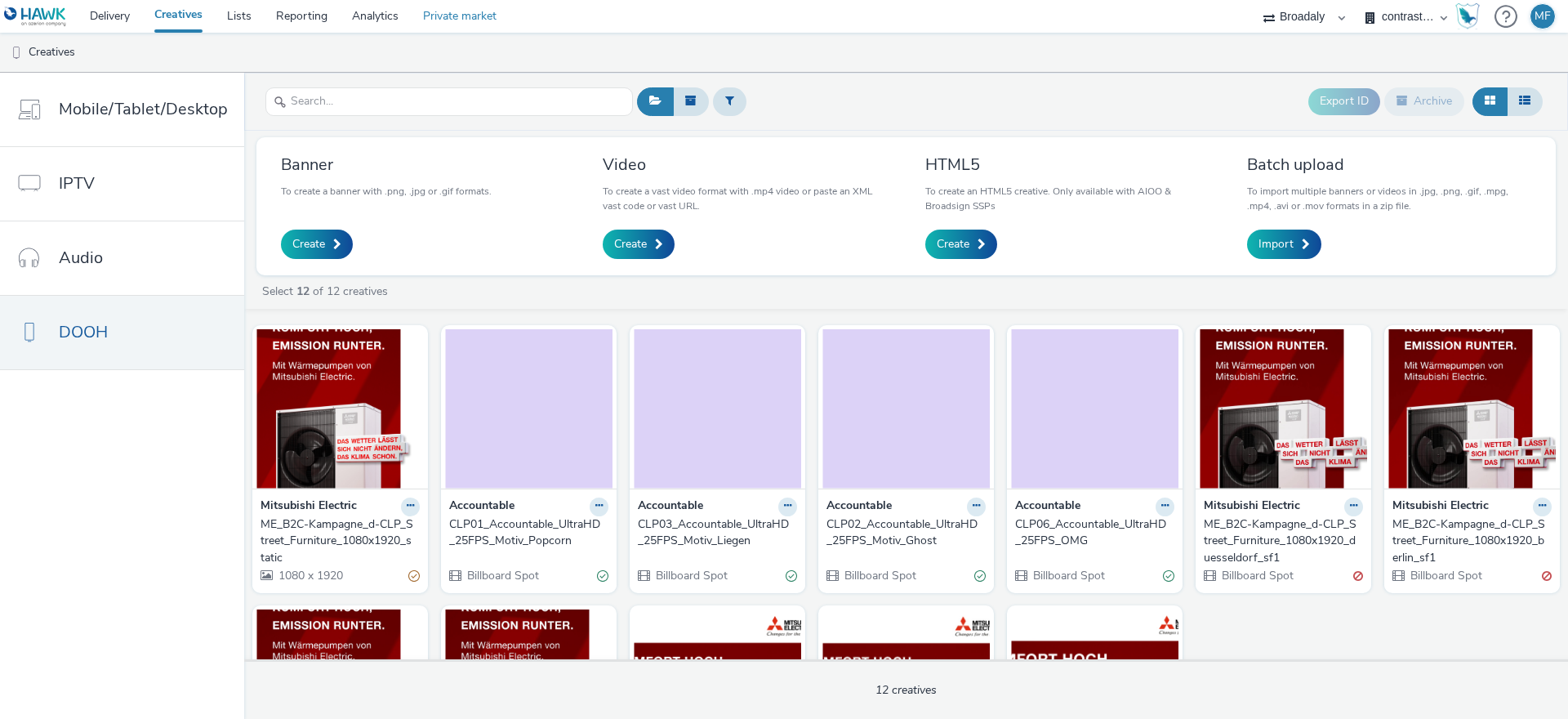
click at [493, 16] on link "Private market" at bounding box center [459, 16] width 98 height 33
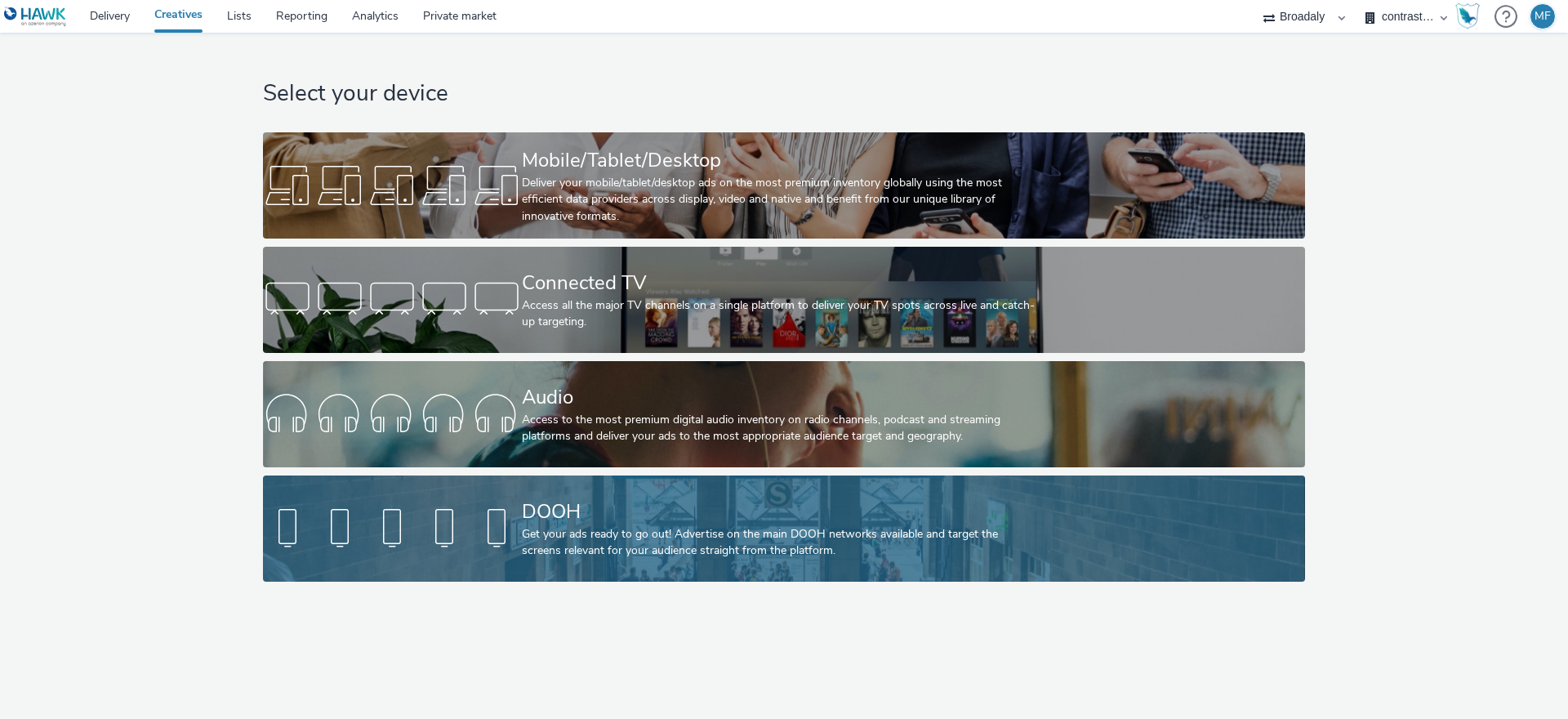
click at [507, 518] on div at bounding box center [392, 529] width 259 height 52
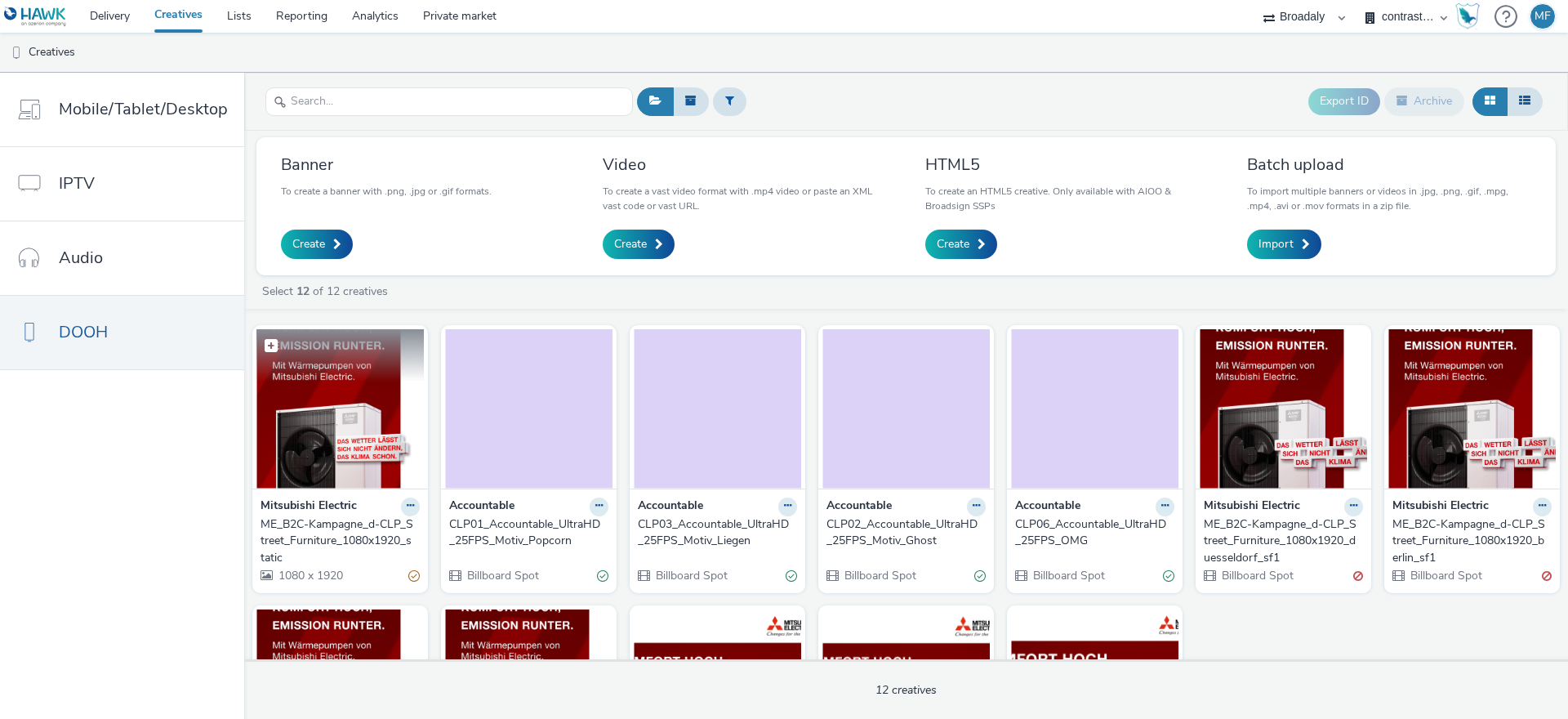
click at [343, 399] on img at bounding box center [340, 409] width 168 height 159
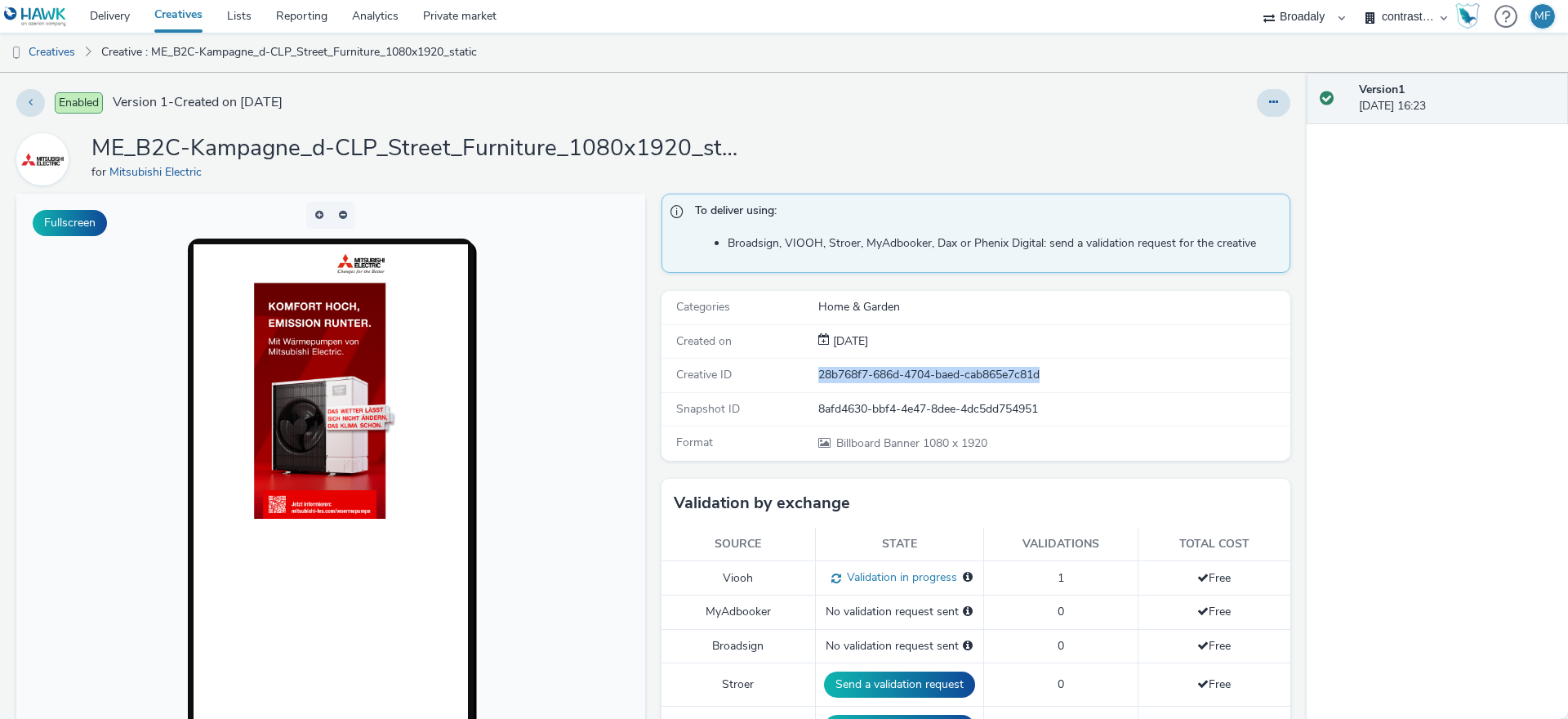
drag, startPoint x: 910, startPoint y: 375, endPoint x: 771, endPoint y: 376, distance: 139.0
click at [771, 376] on div "Creative ID 28b768f7-686d-4704-baed-cab865e7c81d" at bounding box center [976, 375] width 629 height 34
copy div "28b768f7-686d-4704-baed-cab865e7c81d"
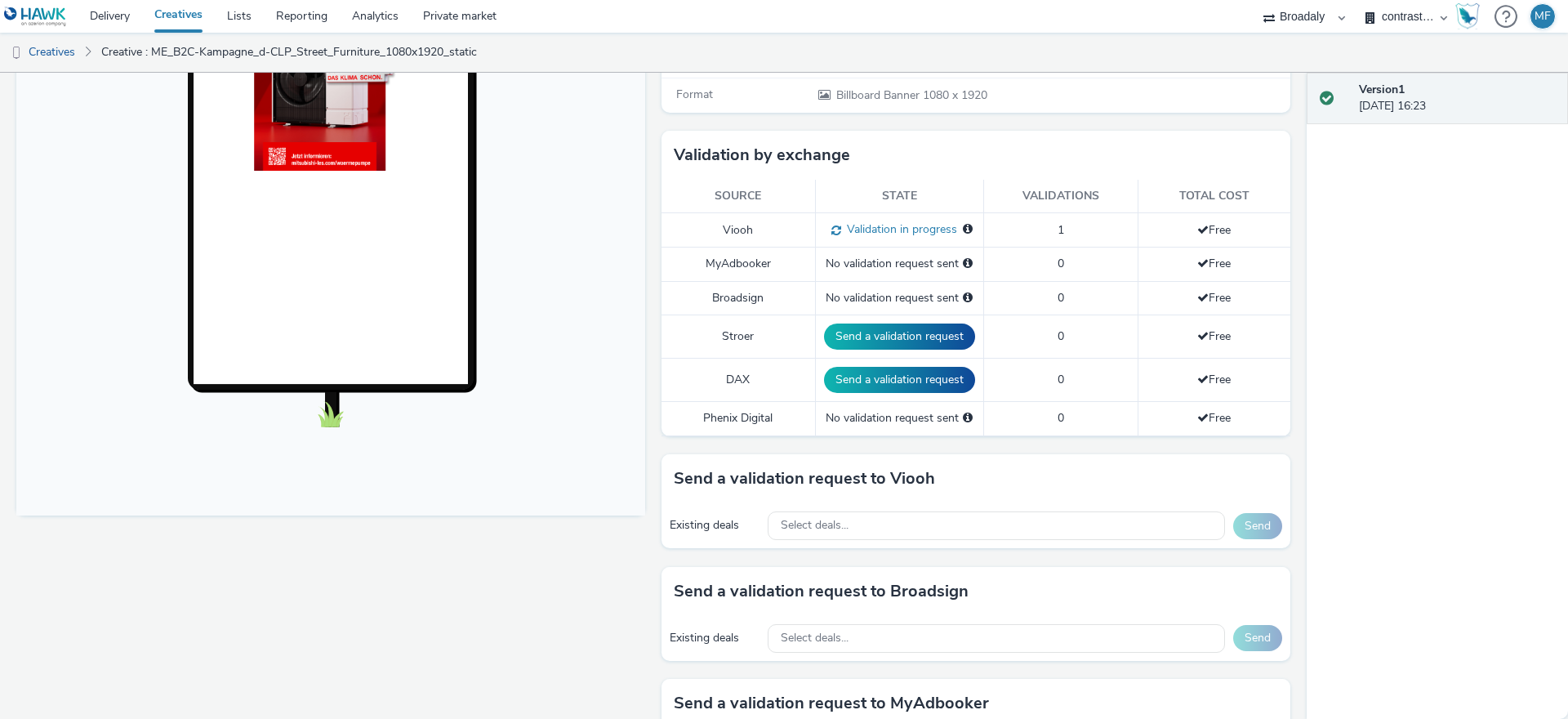
scroll to position [627, 0]
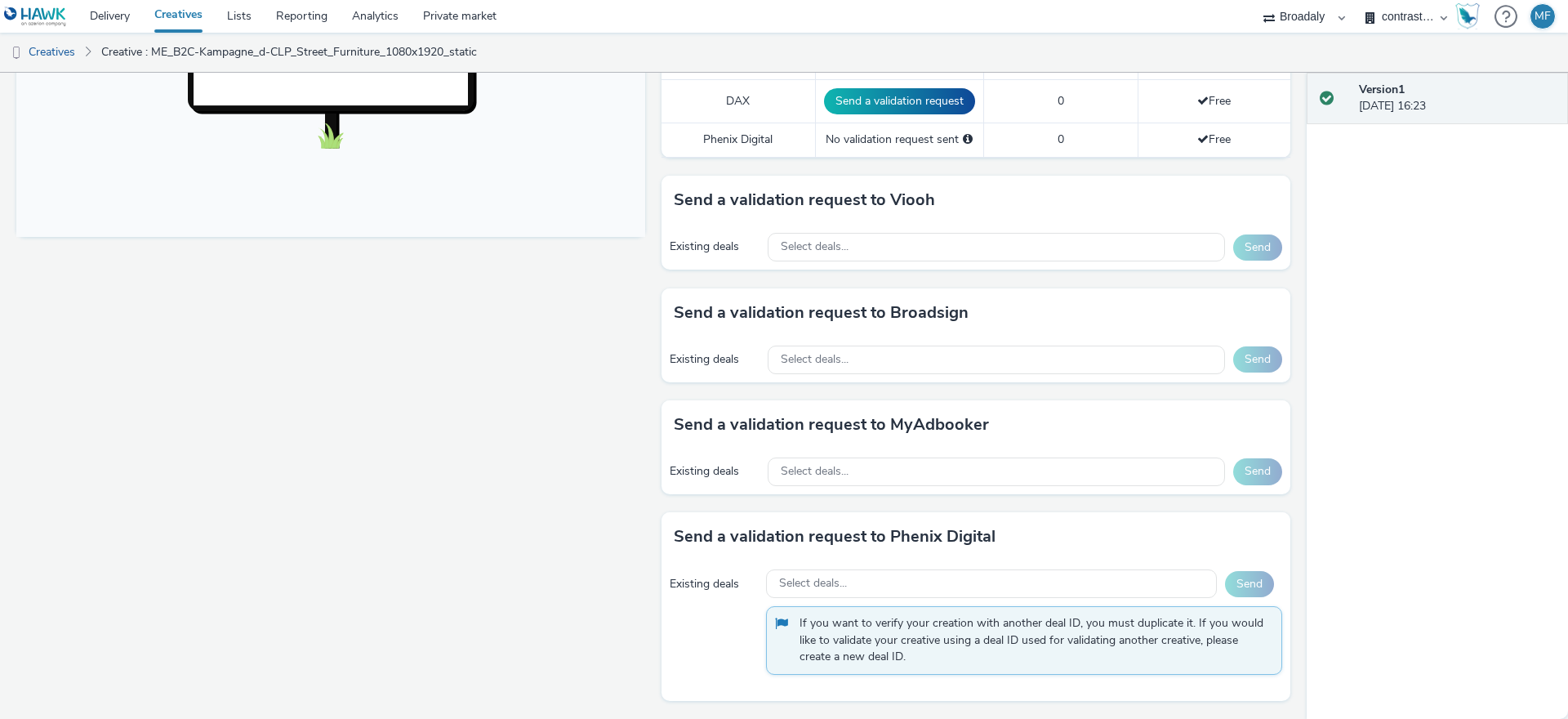
click at [247, 362] on div "Fullscreen" at bounding box center [335, 142] width 637 height 1152
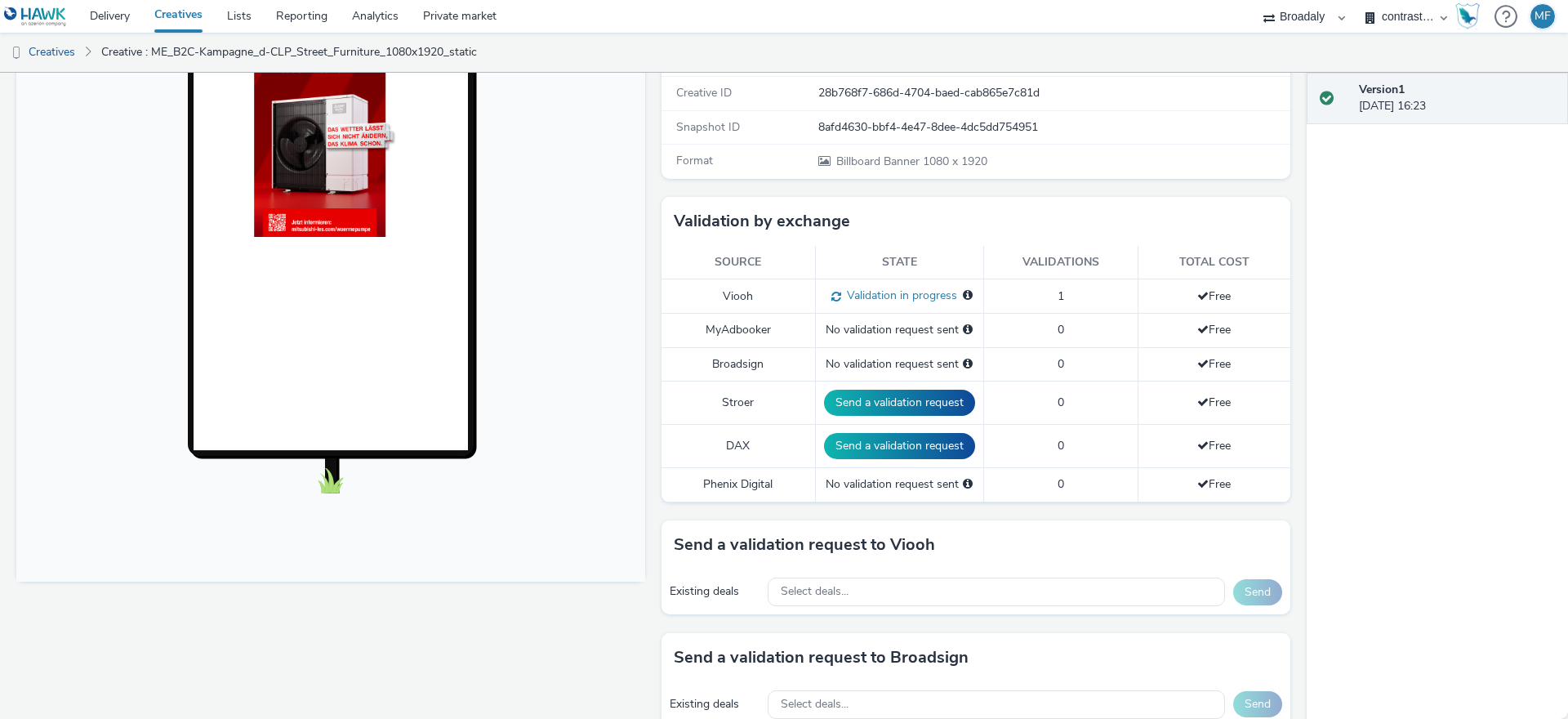
scroll to position [0, 0]
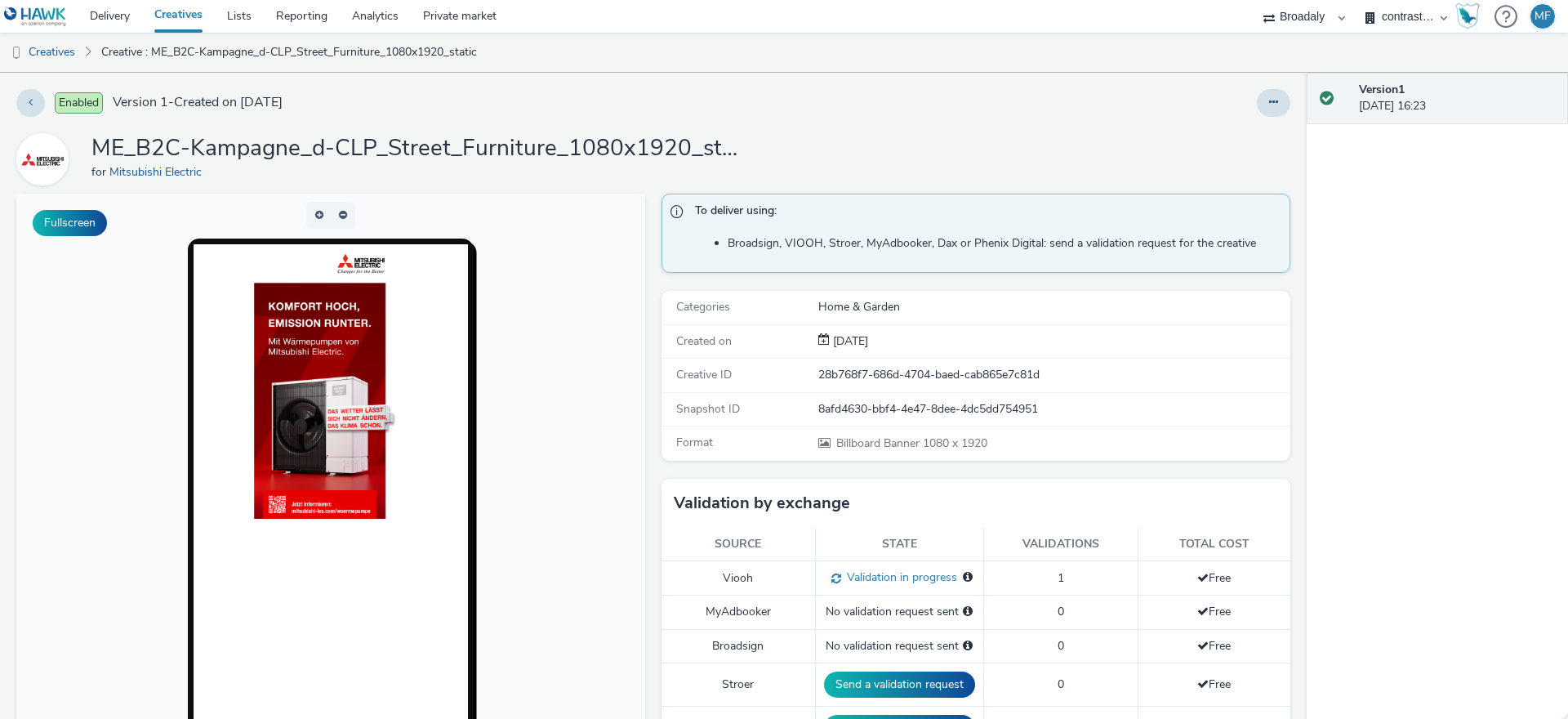
click at [899, 367] on div "28b768f7-686d-4704-baed-cab865e7c81d" at bounding box center [1054, 375] width 471 height 17
copy div "28b768f7-686d-4704-baed-cab865e7c81d"
click at [201, 44] on link "Creative : ME_B2C-Kampagne_d-CLP_Street_Furniture_1080x1920_static" at bounding box center [289, 52] width 392 height 39
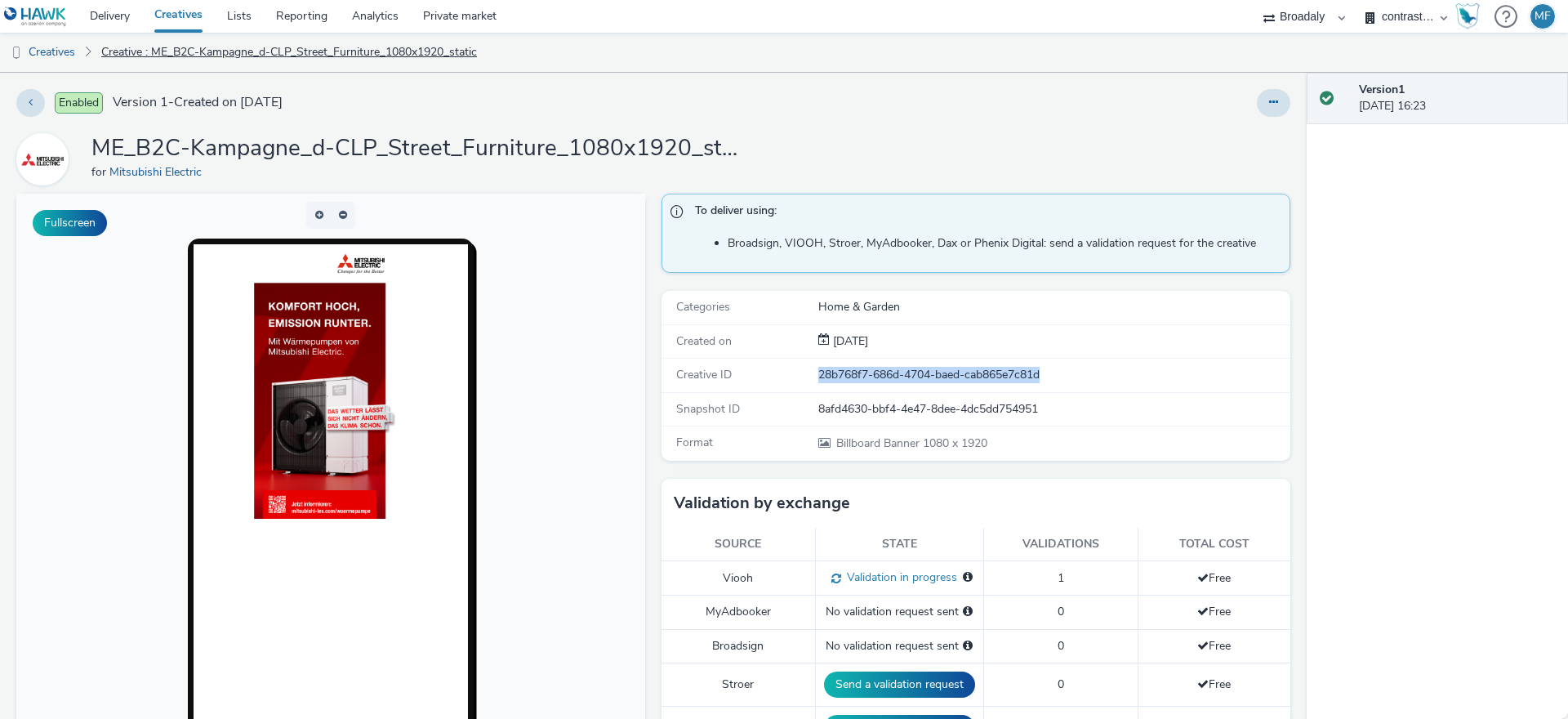
click at [205, 57] on link "Creative : ME_B2C-Kampagne_d-CLP_Street_Furniture_1080x1920_static" at bounding box center [289, 52] width 392 height 39
click at [69, 51] on link "Creatives" at bounding box center [41, 52] width 83 height 39
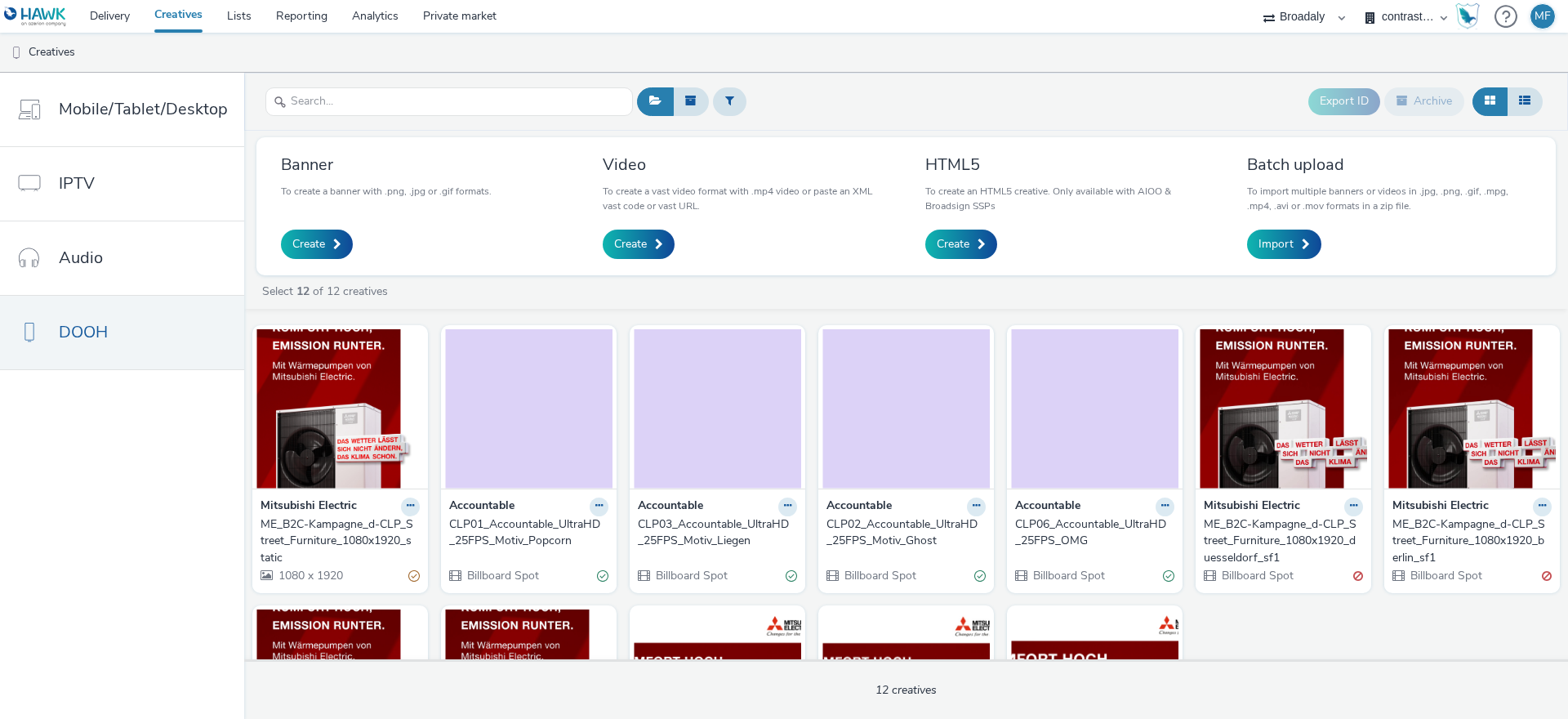
click at [1273, 26] on div "Broadaly" at bounding box center [1304, 16] width 98 height 33
click at [1292, 13] on select "Broadaly" at bounding box center [1304, 16] width 98 height 33
click at [1422, 14] on select "Broadaly contrast MEDIA SERVICE" at bounding box center [1406, 16] width 98 height 33
select select "89c650b4-bc55-40e8-a399-71a236a20460"
click at [1357, 0] on select "Broadaly contrast MEDIA SERVICE" at bounding box center [1406, 16] width 98 height 33
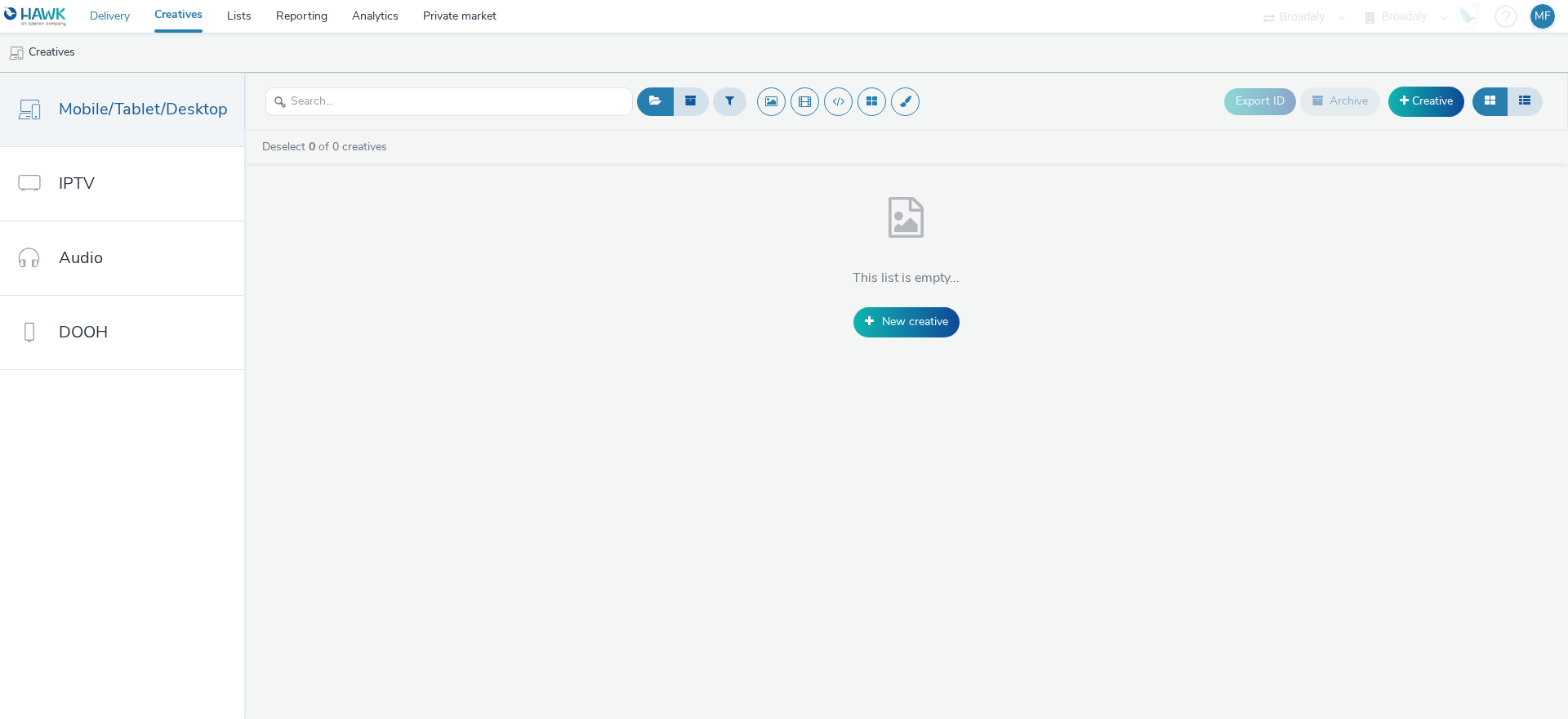
click at [107, 15] on link "Delivery" at bounding box center [110, 16] width 64 height 33
